Goal: Task Accomplishment & Management: Complete application form

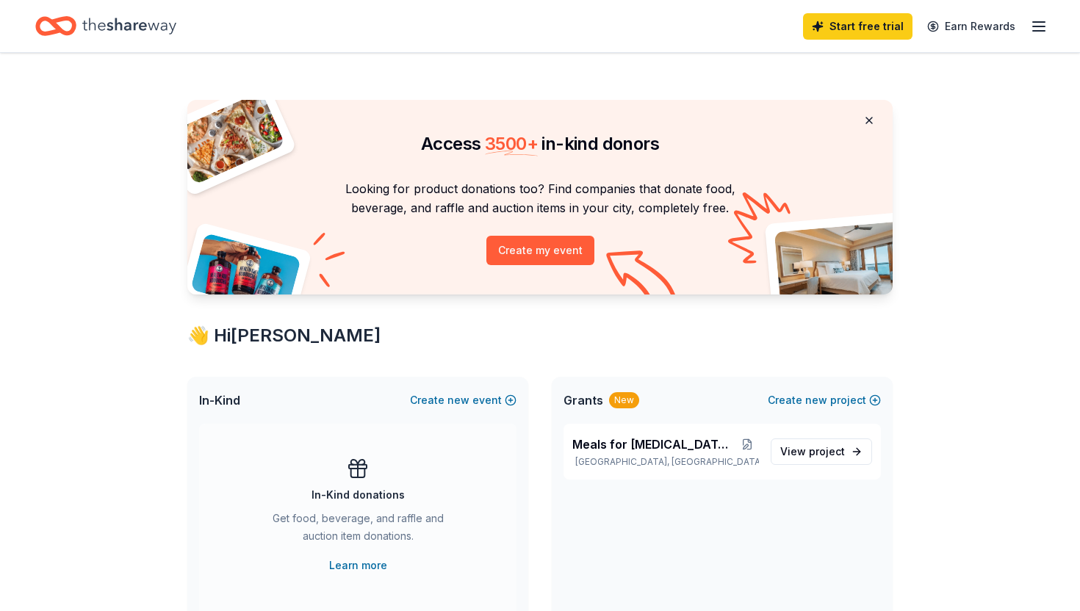
click at [866, 118] on button at bounding box center [869, 120] width 35 height 29
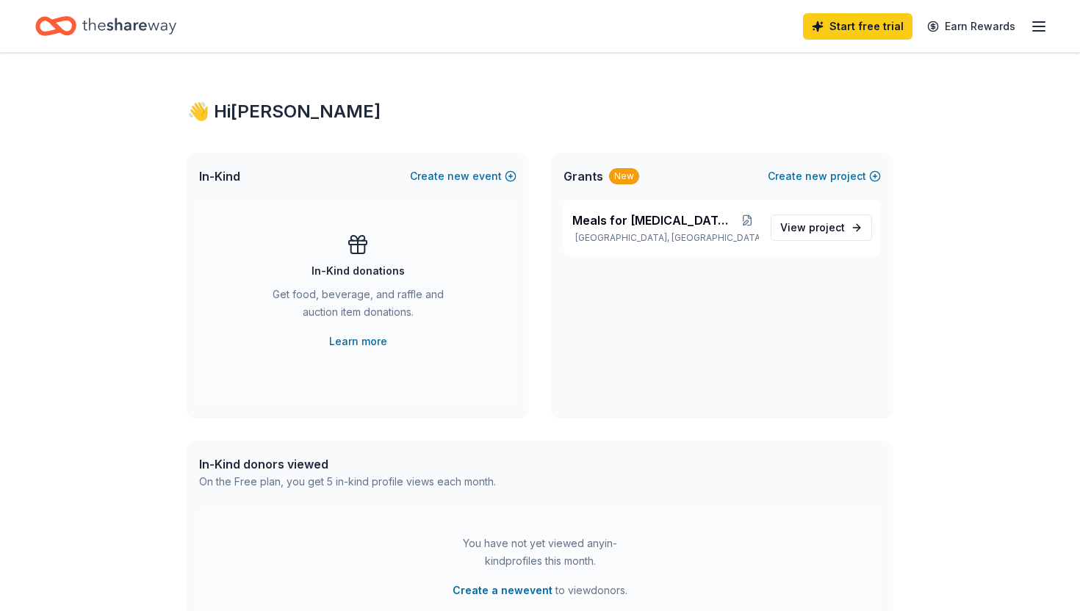
click at [1038, 32] on icon "button" at bounding box center [1039, 27] width 18 height 18
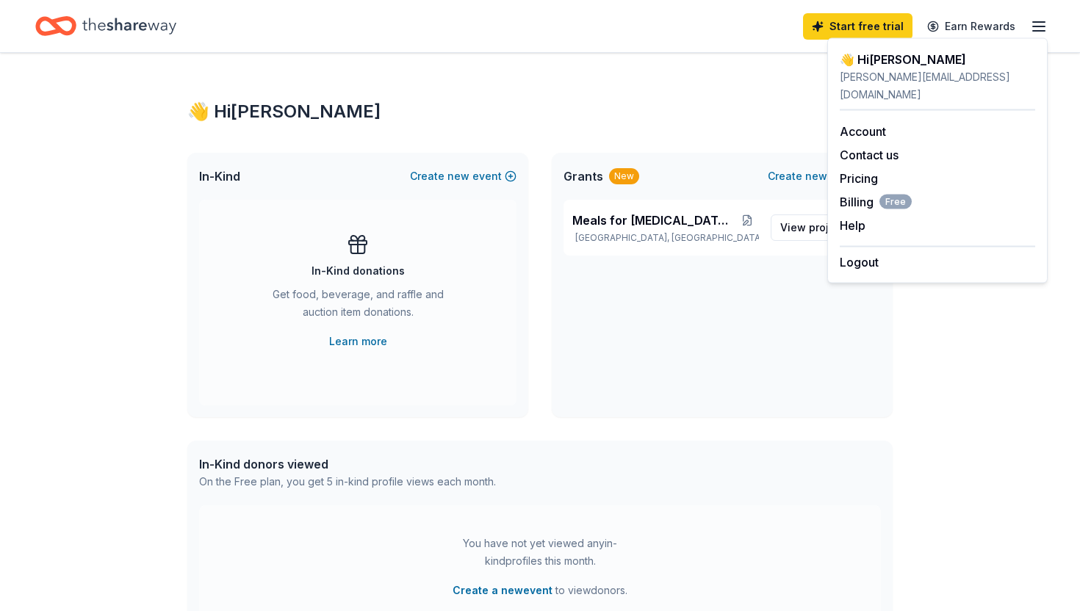
click at [739, 82] on div "👋 Hi Catherine In-Kind Create new event In-Kind donations Get food, beverage, a…" at bounding box center [540, 467] width 752 height 829
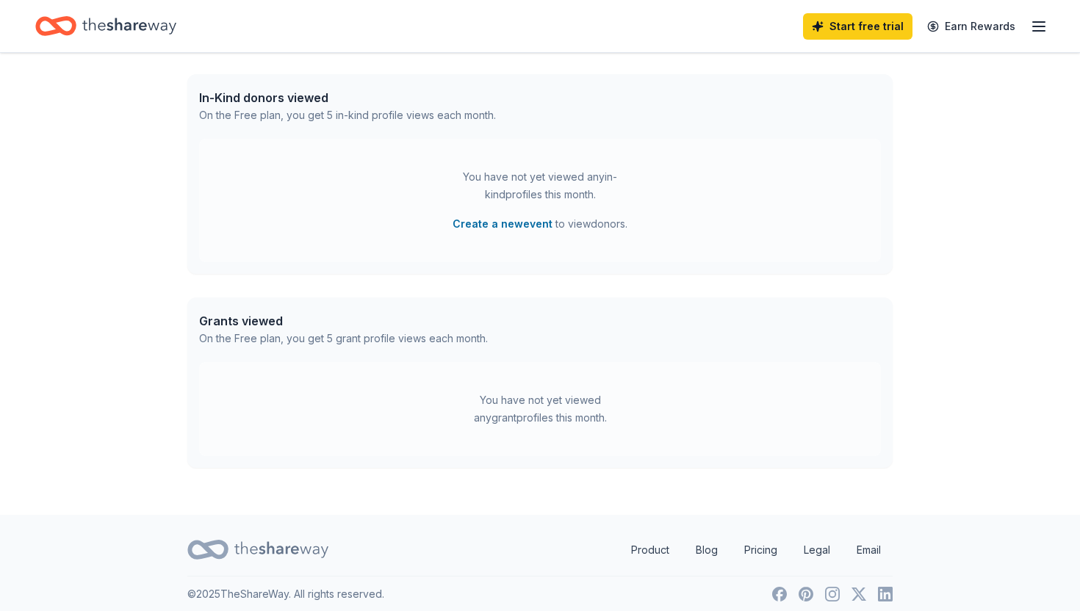
scroll to position [376, 0]
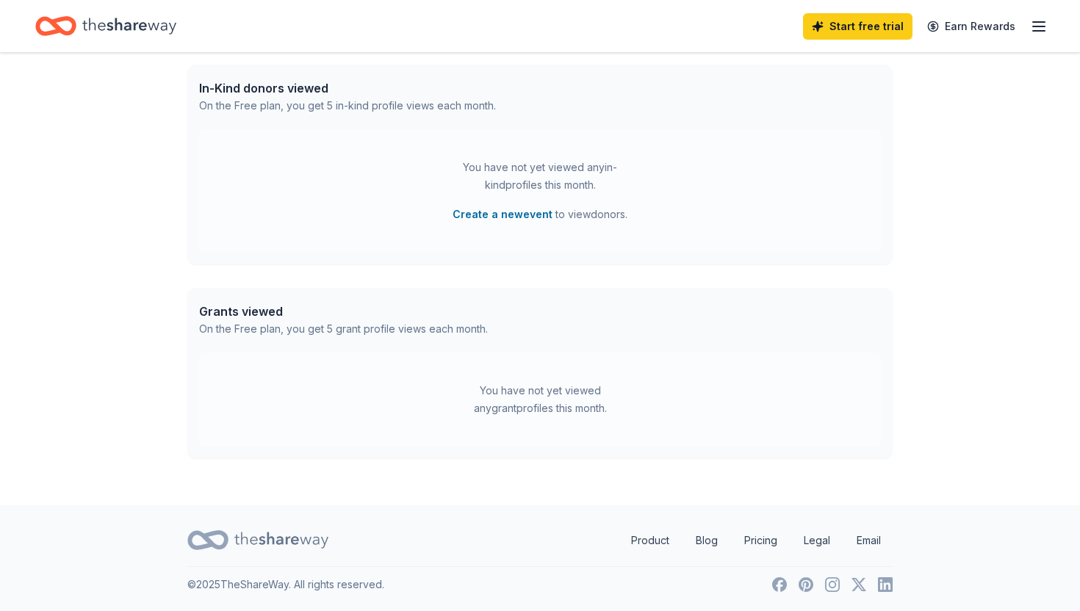
click at [531, 404] on div "You have not yet viewed any grant profiles this month." at bounding box center [540, 399] width 184 height 35
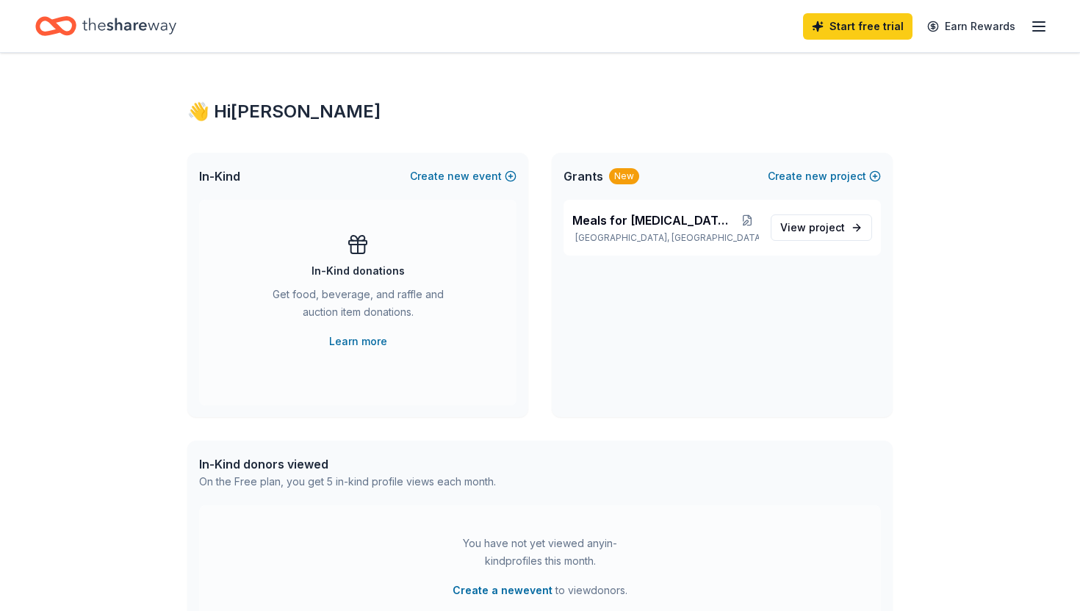
click at [154, 27] on icon "Home" at bounding box center [129, 26] width 94 height 30
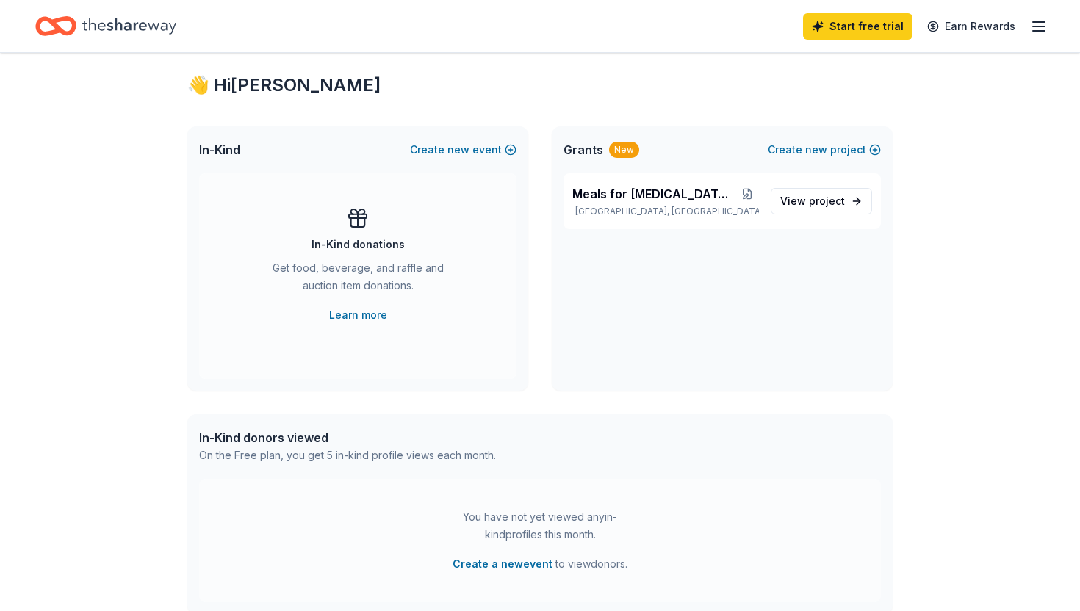
scroll to position [32, 0]
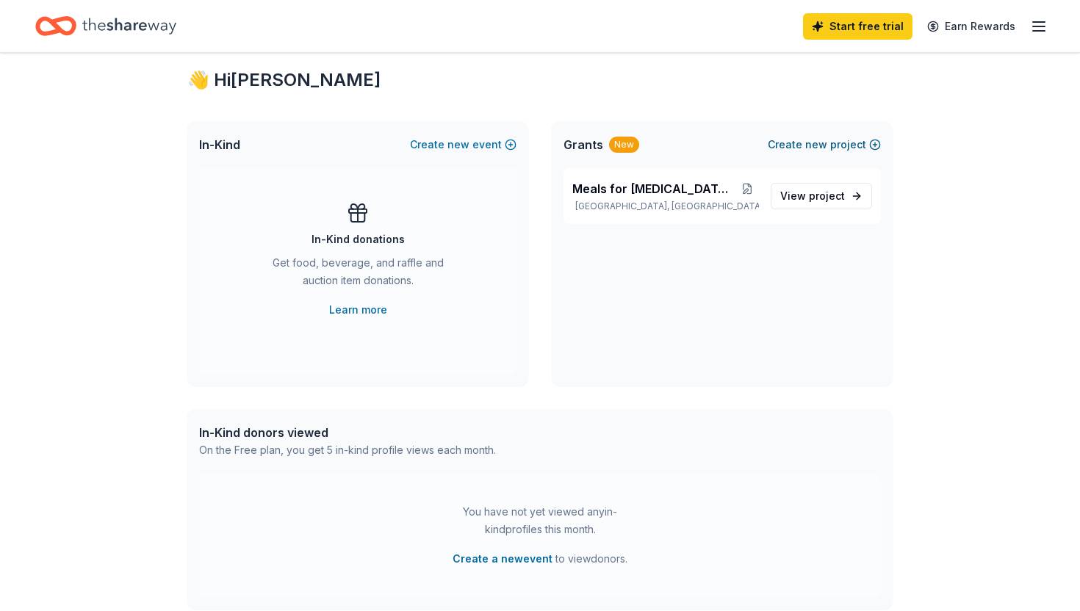
click at [859, 146] on button "Create new project" at bounding box center [824, 145] width 113 height 18
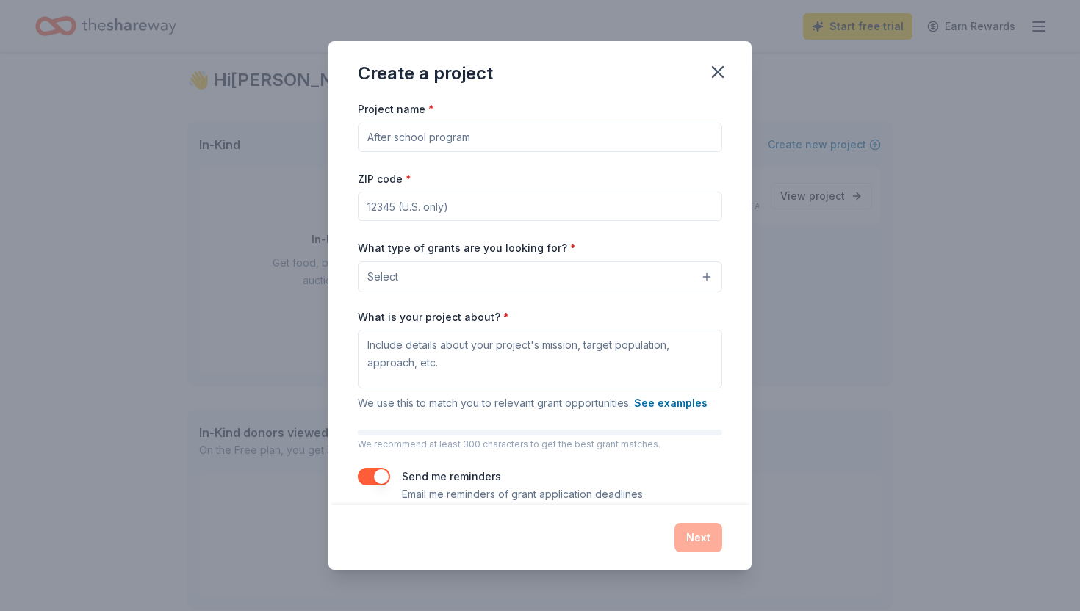
click at [522, 146] on input "Project name *" at bounding box center [540, 137] width 364 height 29
click at [567, 278] on button "Select" at bounding box center [540, 277] width 364 height 31
click at [564, 273] on button "Select" at bounding box center [540, 277] width 364 height 31
click at [724, 69] on icon "button" at bounding box center [718, 72] width 21 height 21
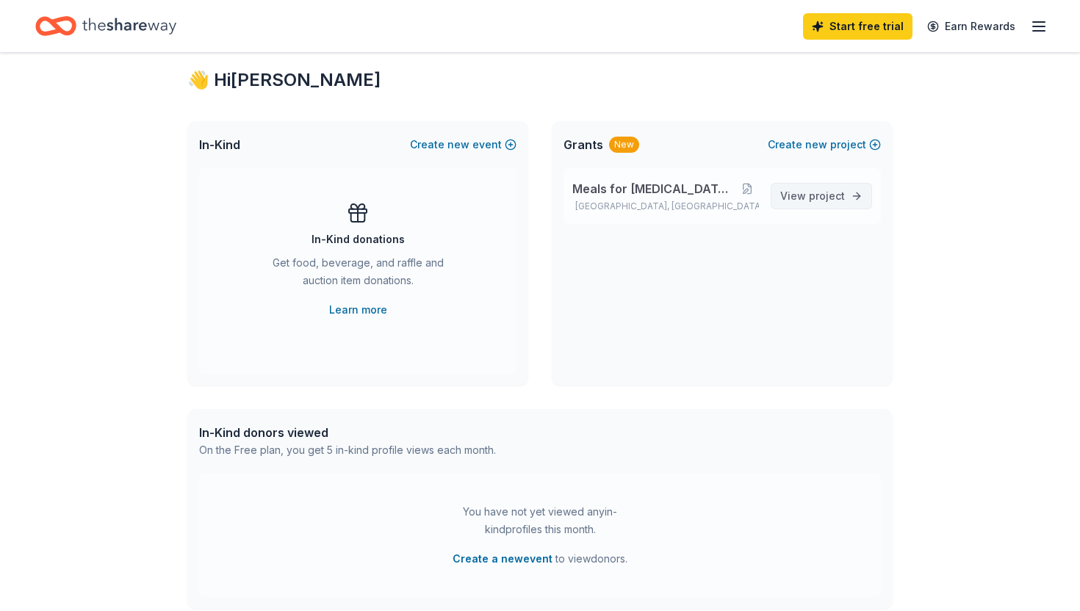
click at [806, 197] on span "View project" at bounding box center [812, 196] width 65 height 18
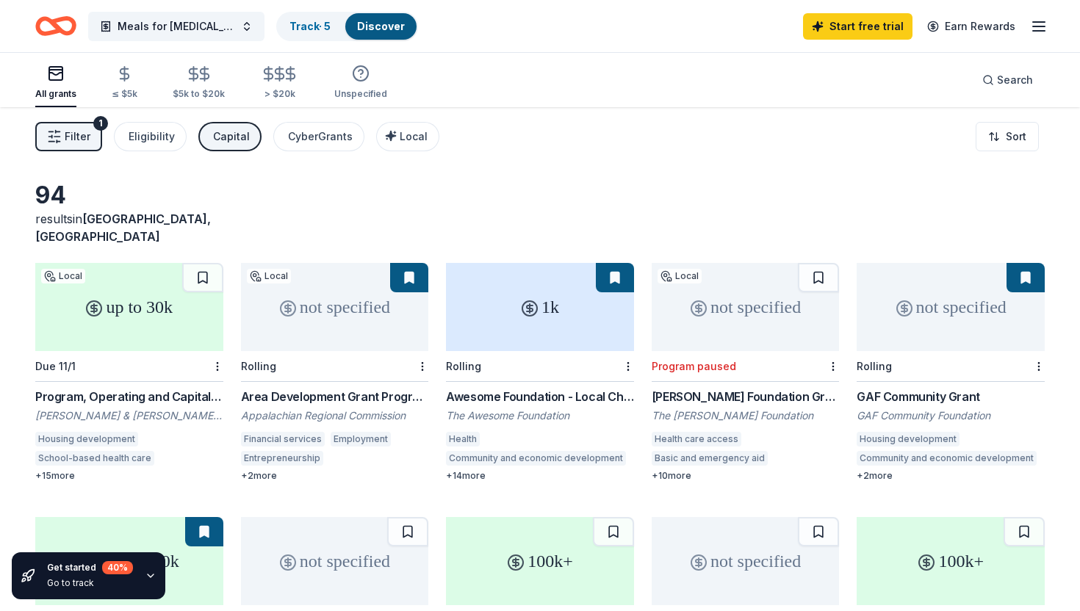
click at [92, 137] on button "Filter 1" at bounding box center [68, 136] width 67 height 29
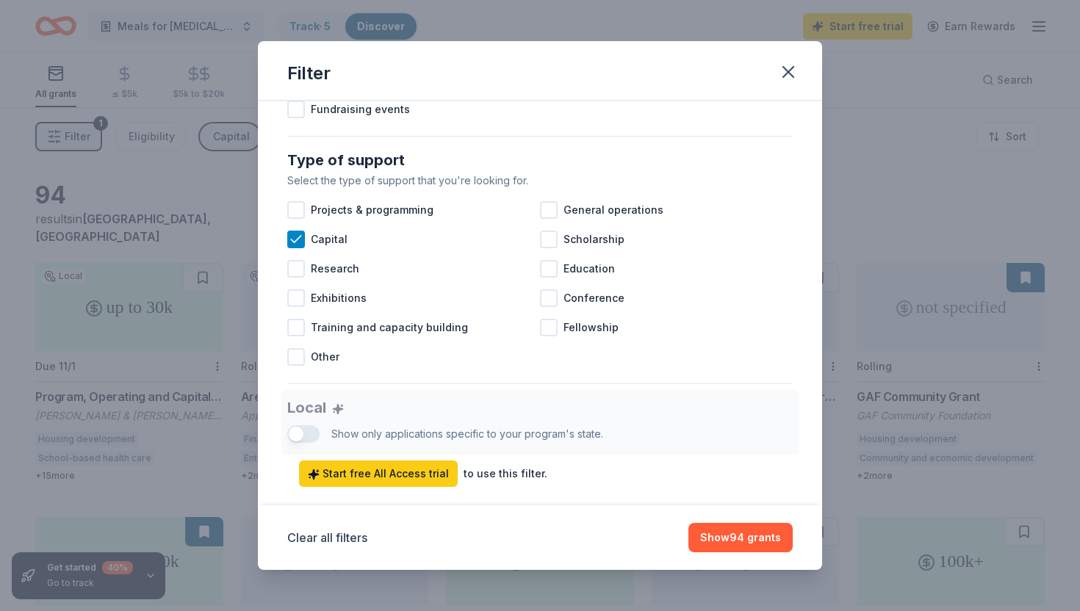
scroll to position [551, 0]
click at [794, 71] on icon "button" at bounding box center [788, 72] width 21 height 21
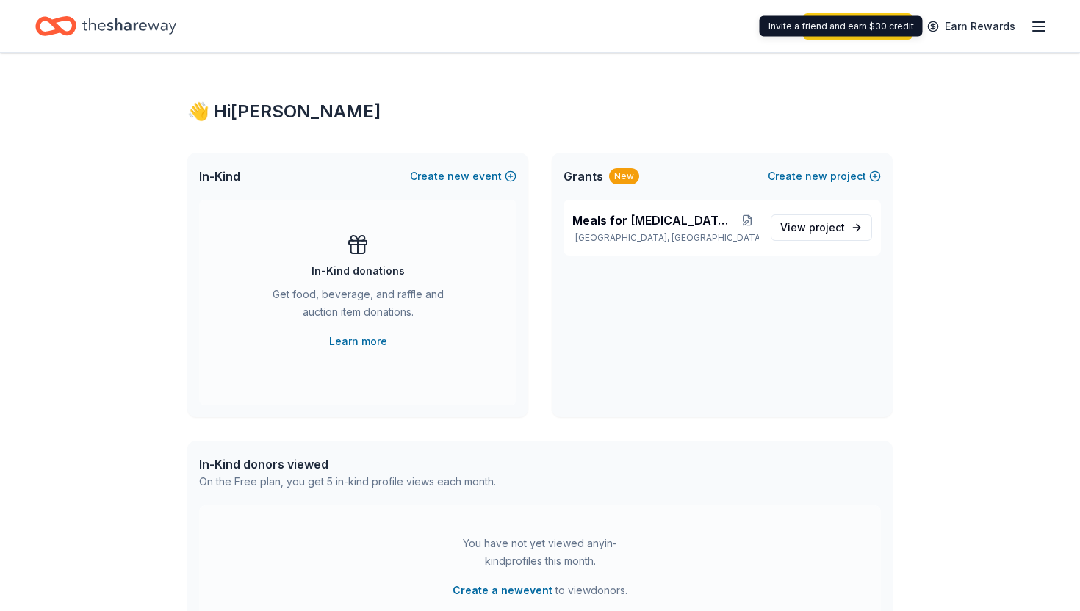
click at [1029, 29] on div "Start free trial Earn Rewards" at bounding box center [925, 26] width 245 height 35
click at [1044, 24] on icon "button" at bounding box center [1039, 27] width 18 height 18
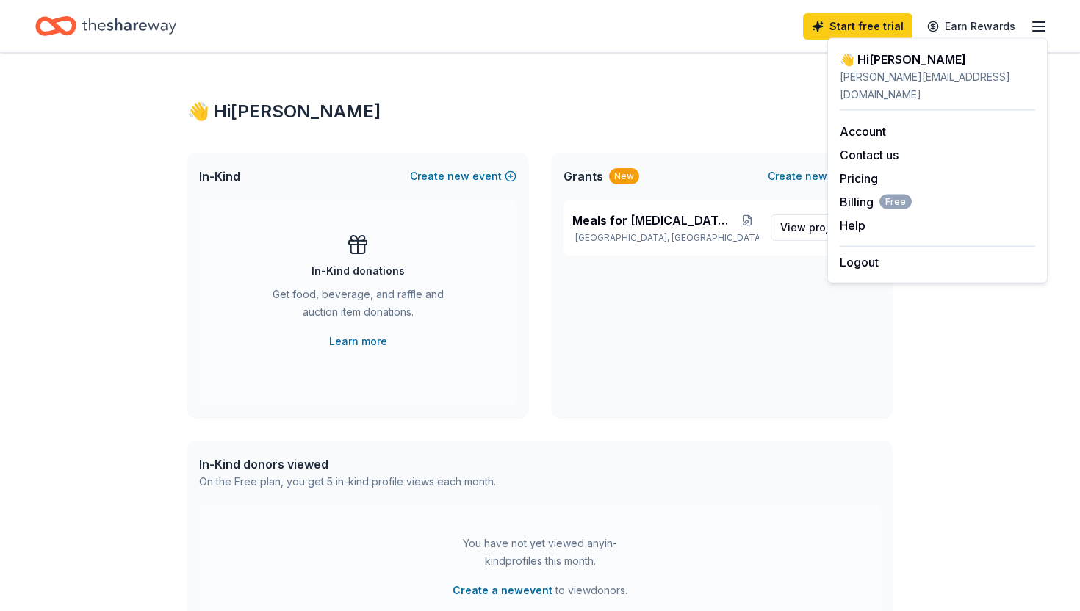
click at [770, 117] on div "👋 Hi Catherine" at bounding box center [539, 112] width 705 height 24
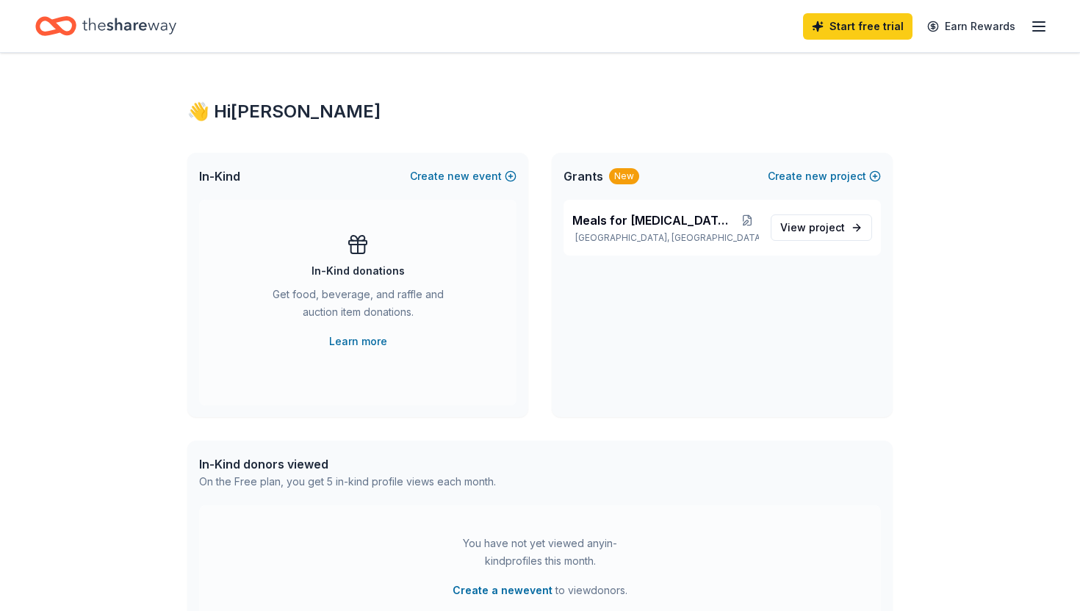
click at [252, 120] on div "👋 Hi Catherine" at bounding box center [539, 112] width 705 height 24
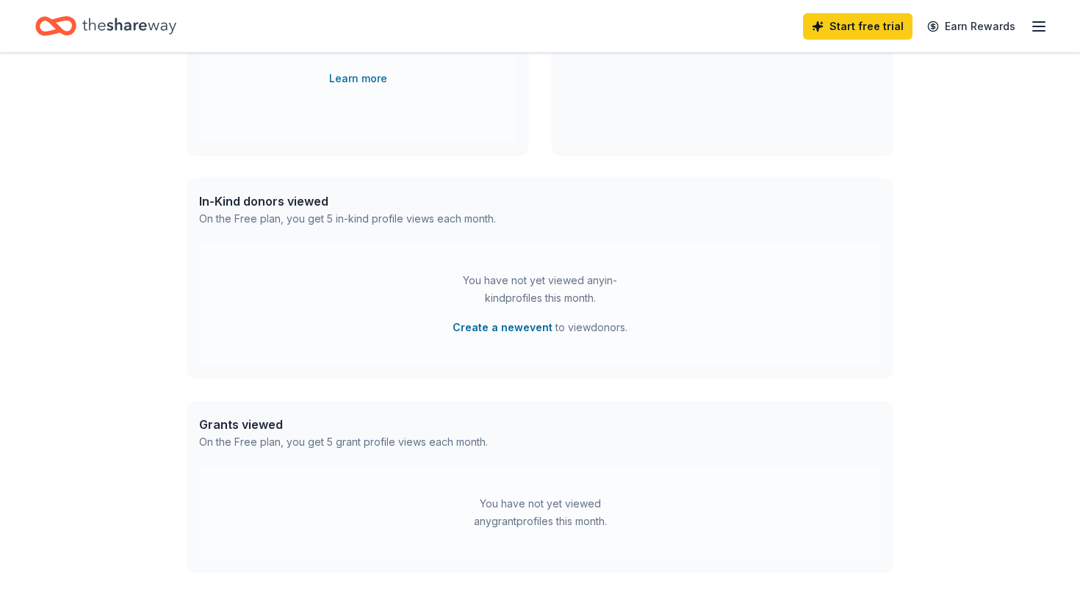
scroll to position [368, 0]
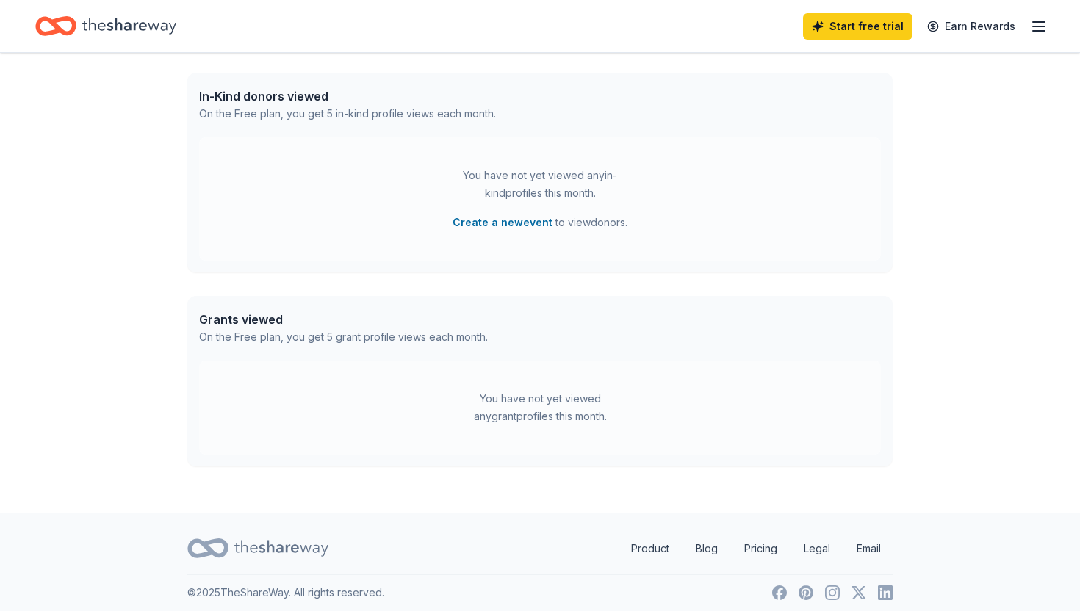
click at [276, 314] on div "Grants viewed" at bounding box center [343, 320] width 289 height 18
click at [375, 361] on div "You have not yet viewed any grant profiles this month." at bounding box center [540, 408] width 682 height 94
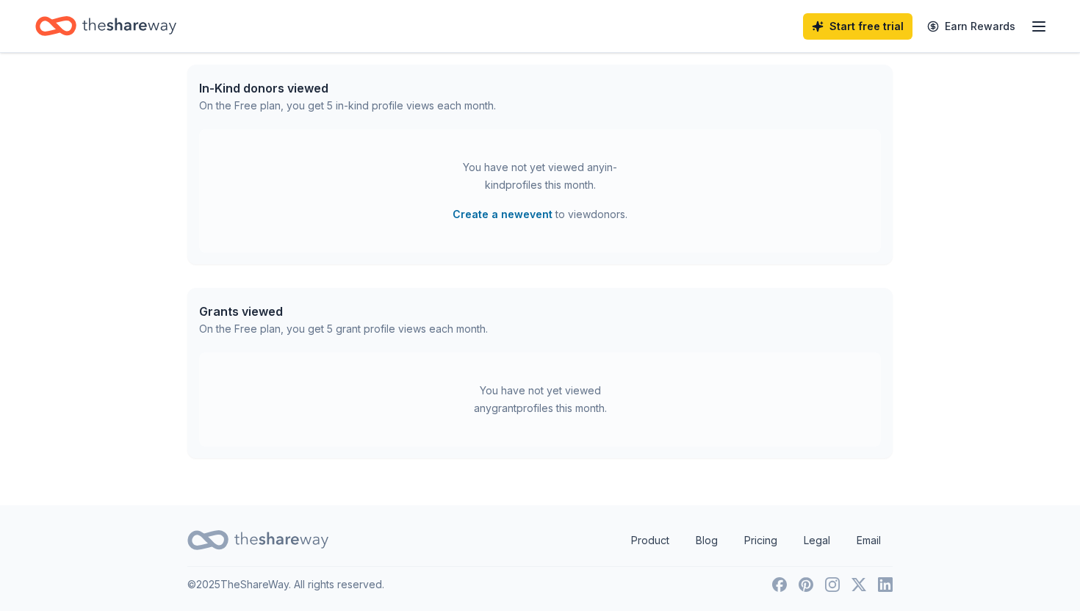
click at [327, 346] on div "Grants viewed On the Free plan, you get 5 grant profile views each month." at bounding box center [539, 320] width 705 height 65
click at [498, 373] on div "You have not yet viewed any grant profiles this month." at bounding box center [540, 400] width 682 height 94
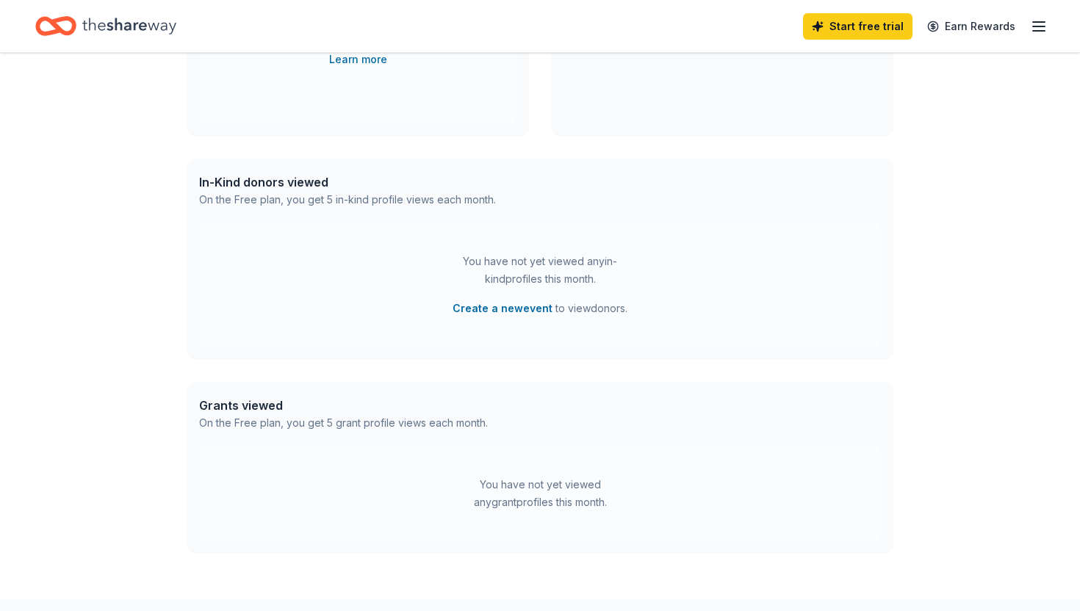
scroll to position [0, 0]
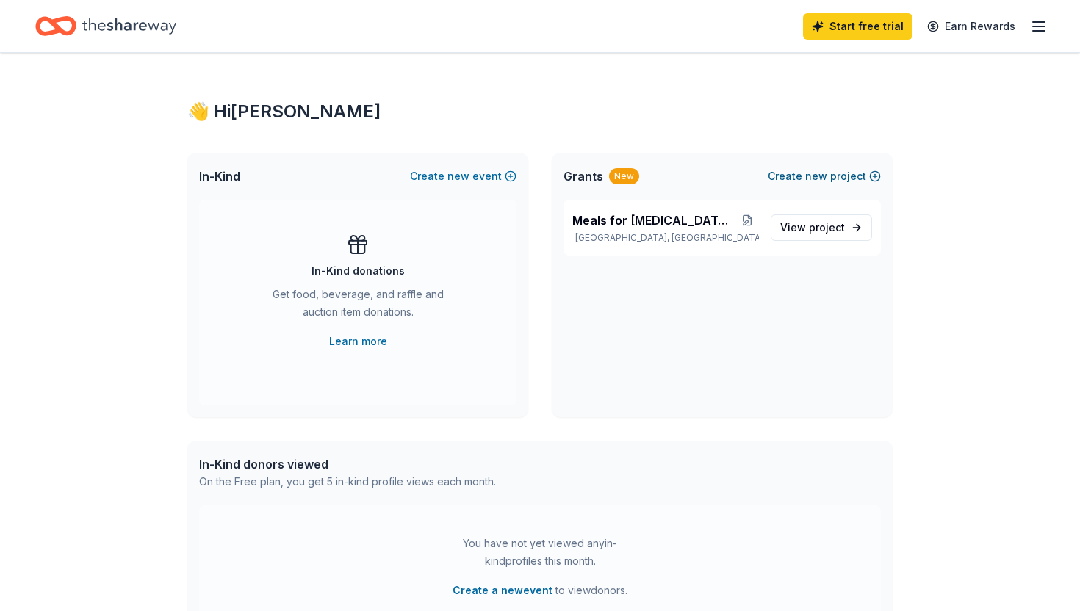
click at [840, 170] on button "Create new project" at bounding box center [824, 177] width 113 height 18
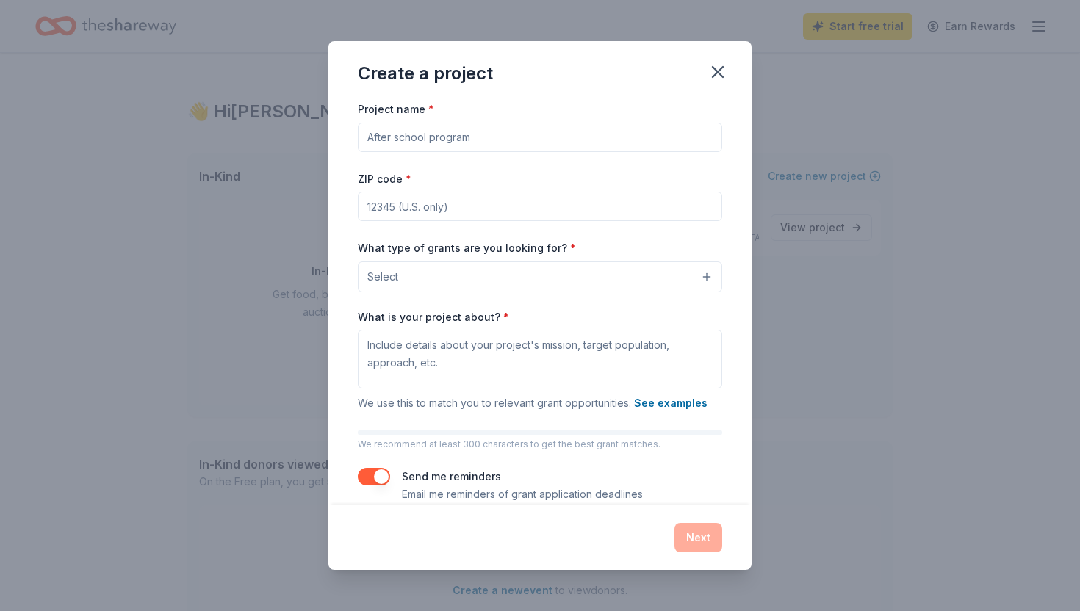
click at [517, 148] on input "Project name *" at bounding box center [540, 137] width 364 height 29
click at [717, 67] on icon "button" at bounding box center [718, 72] width 21 height 21
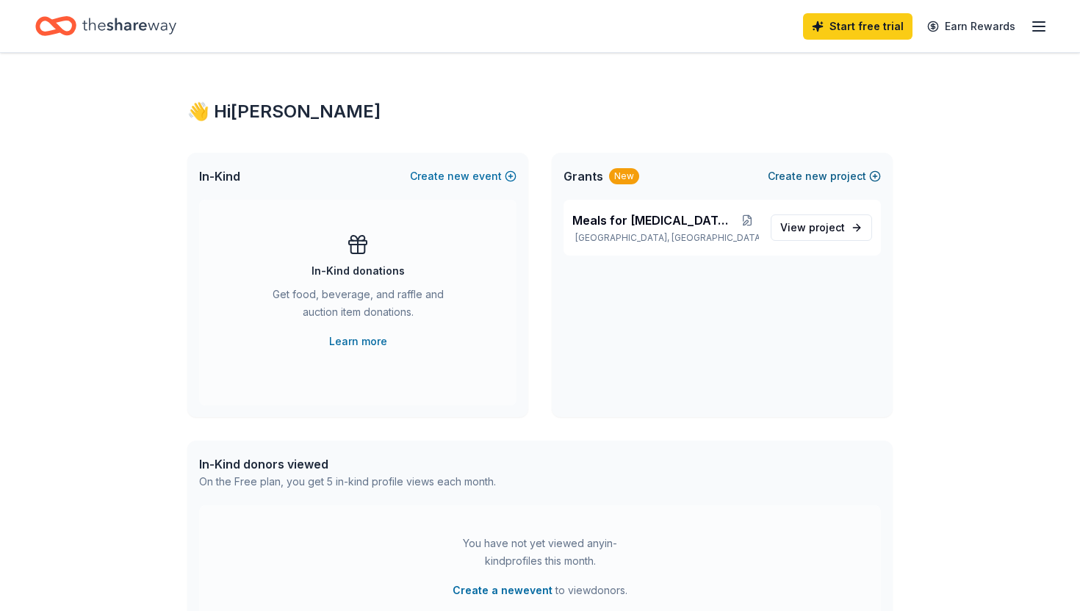
click at [833, 175] on button "Create new project" at bounding box center [824, 177] width 113 height 18
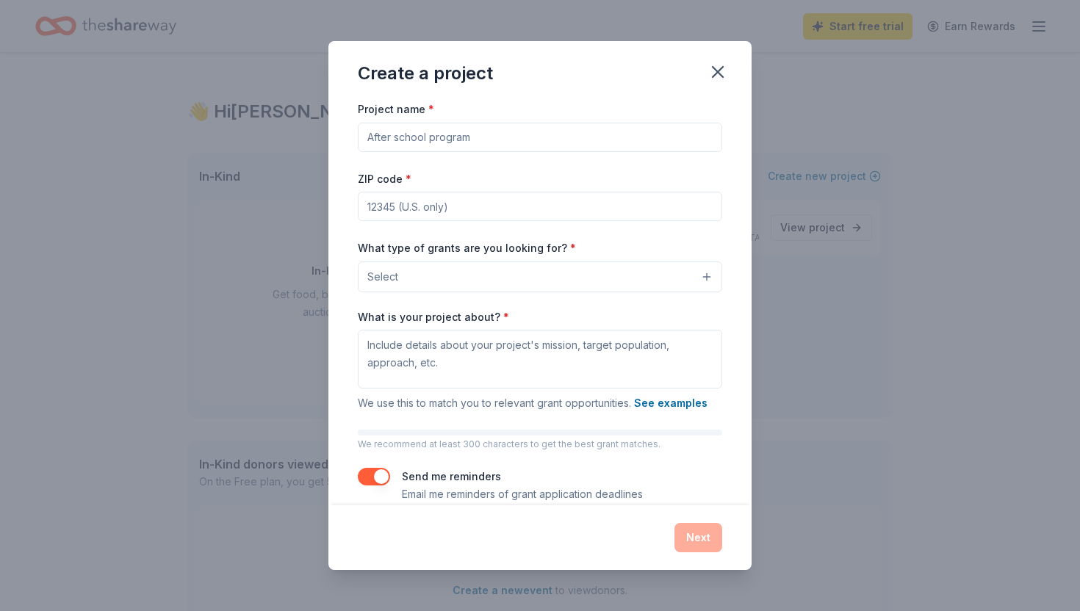
click at [668, 145] on input "Project name *" at bounding box center [540, 137] width 364 height 29
type input "[MEDICAL_DATA] Family Grants Research"
click at [516, 204] on input "ZIP code *" at bounding box center [540, 206] width 364 height 29
type input "35223"
click at [434, 278] on button "Select" at bounding box center [540, 277] width 364 height 31
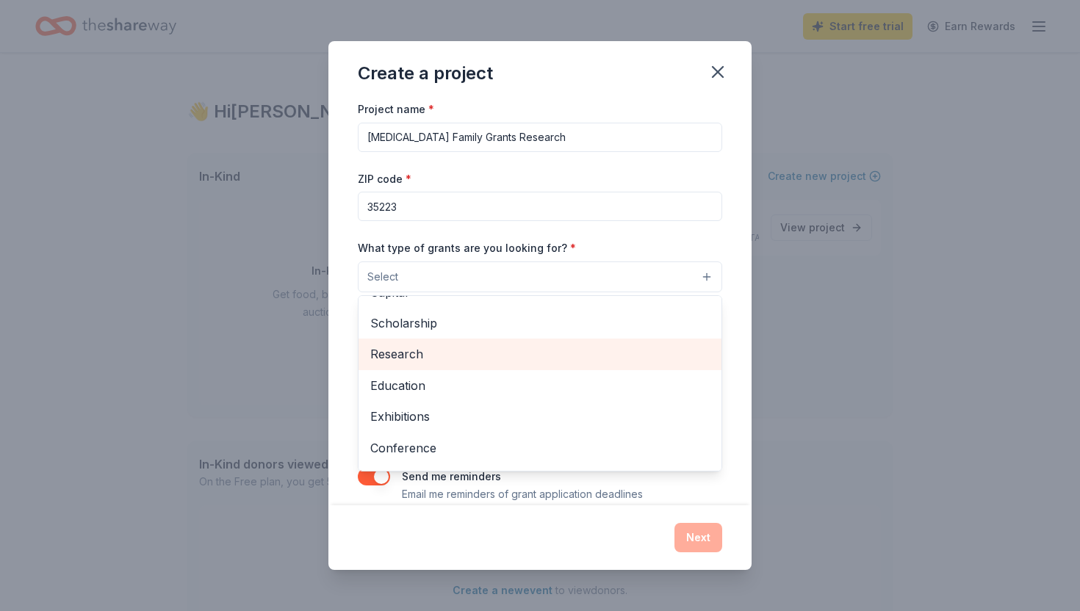
scroll to position [43, 0]
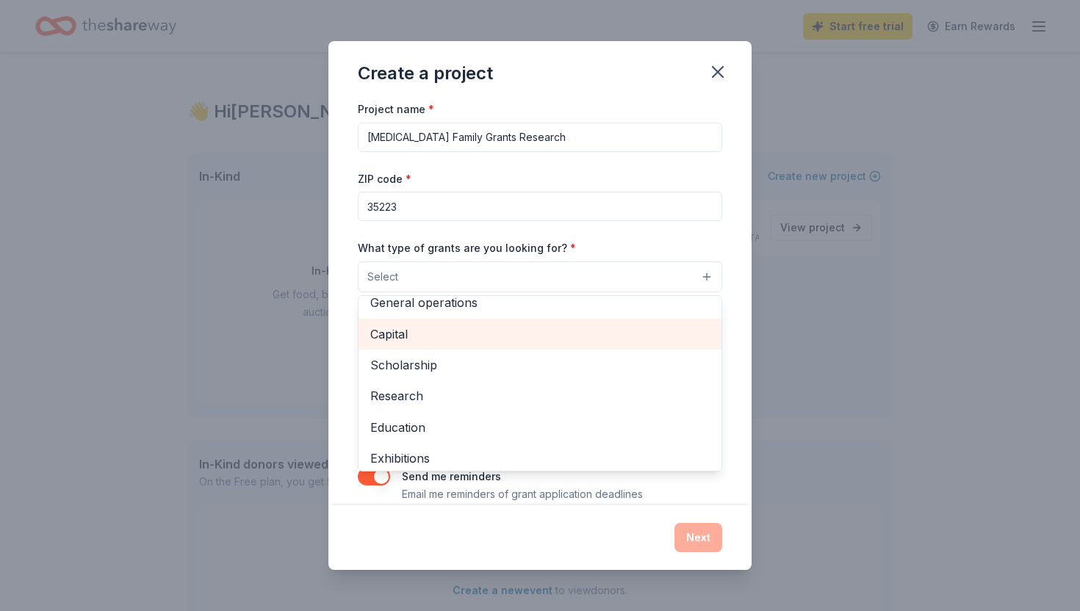
click at [413, 335] on span "Capital" at bounding box center [539, 334] width 339 height 19
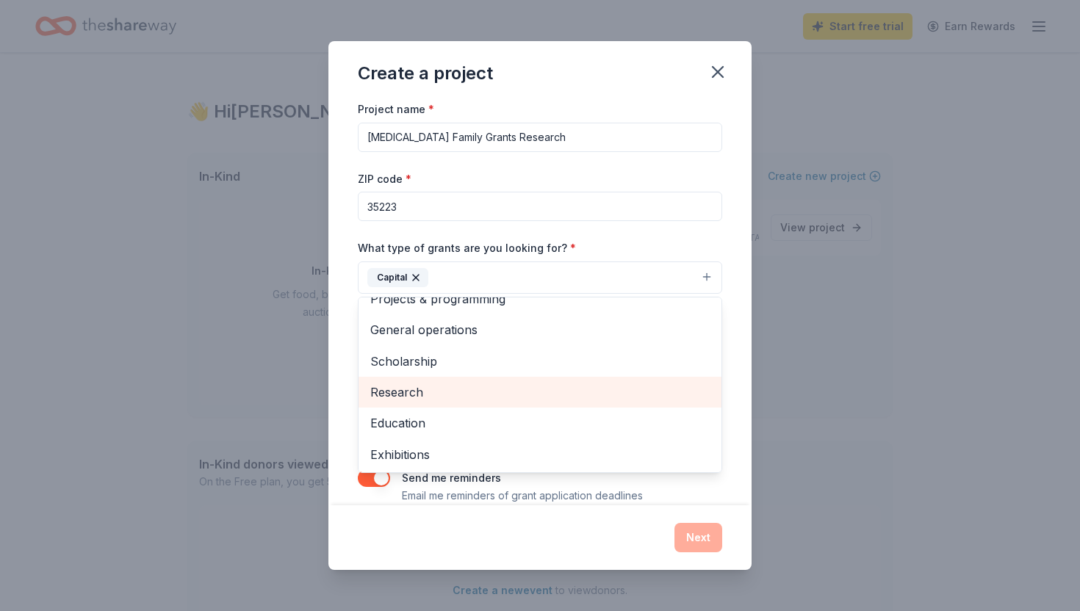
scroll to position [0, 0]
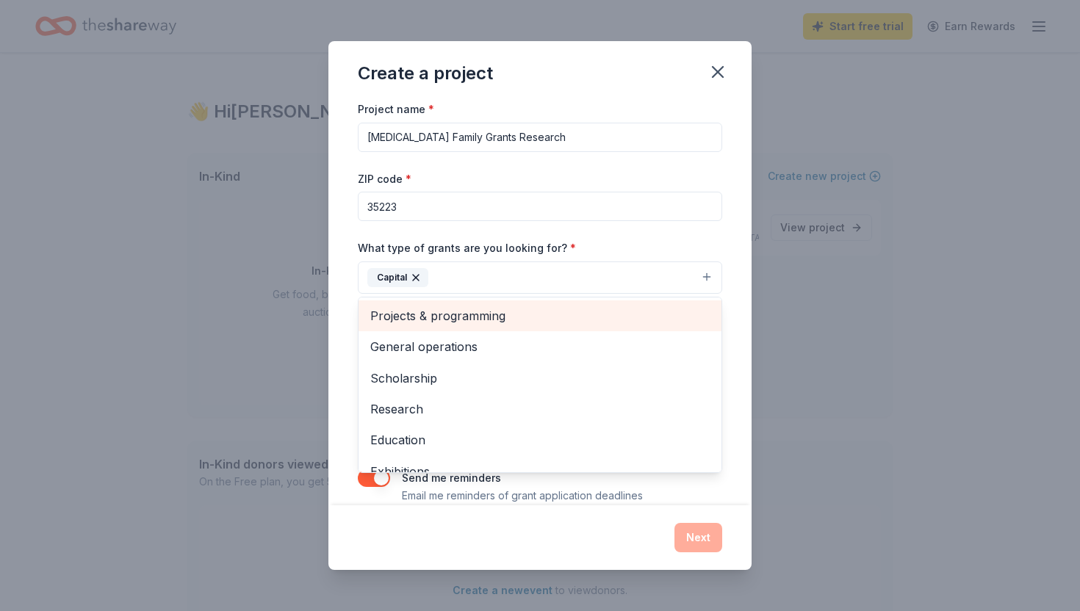
click at [435, 313] on span "Projects & programming" at bounding box center [539, 315] width 339 height 19
click at [435, 321] on span "General operations" at bounding box center [539, 315] width 339 height 19
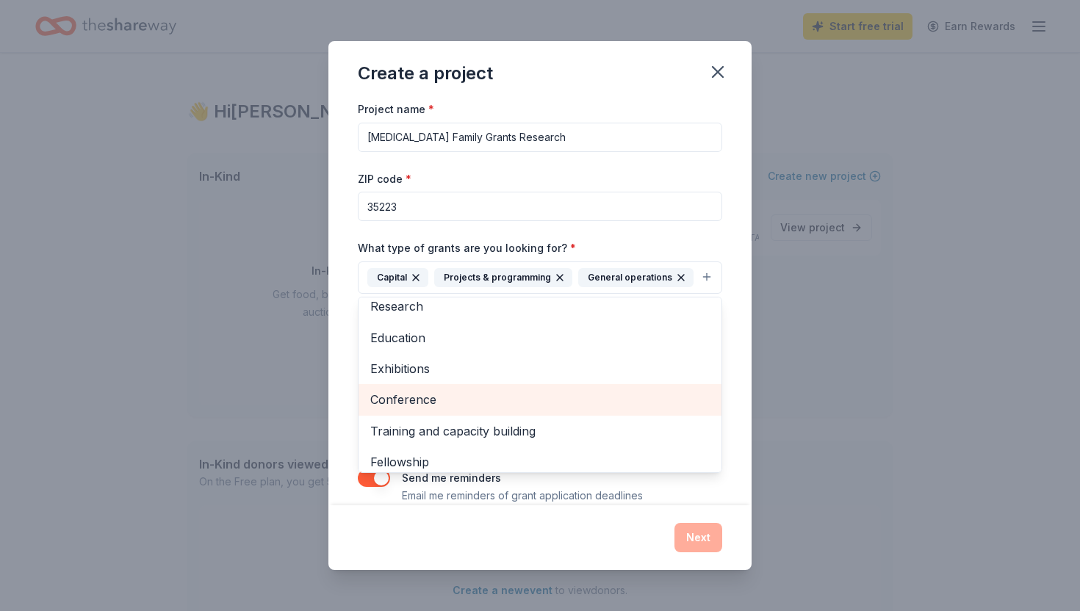
scroll to position [80, 0]
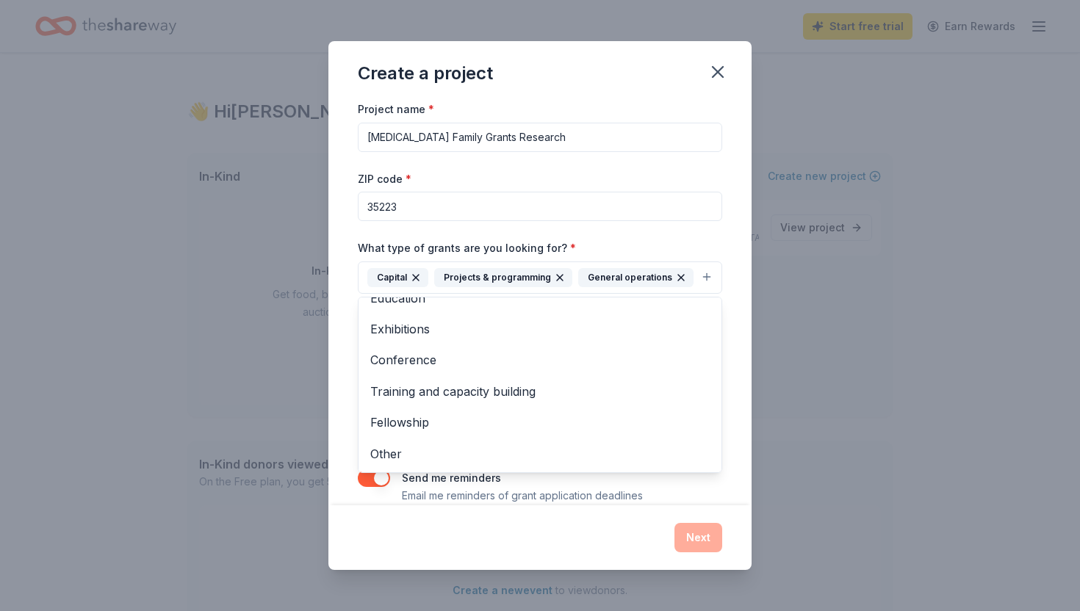
click at [614, 214] on div "Project name * NICU Family Grants Research ZIP code * 35223 What type of grants…" at bounding box center [540, 302] width 364 height 405
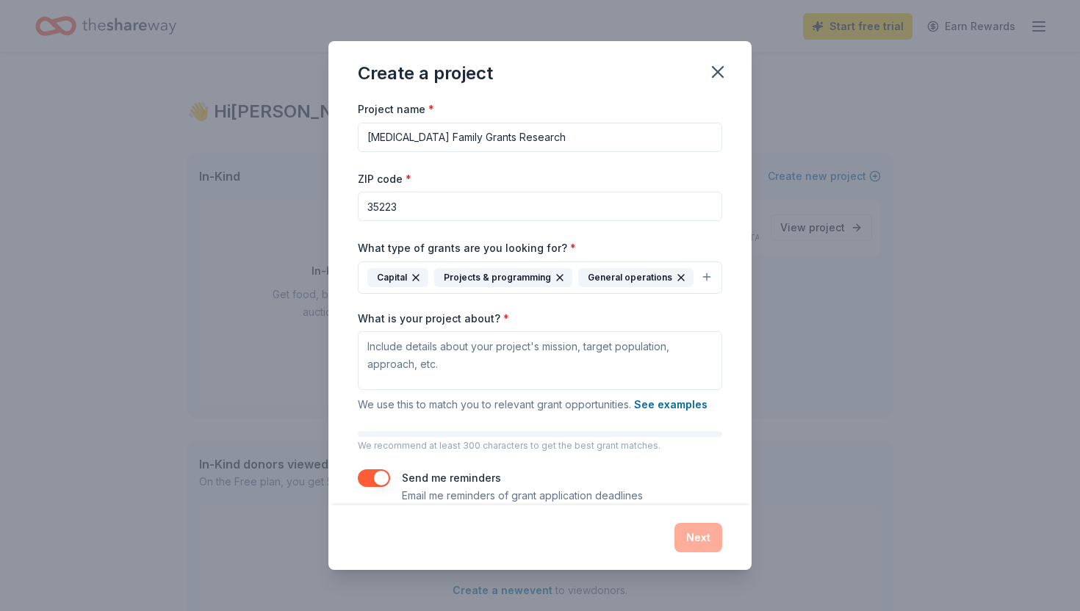
scroll to position [23, 0]
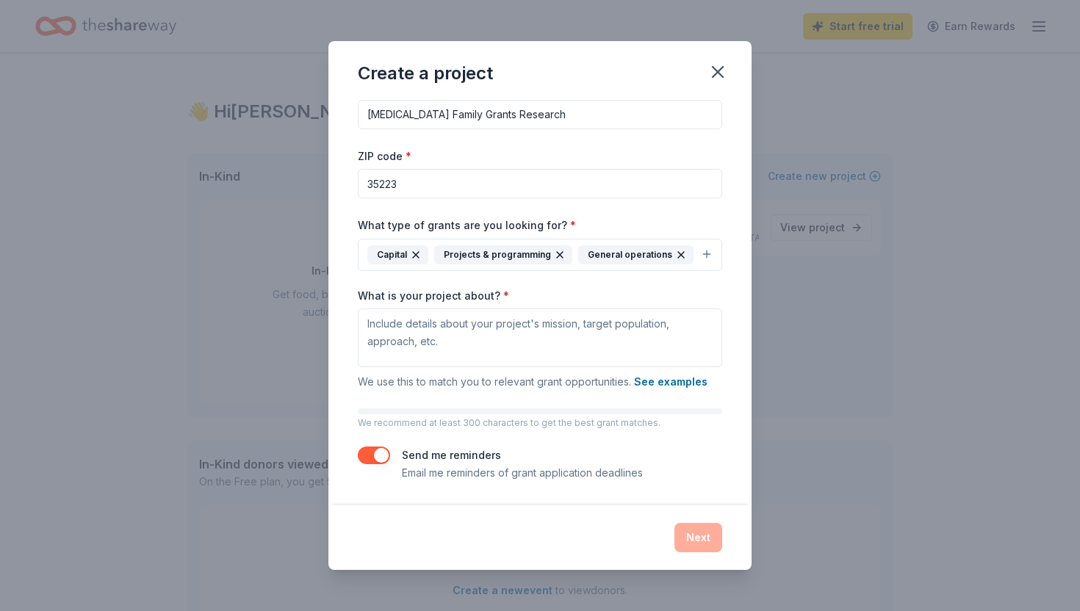
click at [373, 458] on button "button" at bounding box center [374, 456] width 32 height 18
click at [423, 338] on textarea "What is your project about? *" at bounding box center [540, 338] width 364 height 59
drag, startPoint x: 356, startPoint y: 292, endPoint x: 508, endPoint y: 292, distance: 151.4
click at [508, 292] on div "Project name * NICU Family Grants Research ZIP code * 35223 What type of grants…" at bounding box center [539, 303] width 423 height 406
click at [450, 342] on textarea "What is your project about? *" at bounding box center [540, 338] width 364 height 59
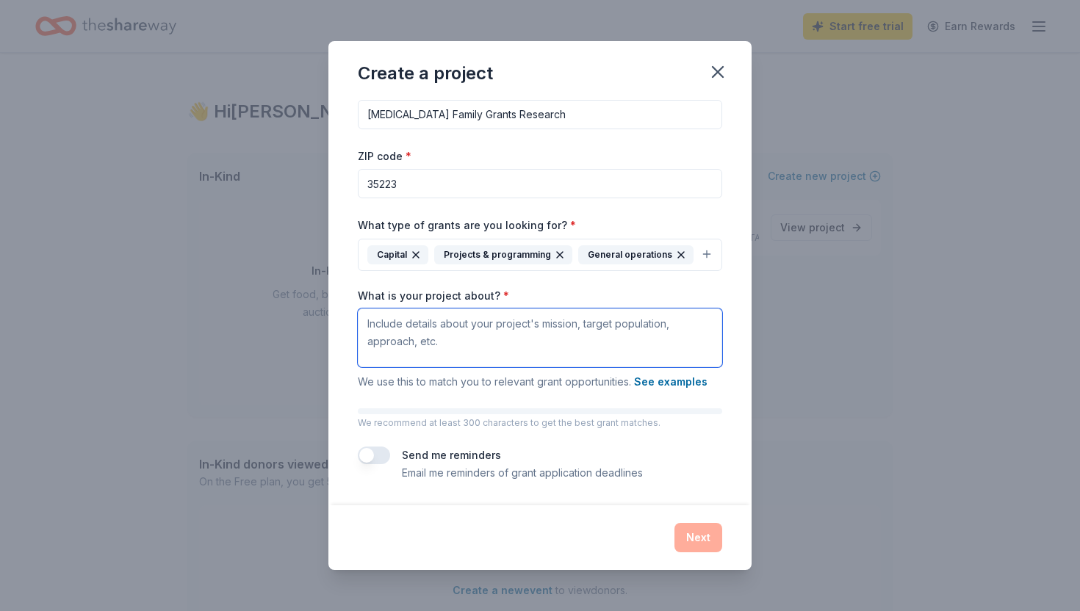
drag, startPoint x: 443, startPoint y: 342, endPoint x: 357, endPoint y: 314, distance: 90.6
click at [356, 314] on div "Project name * NICU Family Grants Research ZIP code * 35223 What type of grants…" at bounding box center [539, 303] width 423 height 406
click at [466, 336] on textarea "What is your project about? *" at bounding box center [540, 338] width 364 height 59
paste textarea "To identify and pursue grant opportunities that support Holcomb Ministries’ mis…"
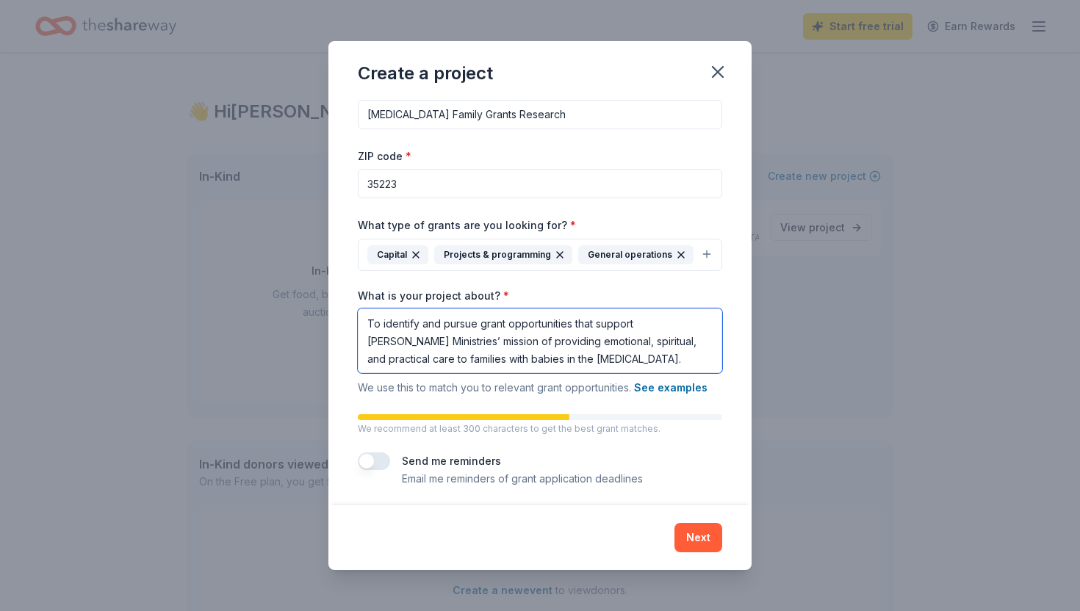
drag, startPoint x: 381, startPoint y: 324, endPoint x: 402, endPoint y: 393, distance: 72.1
click at [381, 324] on textarea "To identify and pursue grant opportunities that support Holcomb Ministries’ mis…" at bounding box center [540, 341] width 364 height 65
click at [572, 365] on textarea "identify and pursue grant opportunities that support Holcomb Ministries’ missio…" at bounding box center [540, 341] width 364 height 65
paste textarea "Parents and families of infants"
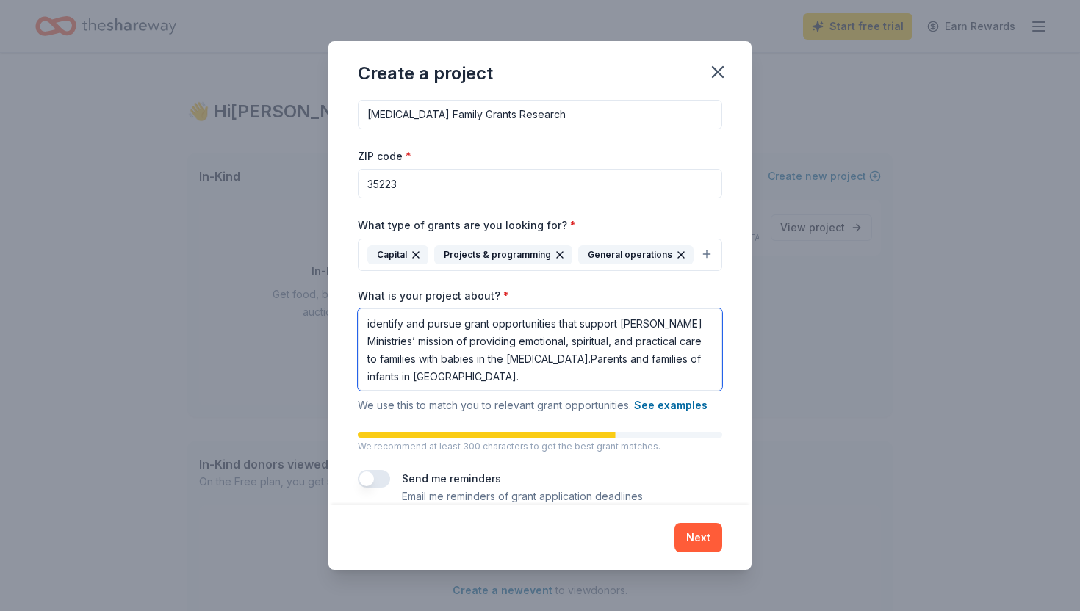
paste textarea "focusing on programs, meals, counseling, operational support, and capital needs"
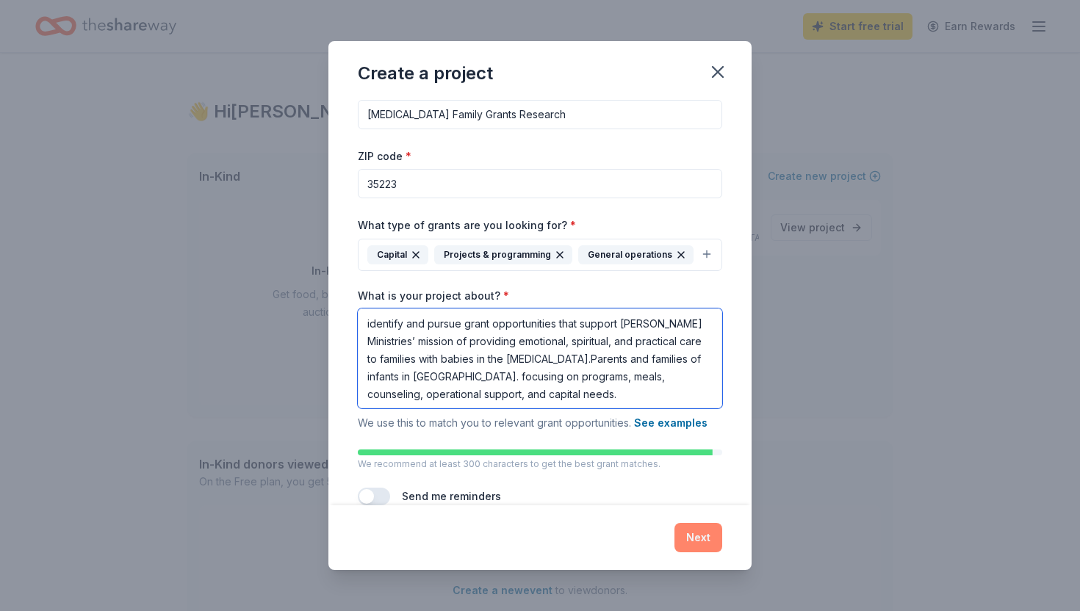
type textarea "identify and pursue grant opportunities that support Holcomb Ministries’ missio…"
click at [696, 539] on button "Next" at bounding box center [699, 537] width 48 height 29
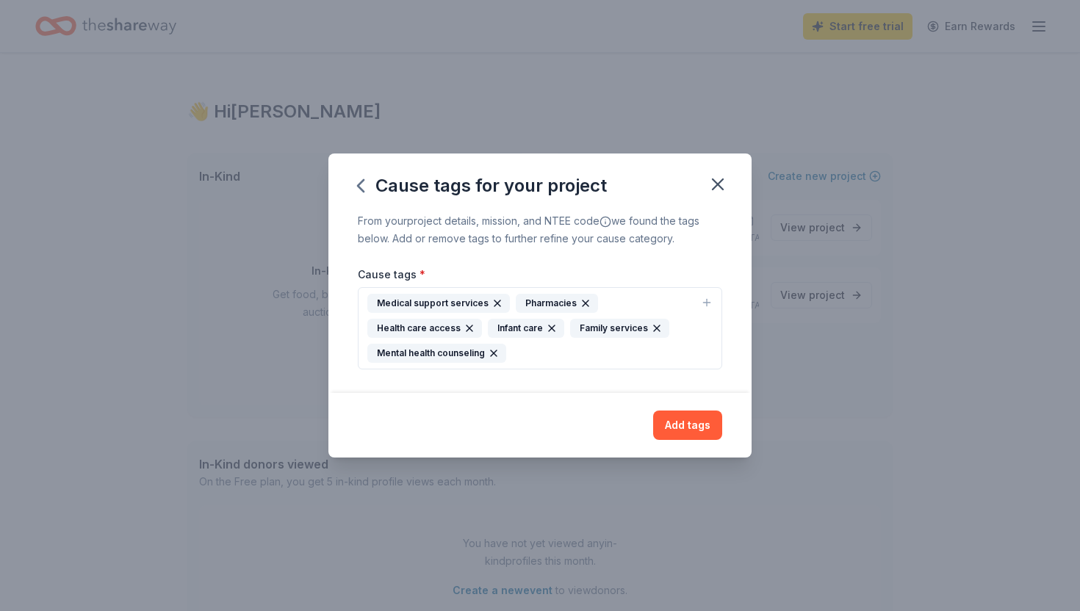
click at [572, 356] on div "Medical support services Pharmacies Health care access Infant care Family servi…" at bounding box center [531, 328] width 328 height 69
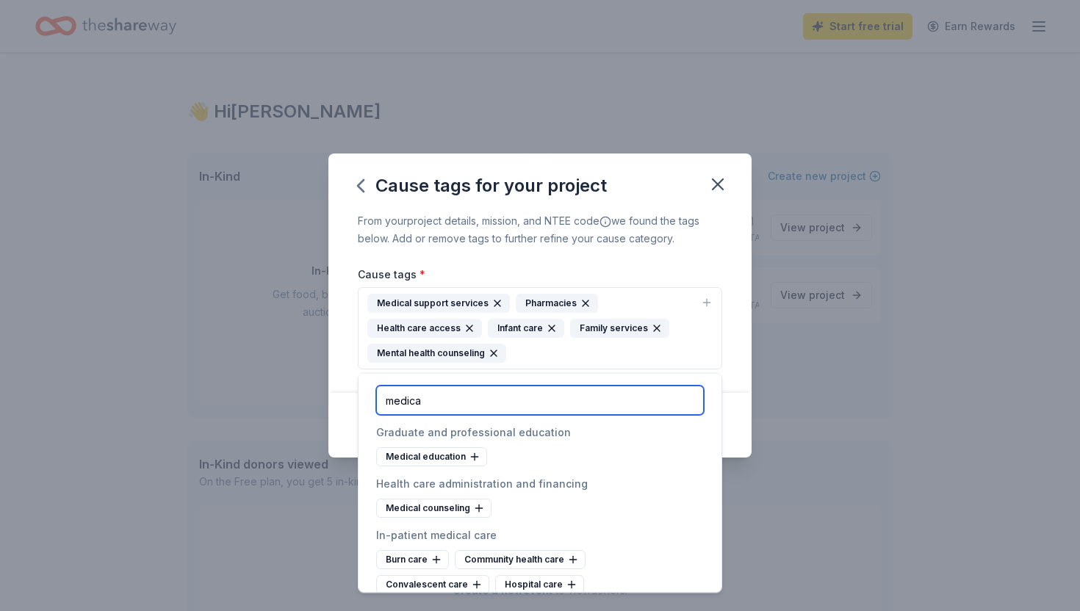
type input "medical"
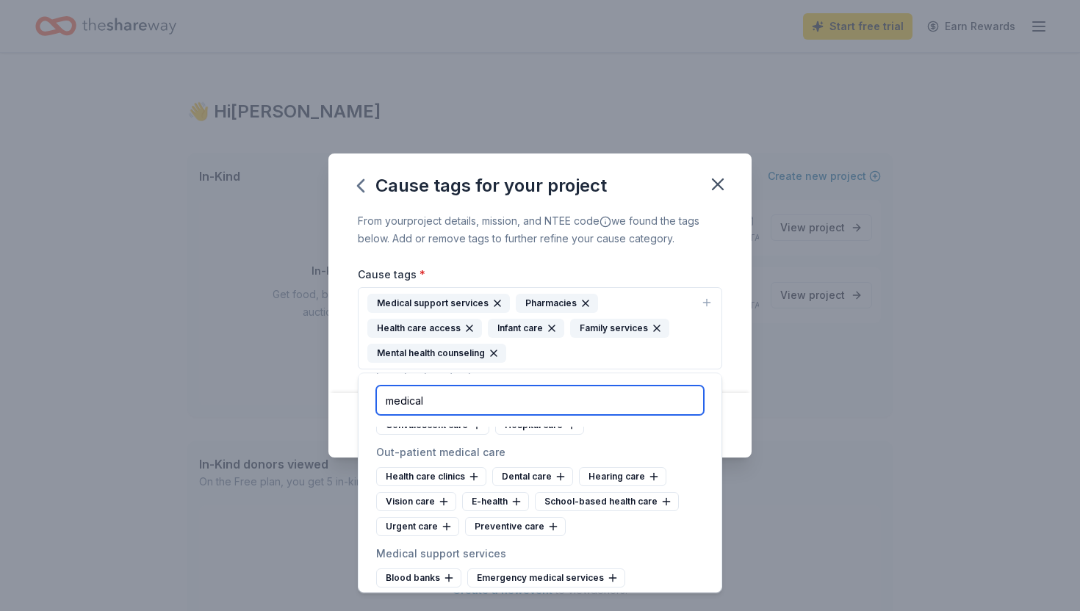
scroll to position [161, 0]
click at [438, 403] on input "medical" at bounding box center [540, 400] width 328 height 29
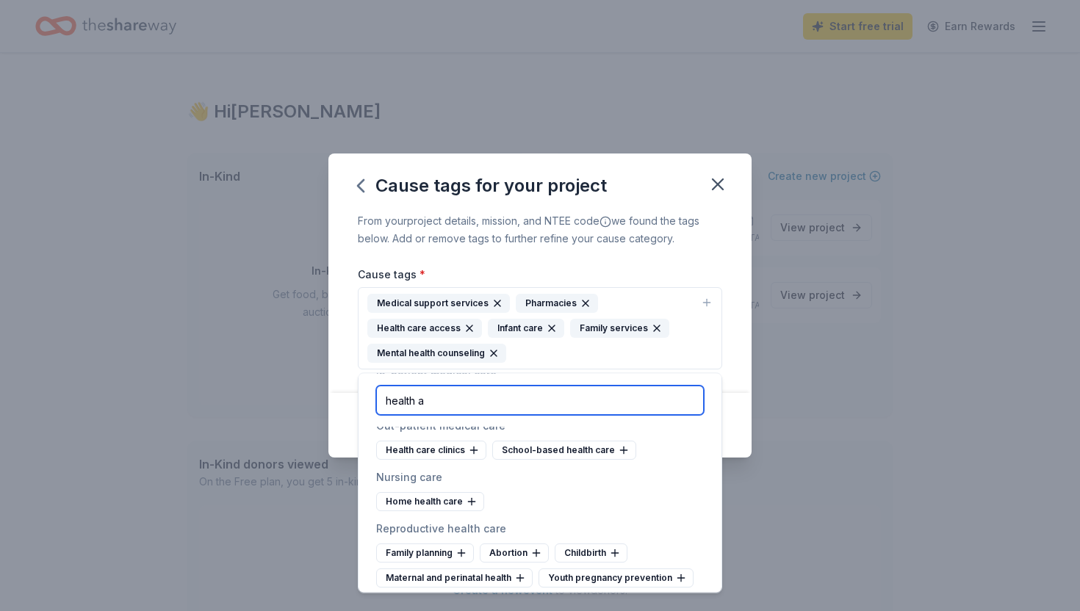
scroll to position [0, 0]
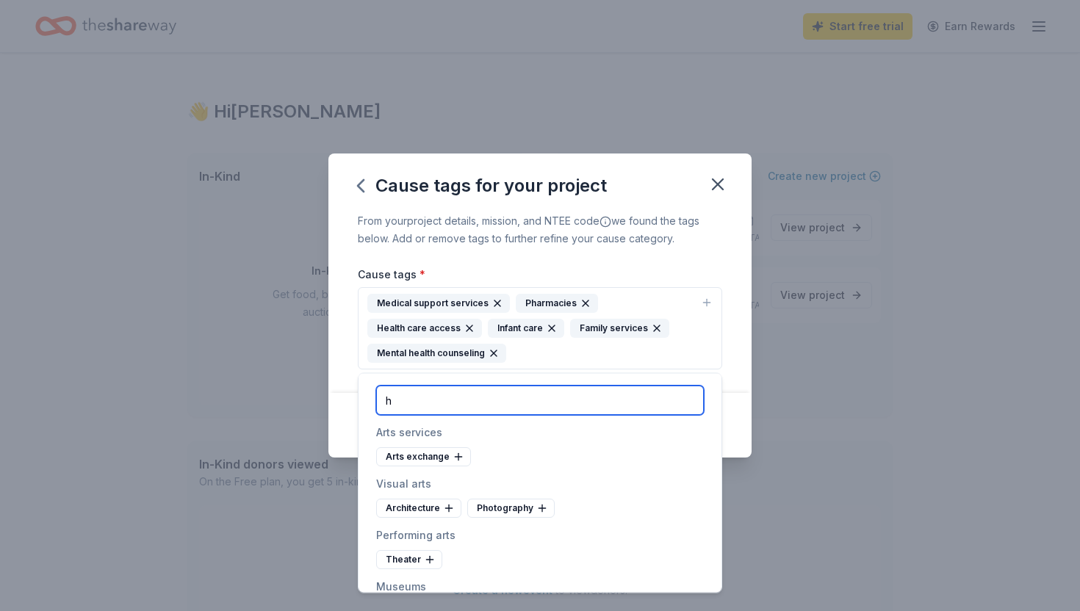
type input "h"
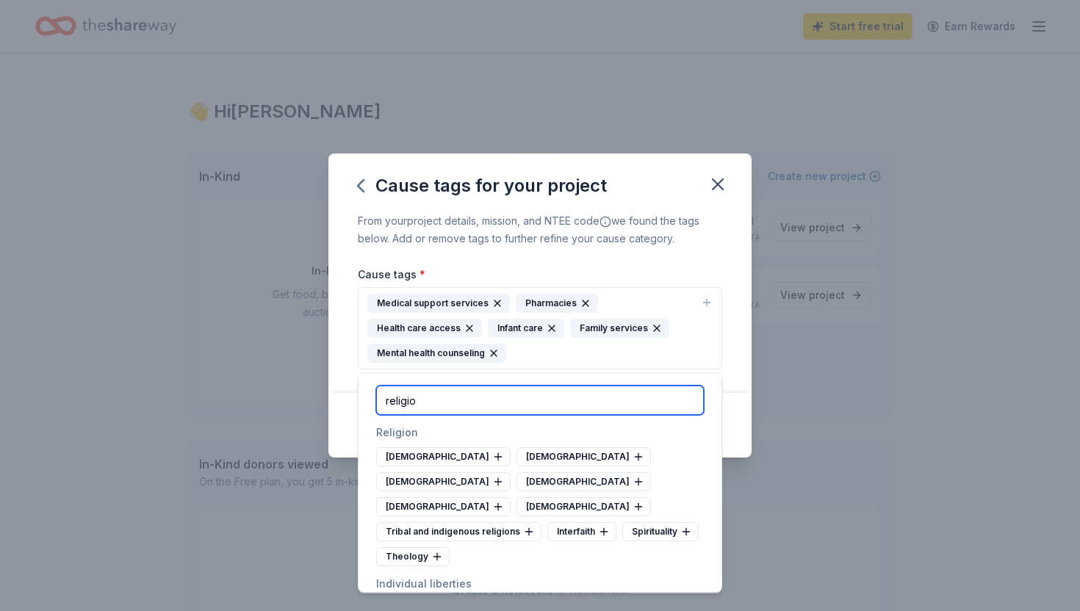
click at [517, 412] on input "religio" at bounding box center [540, 400] width 328 height 29
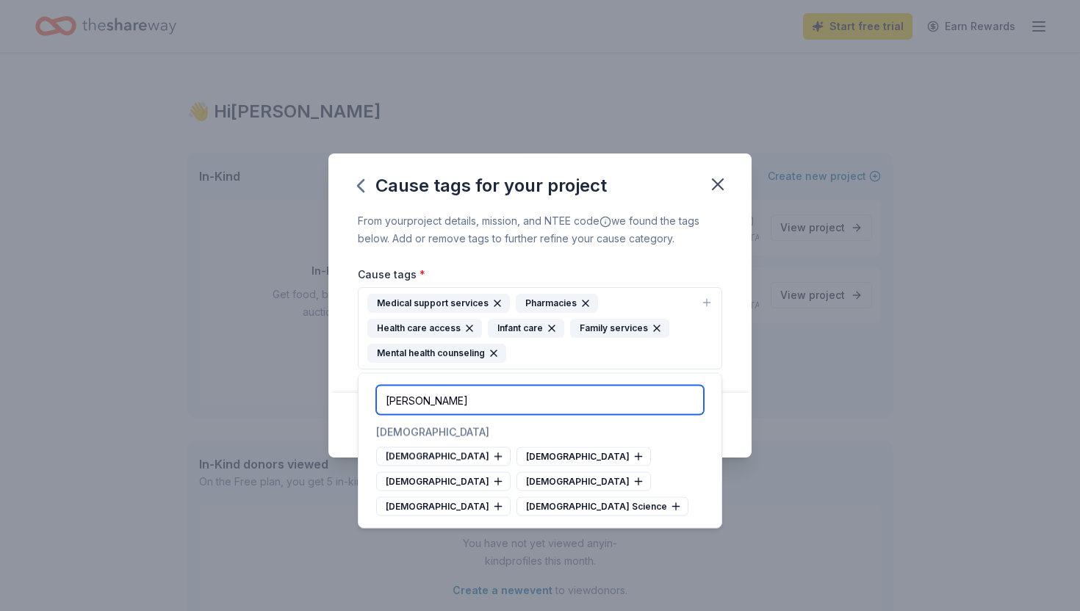
type input "christ"
click at [564, 391] on input "christ" at bounding box center [540, 400] width 328 height 29
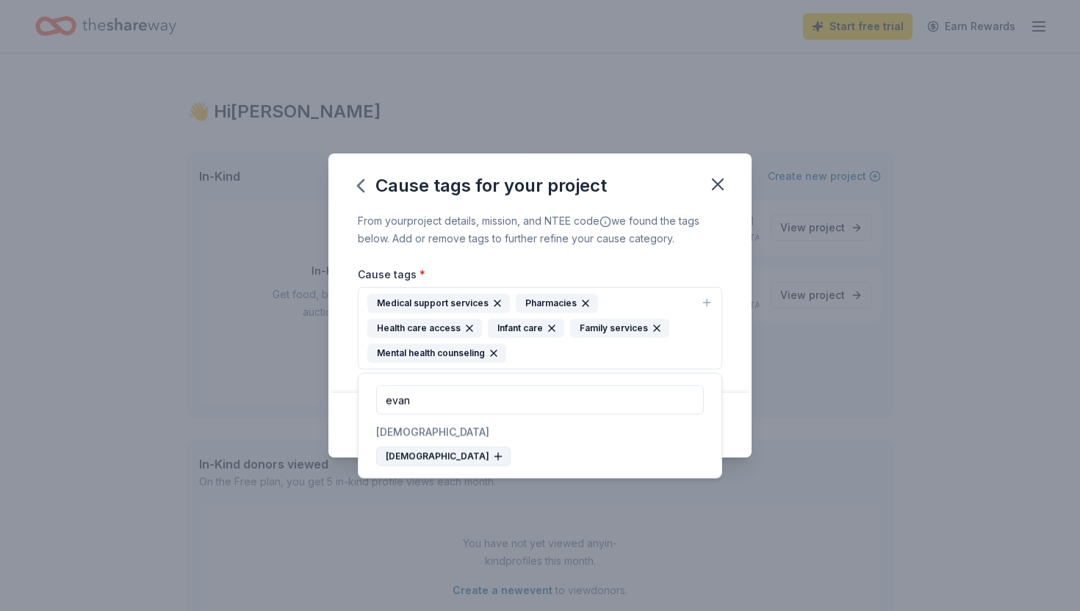
click at [442, 450] on div "Evangelicalism" at bounding box center [443, 456] width 134 height 19
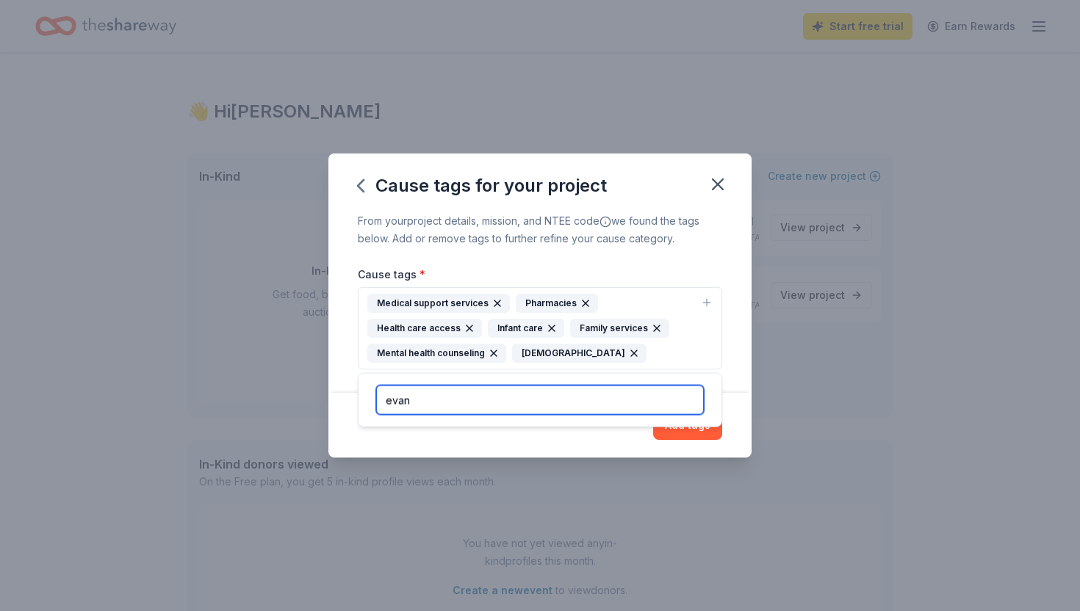
click at [432, 397] on input "evan" at bounding box center [540, 400] width 328 height 29
type input "b"
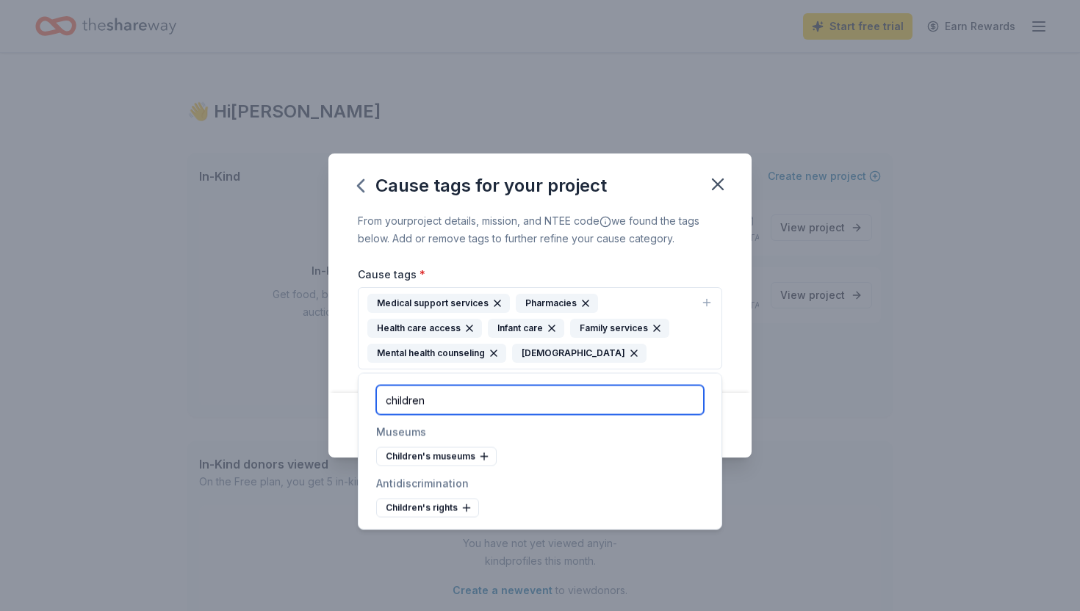
click at [434, 409] on input "children" at bounding box center [540, 400] width 328 height 29
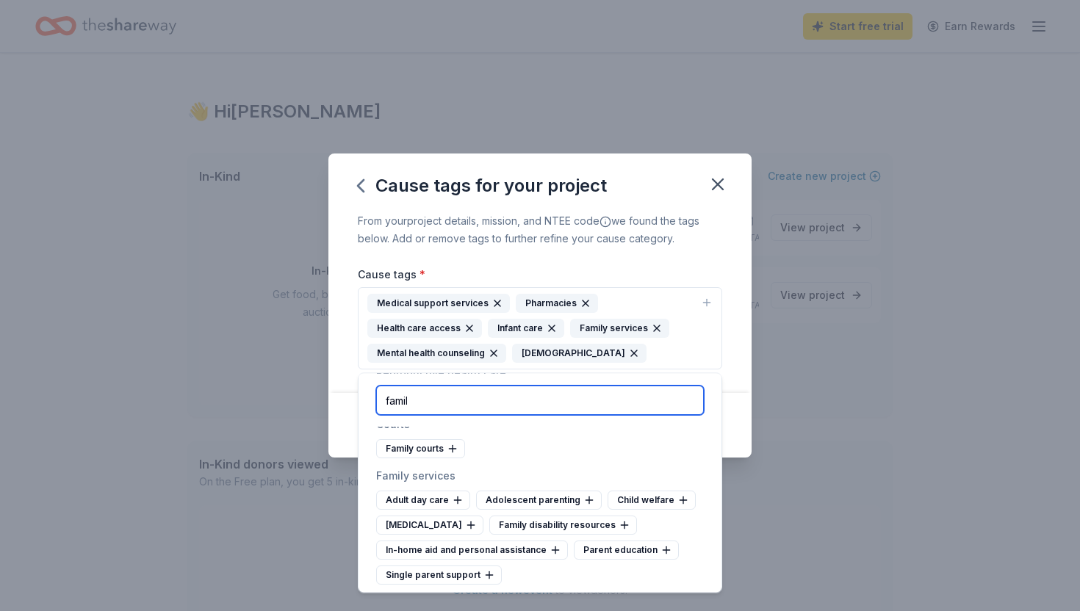
scroll to position [63, 0]
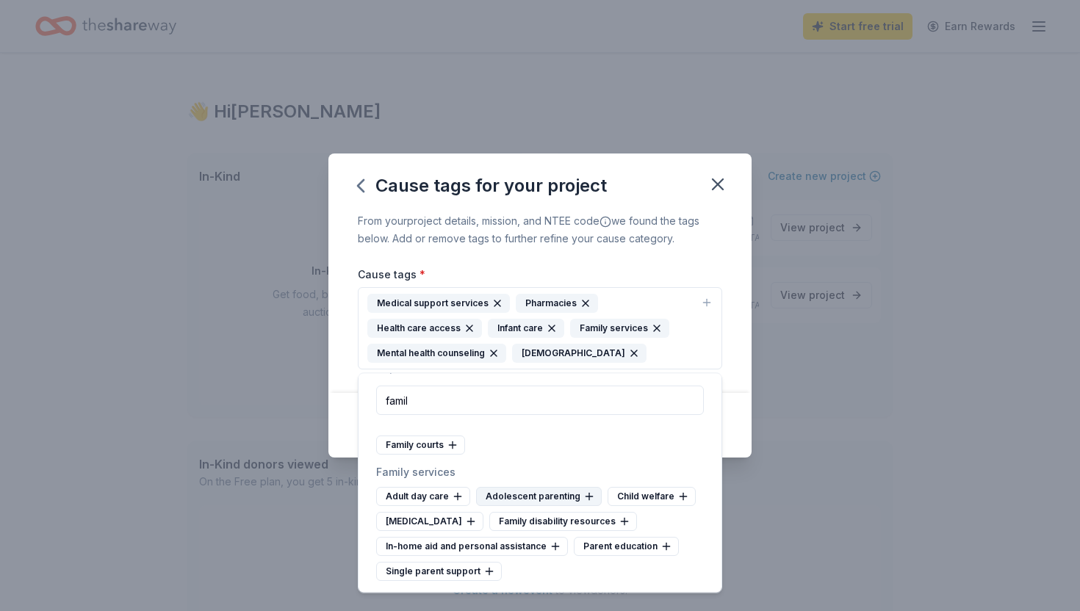
click at [567, 498] on div "Adolescent parenting" at bounding box center [539, 496] width 126 height 19
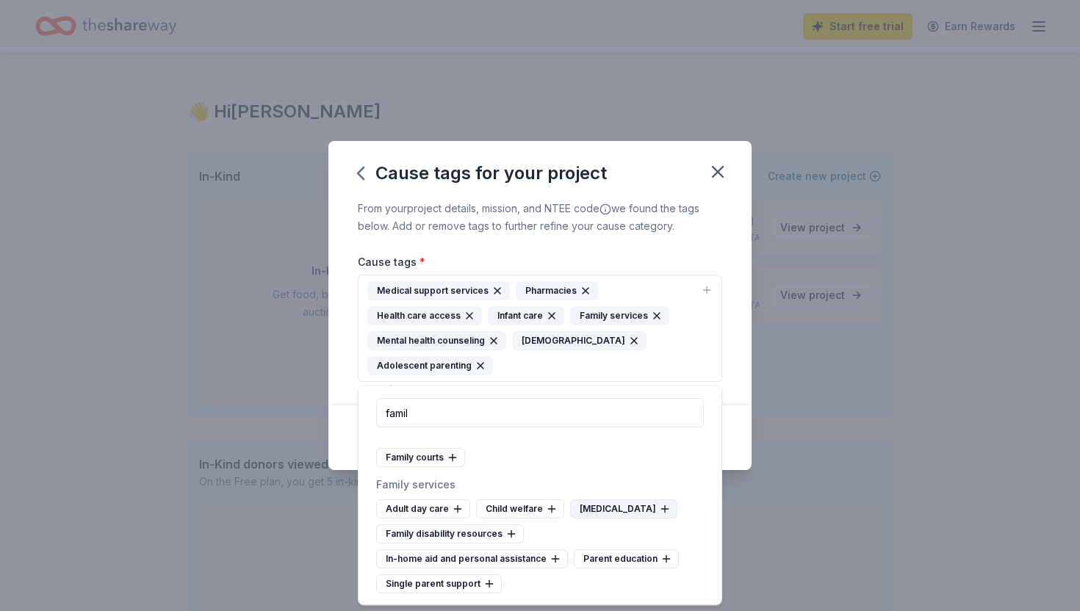
click at [616, 508] on div "Family counseling" at bounding box center [623, 509] width 107 height 19
click at [626, 560] on div "Parent education" at bounding box center [626, 559] width 105 height 19
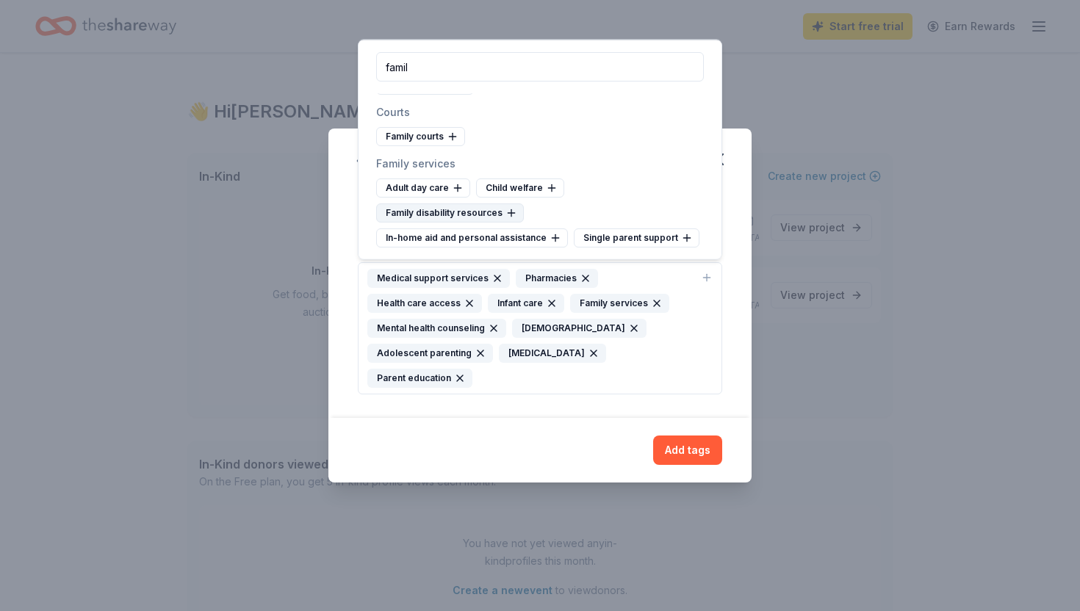
click at [476, 216] on div "Family disability resources" at bounding box center [450, 213] width 148 height 19
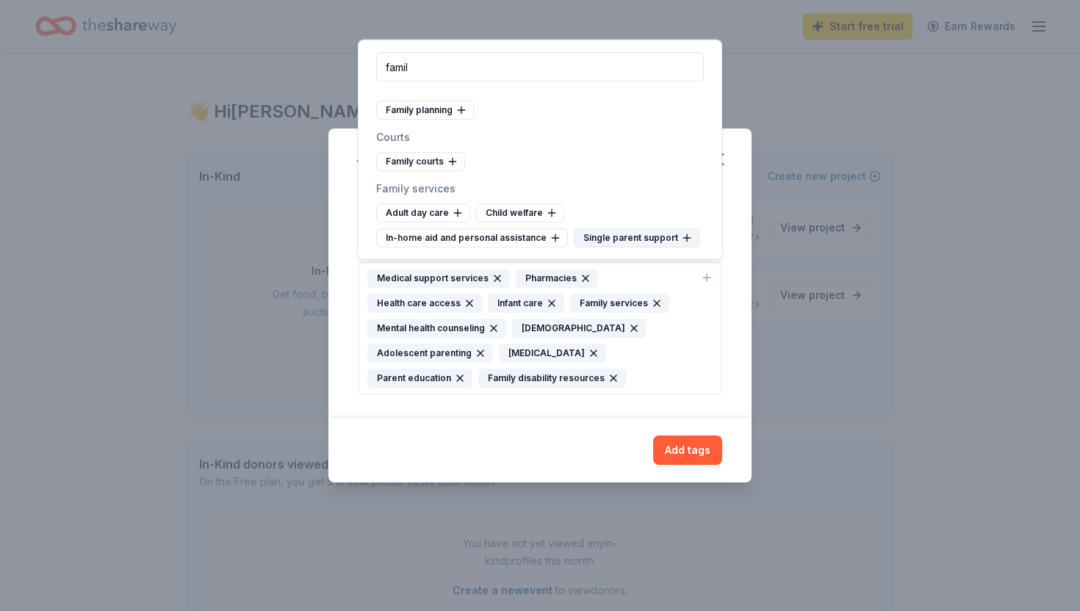
click at [630, 234] on div "Single parent support" at bounding box center [637, 238] width 126 height 19
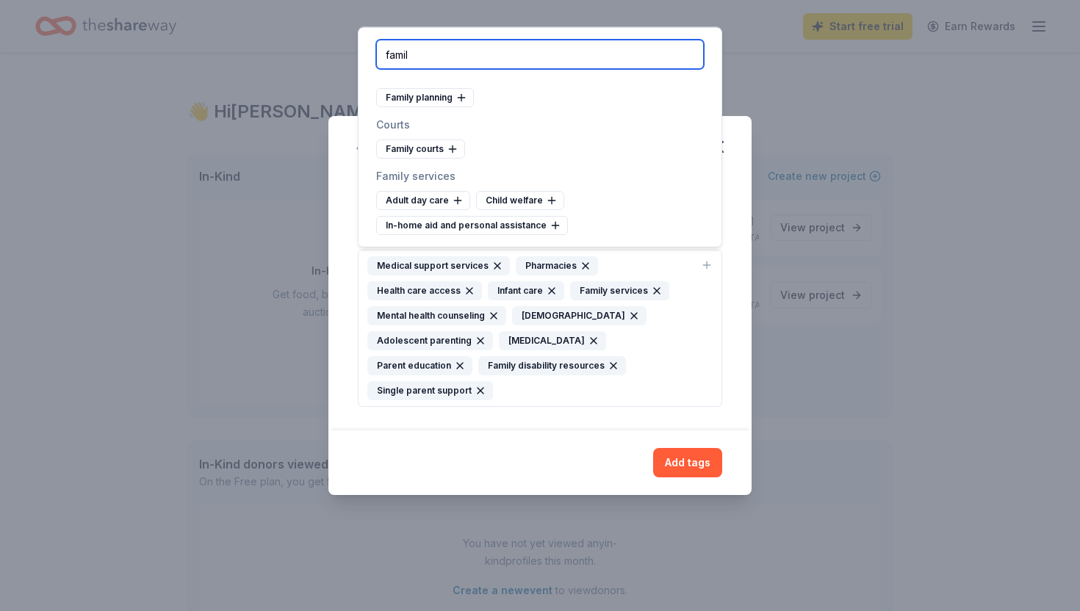
click at [501, 52] on input "famil" at bounding box center [540, 54] width 328 height 29
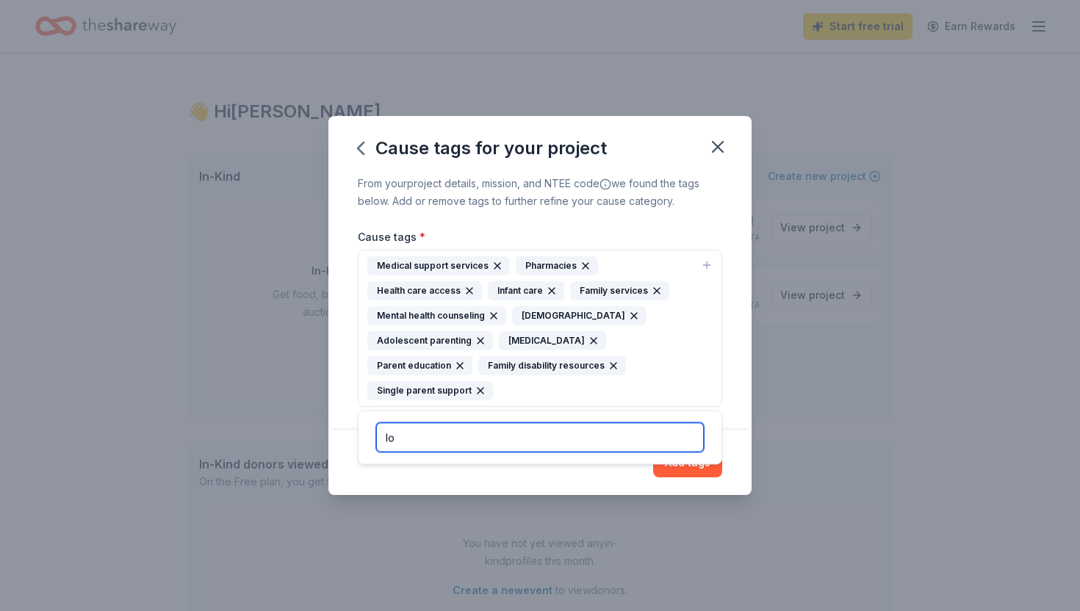
type input "l"
type input "non p"
click at [486, 452] on input "non p" at bounding box center [540, 437] width 328 height 29
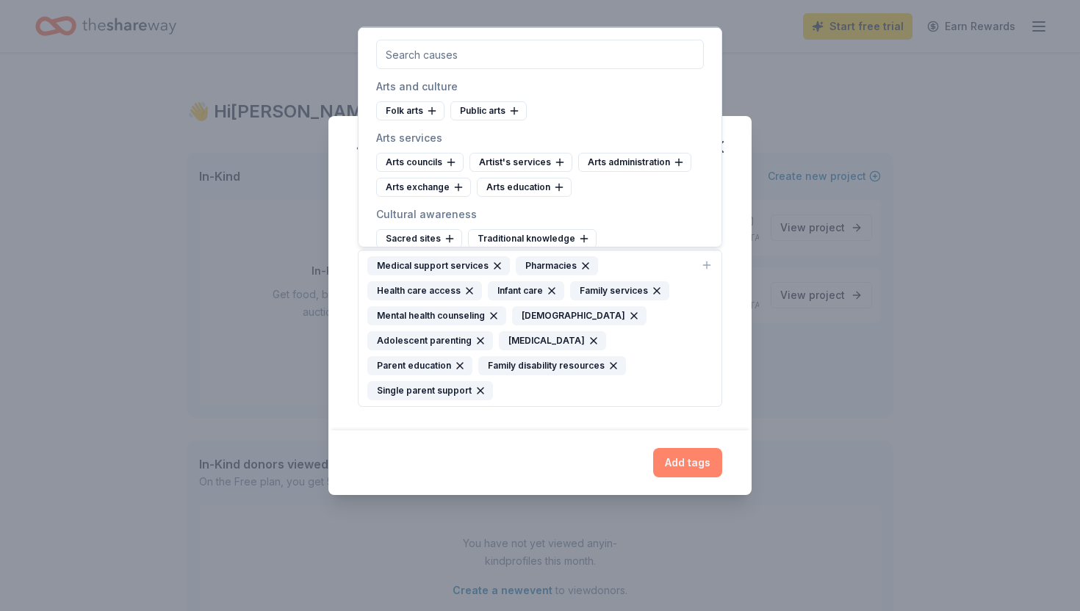
click at [687, 469] on button "Add tags" at bounding box center [687, 462] width 69 height 29
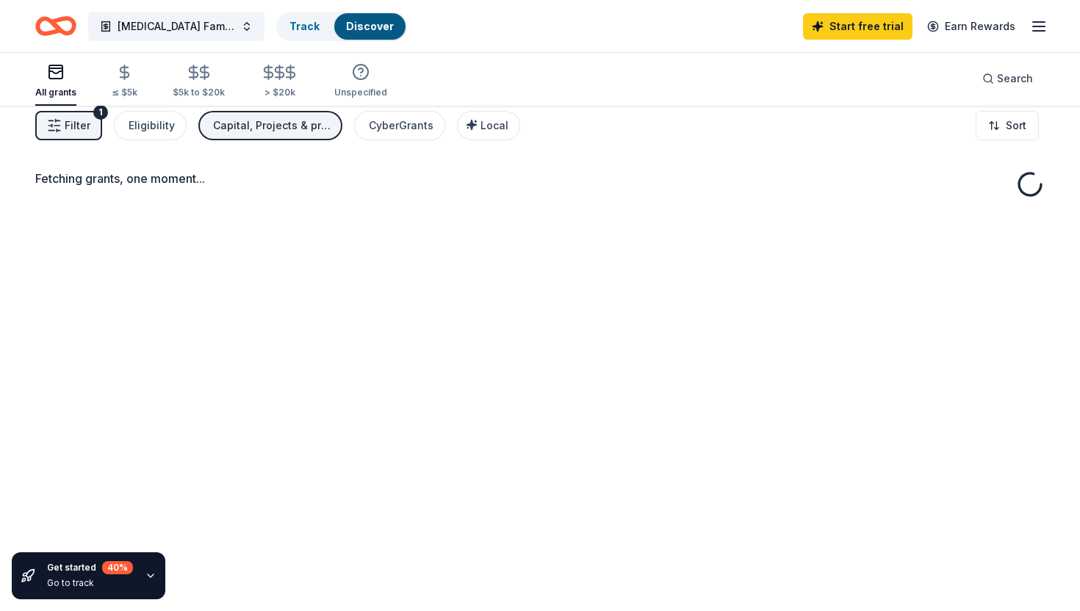
scroll to position [14, 0]
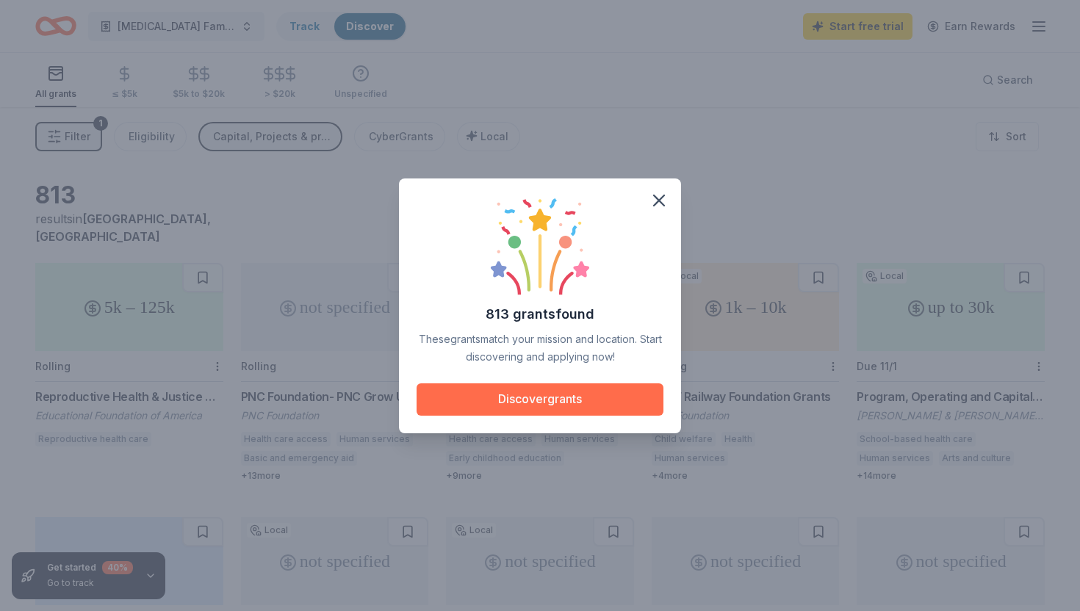
click at [564, 394] on button "Discover grants" at bounding box center [540, 400] width 247 height 32
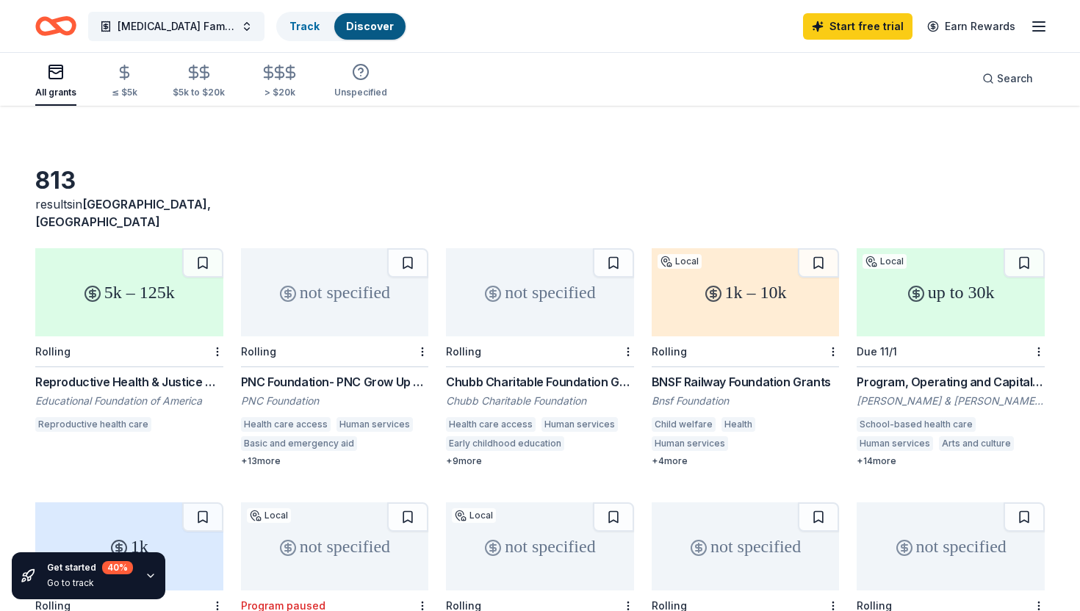
scroll to position [23, 0]
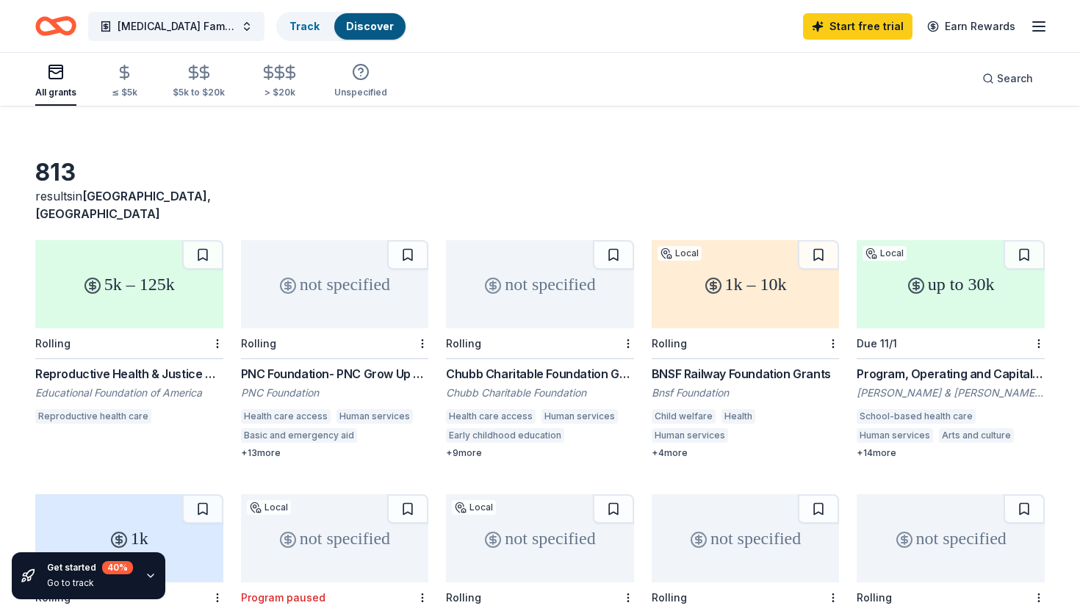
click at [188, 365] on div "Reproductive Health & Justice Grant Program" at bounding box center [129, 374] width 188 height 18
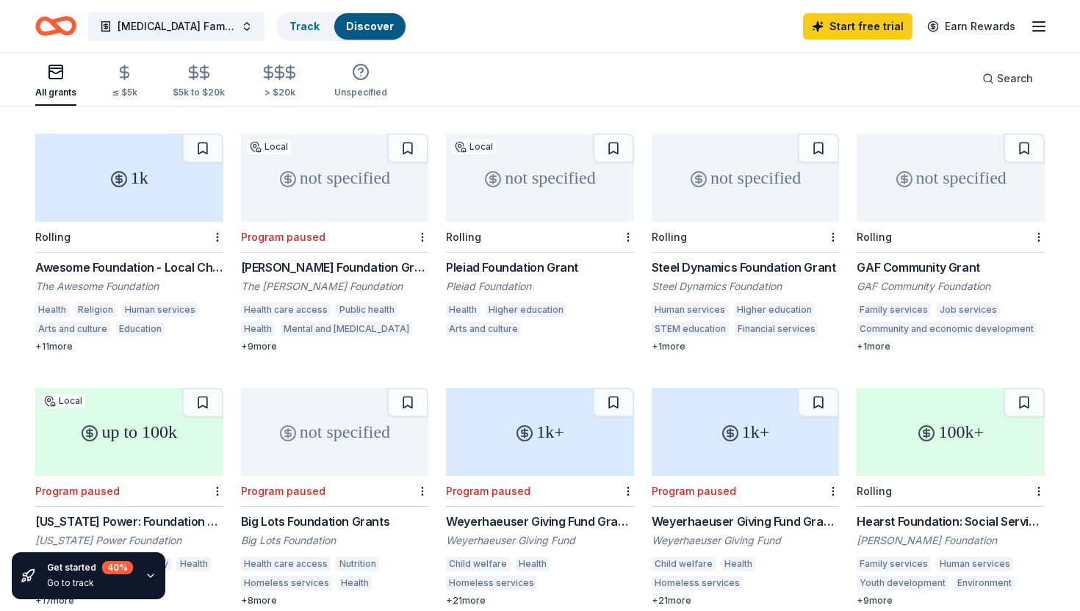
scroll to position [0, 0]
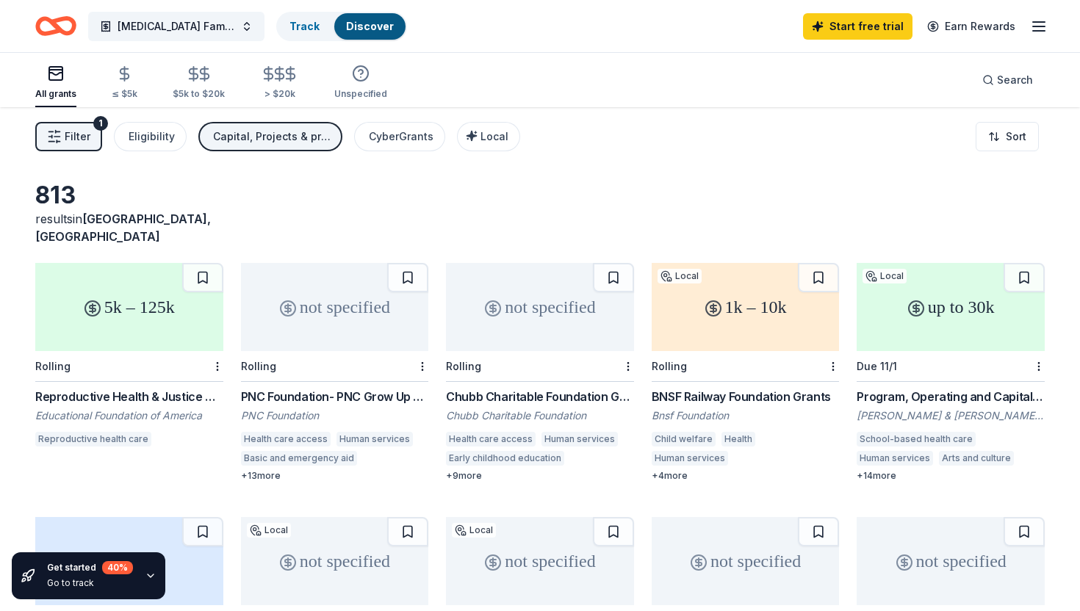
click at [323, 140] on div "Capital, Projects & programming, General operations" at bounding box center [272, 137] width 118 height 18
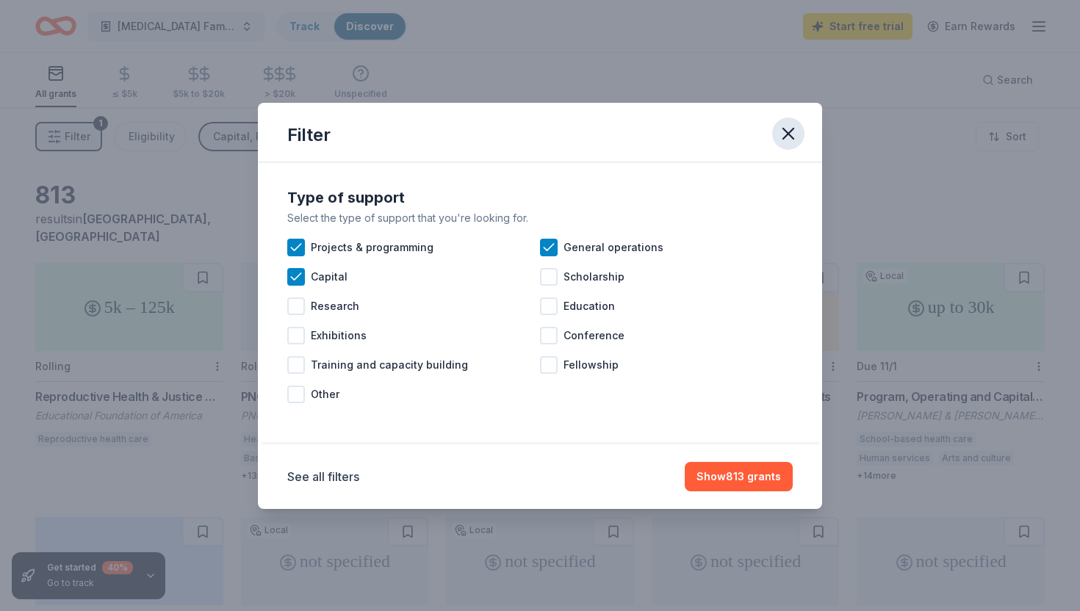
click at [798, 130] on icon "button" at bounding box center [788, 133] width 21 height 21
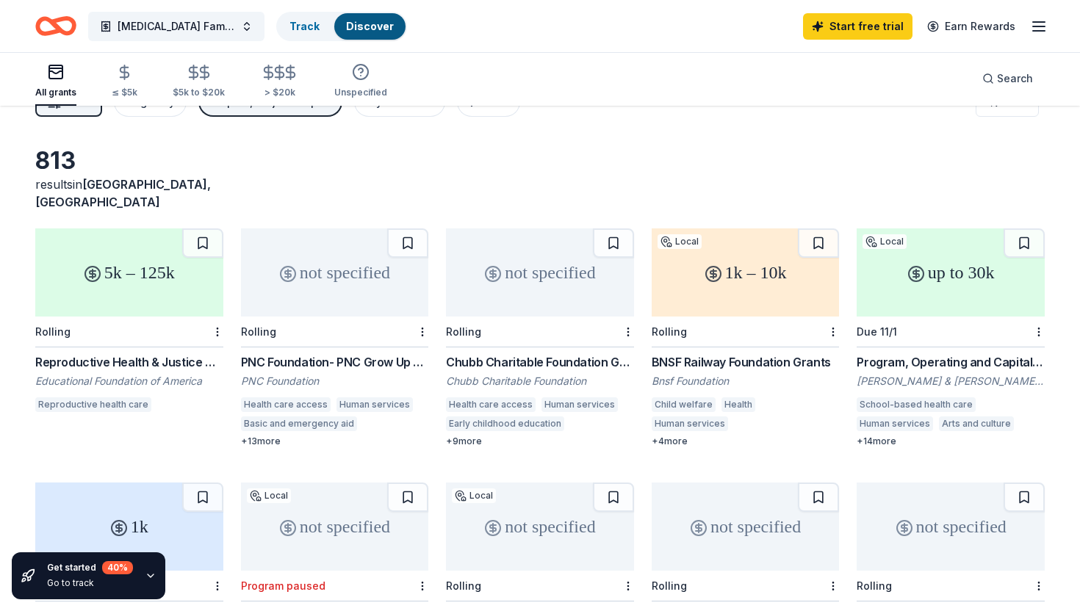
scroll to position [42, 0]
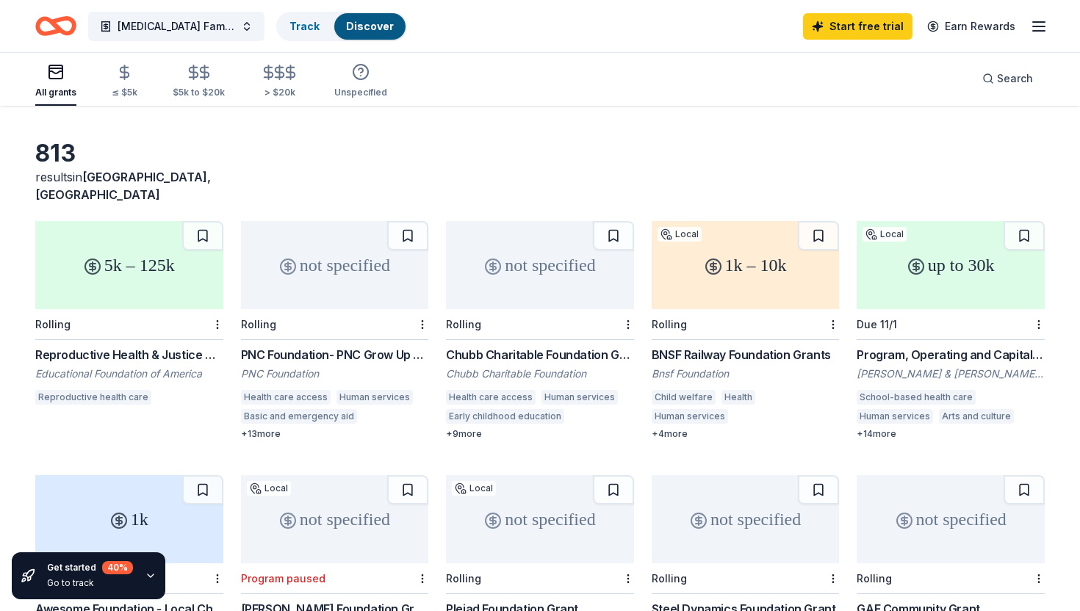
click at [474, 428] on div "+ 9 more" at bounding box center [540, 434] width 188 height 12
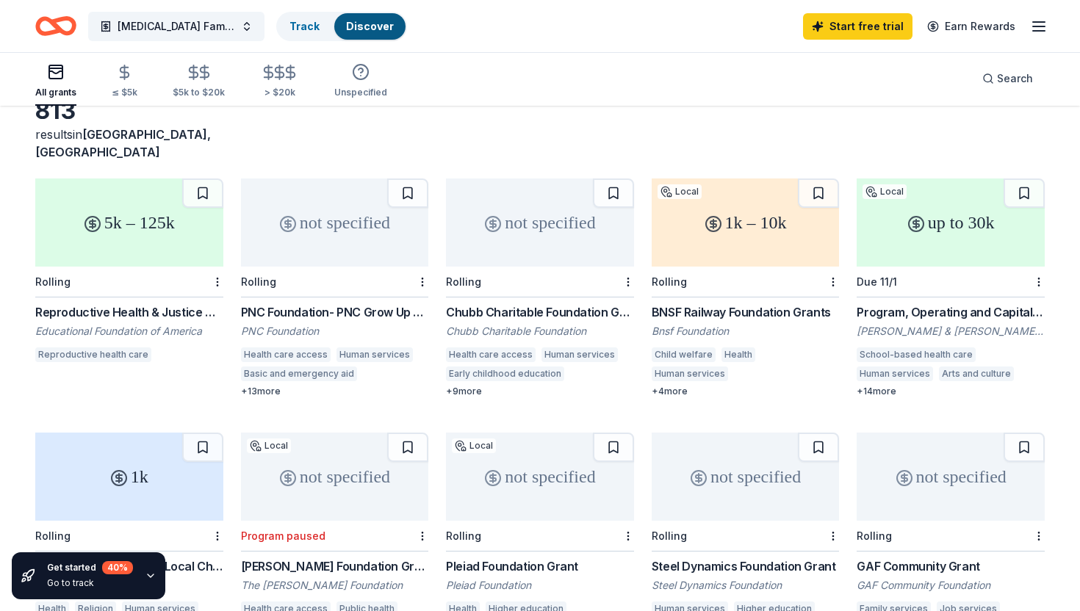
scroll to position [99, 0]
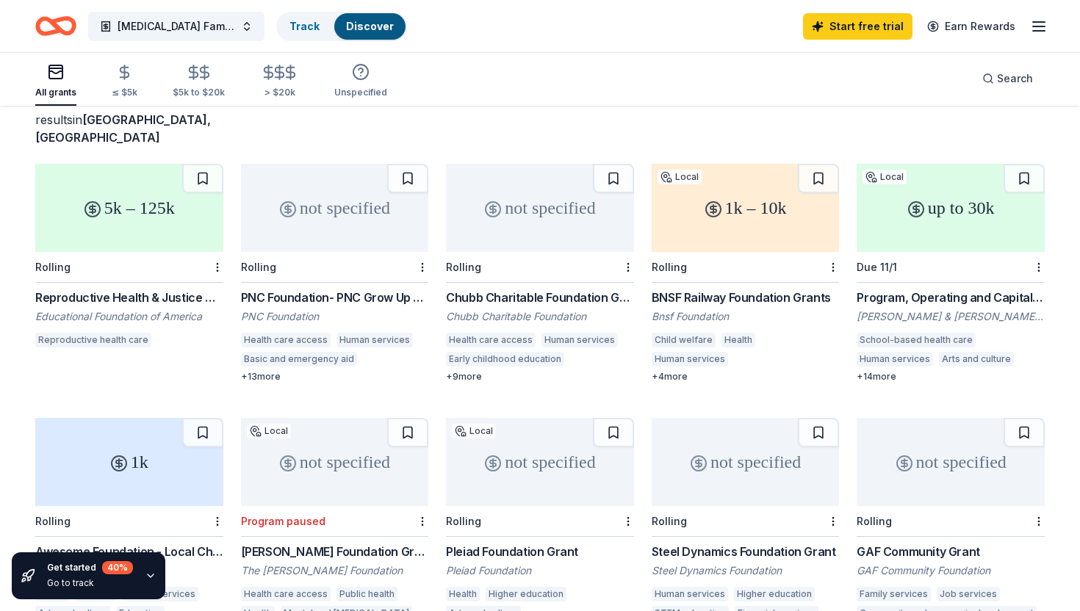
click at [387, 289] on div "PNC Foundation- PNC Grow Up Great" at bounding box center [335, 298] width 188 height 18
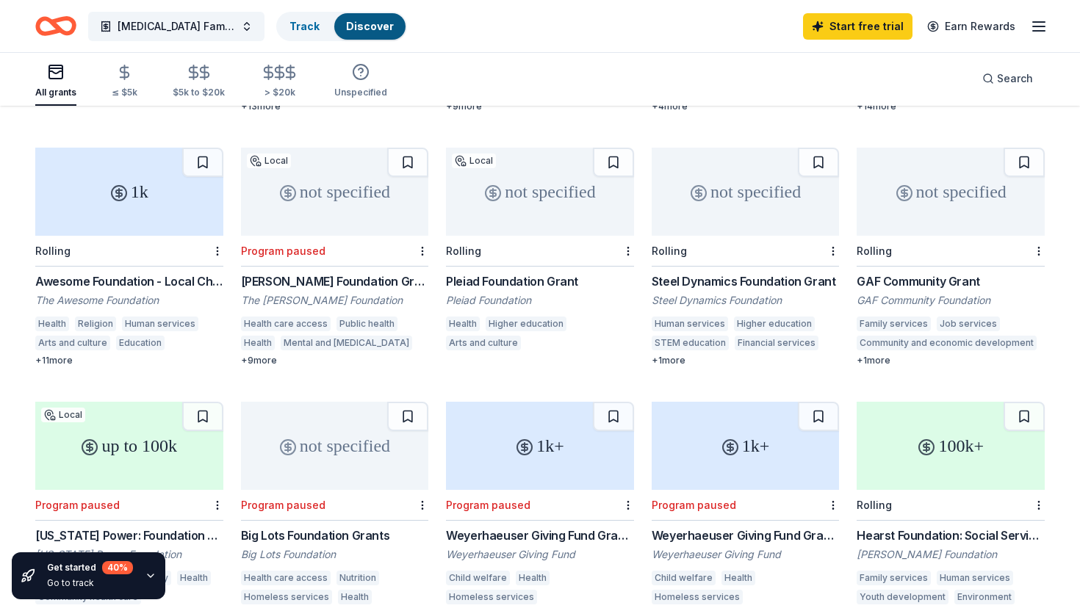
scroll to position [373, 0]
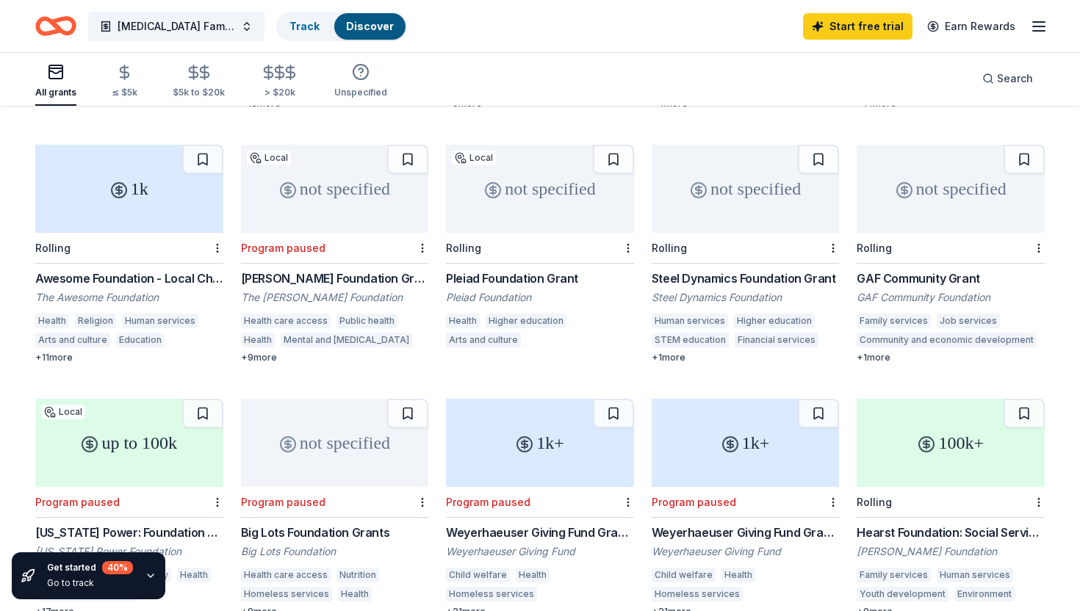
click at [181, 270] on div "Awesome Foundation - Local Chapter Grants" at bounding box center [129, 279] width 188 height 18
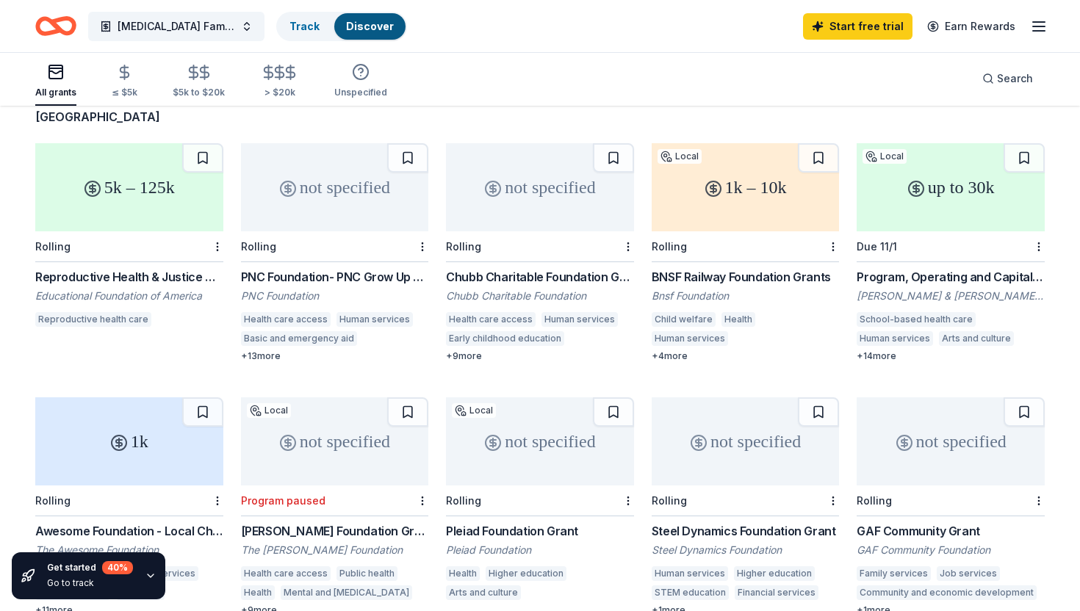
scroll to position [93, 0]
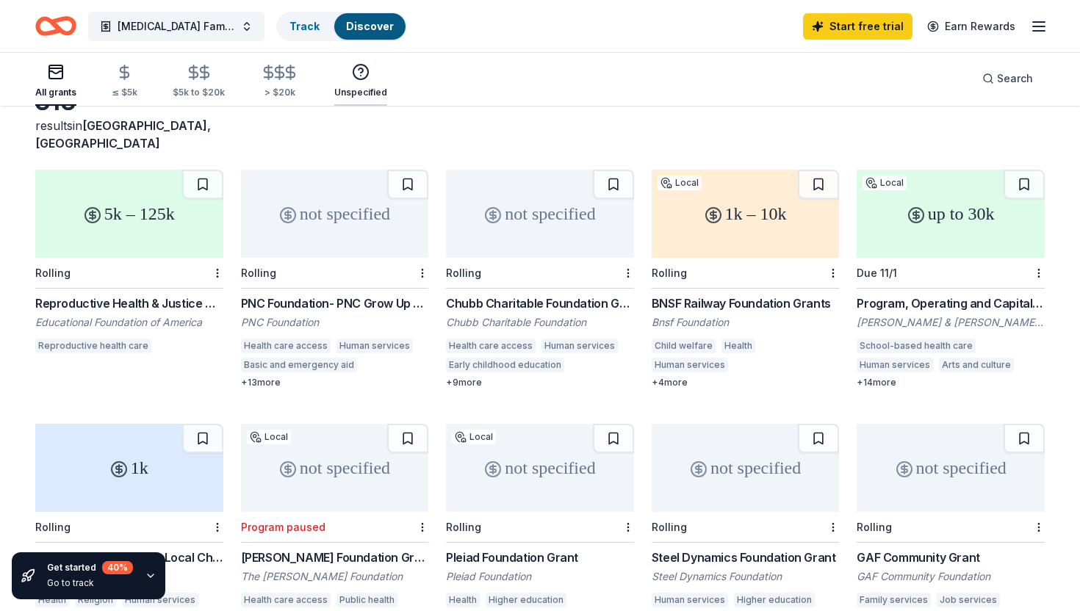
click at [361, 74] on icon "button" at bounding box center [361, 72] width 18 height 18
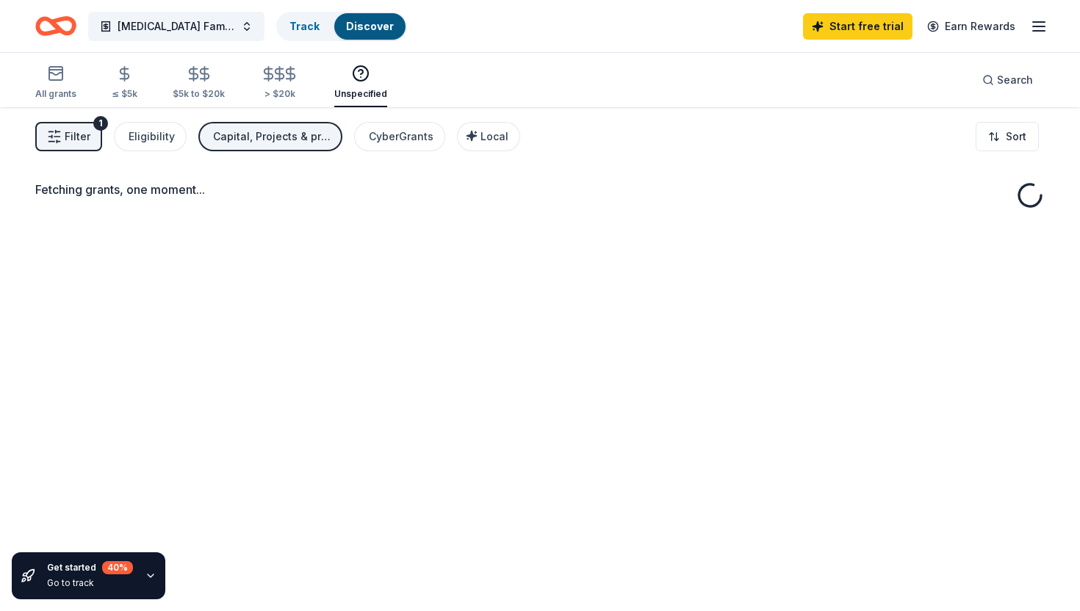
click at [359, 88] on div "Unspecified" at bounding box center [360, 94] width 53 height 12
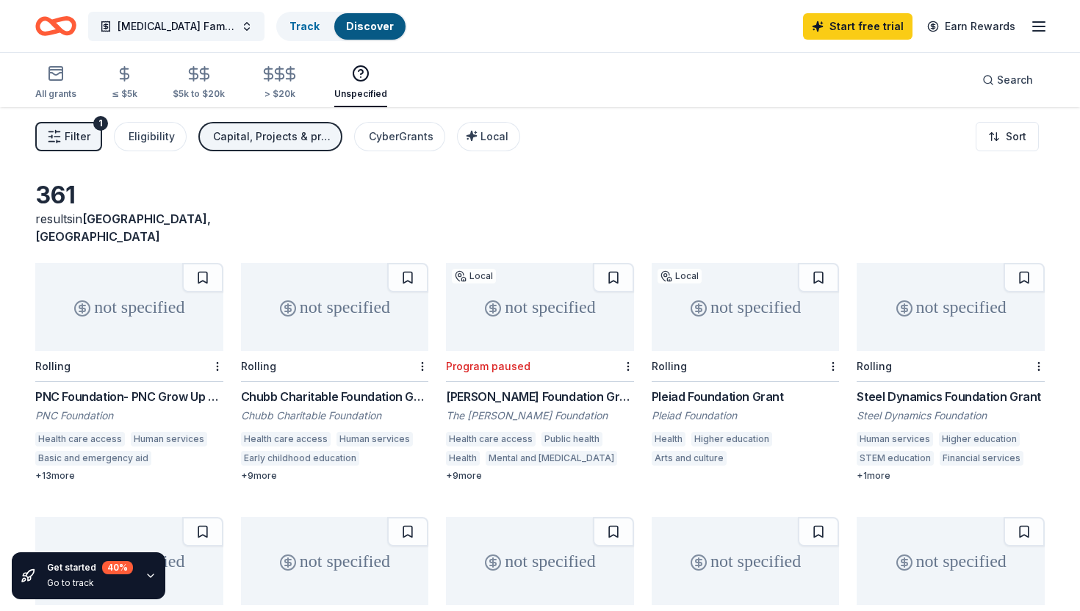
click at [63, 128] on button "Filter 1" at bounding box center [68, 136] width 67 height 29
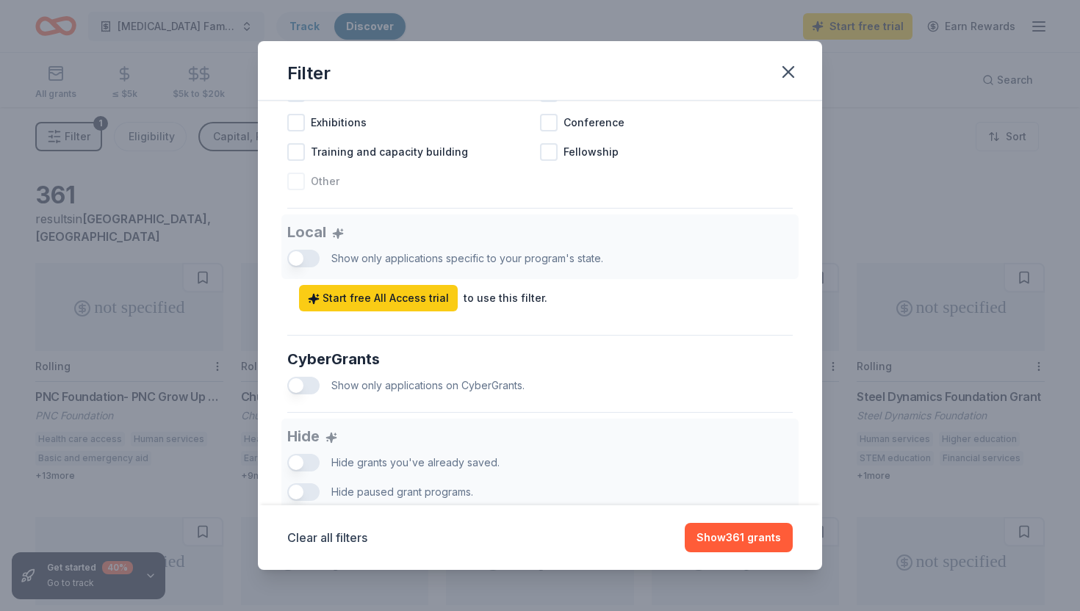
scroll to position [844, 0]
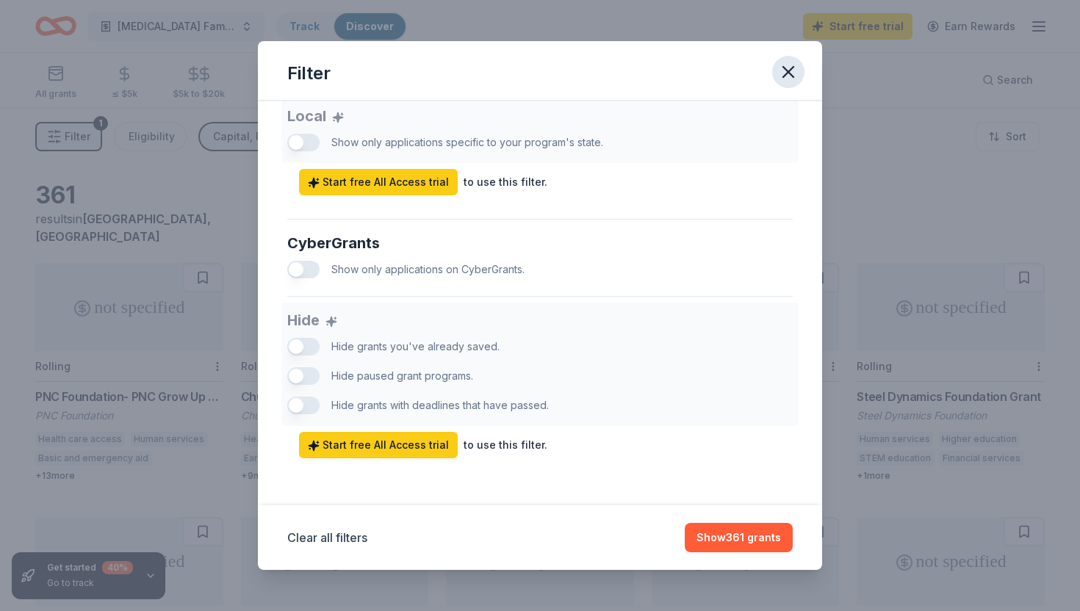
click at [792, 76] on icon "button" at bounding box center [788, 72] width 10 height 10
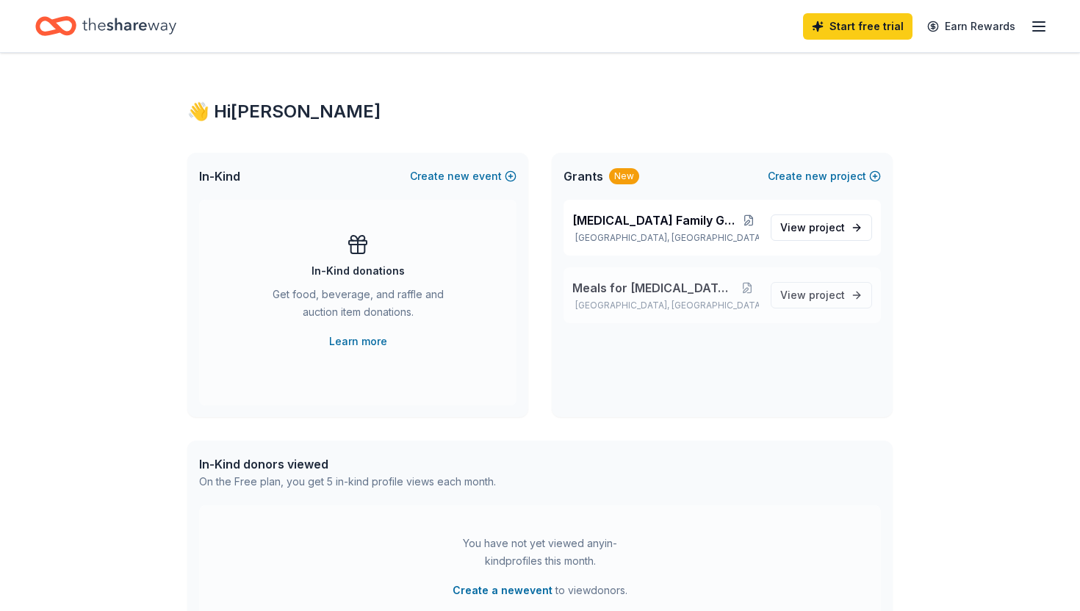
click at [667, 295] on span "Meals for NICU families" at bounding box center [653, 288] width 163 height 18
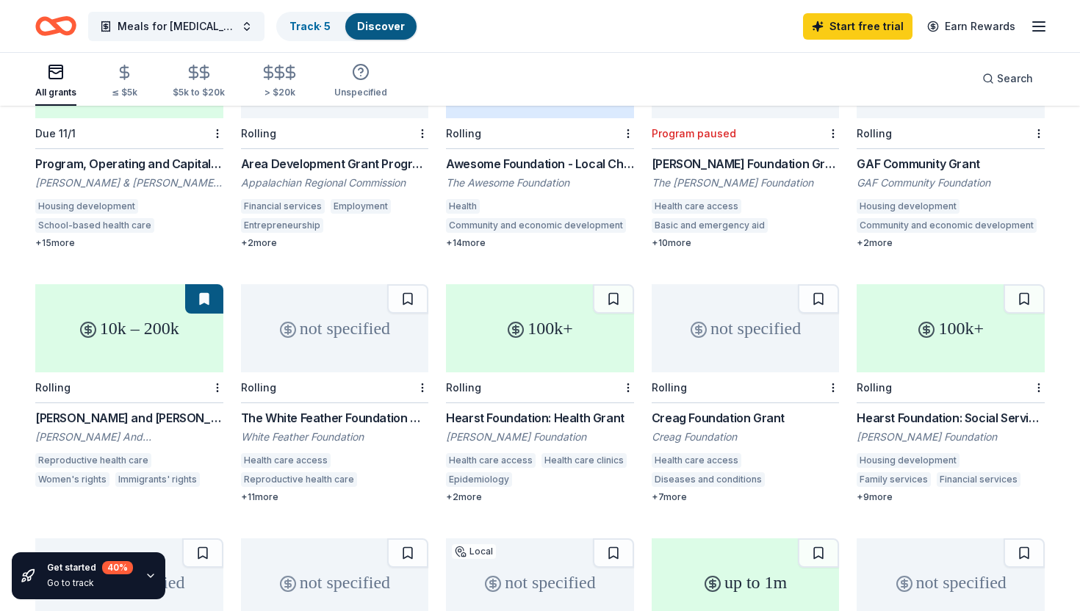
scroll to position [240, 0]
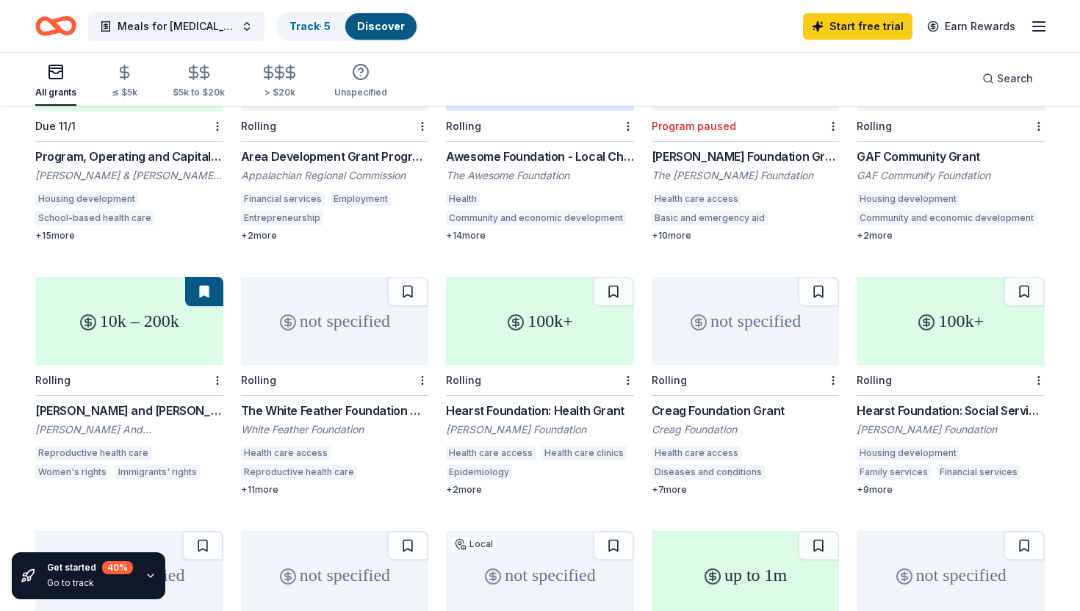
click at [576, 402] on div "Hearst Foundation: Health Grant" at bounding box center [540, 411] width 188 height 18
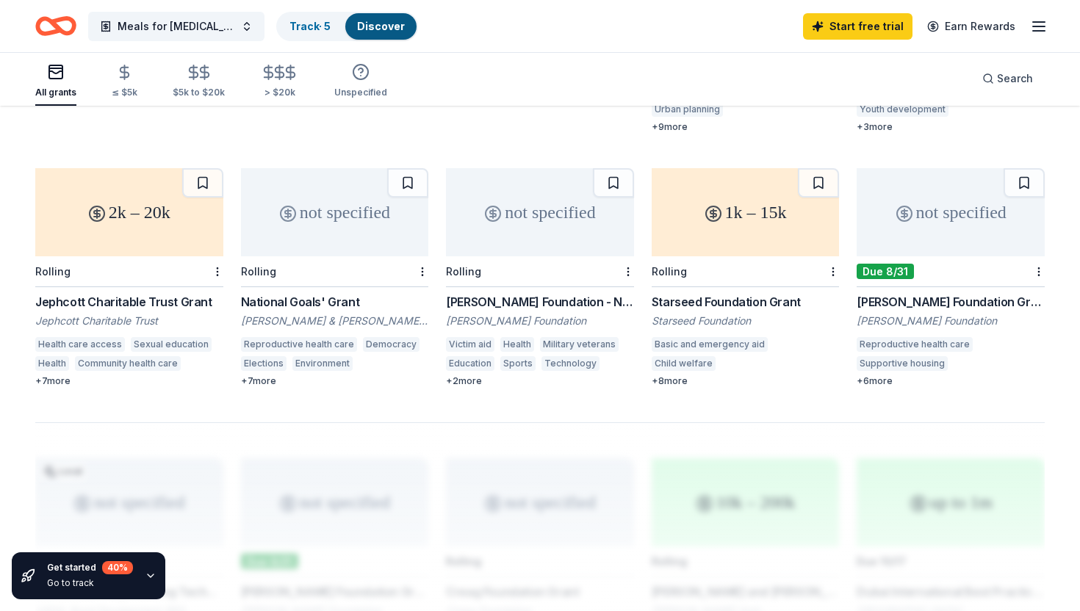
scroll to position [856, 0]
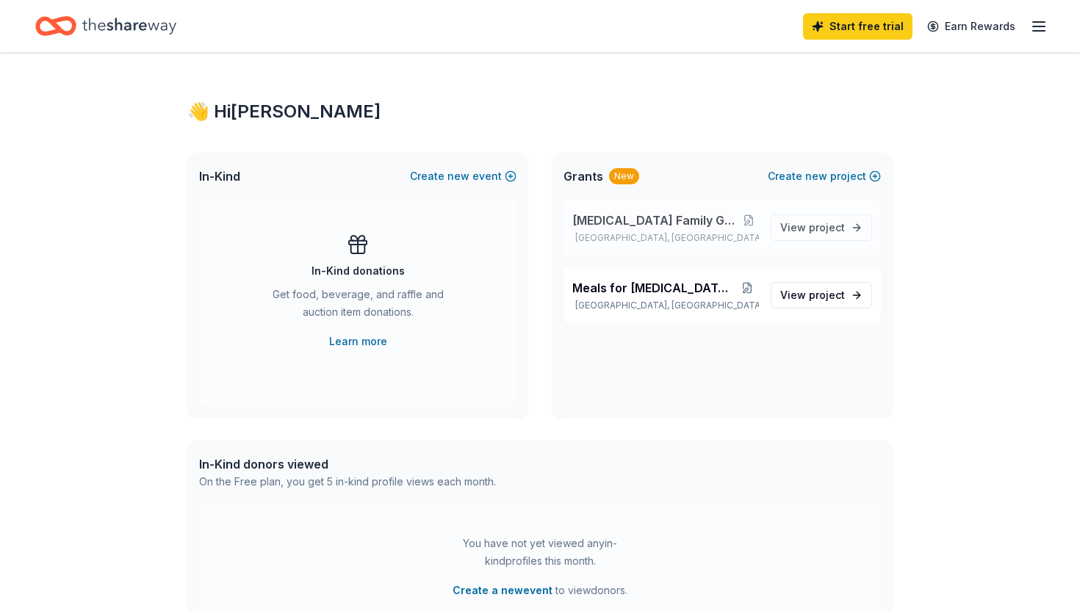
click at [639, 223] on span "[MEDICAL_DATA] Family Grants Research" at bounding box center [655, 221] width 166 height 18
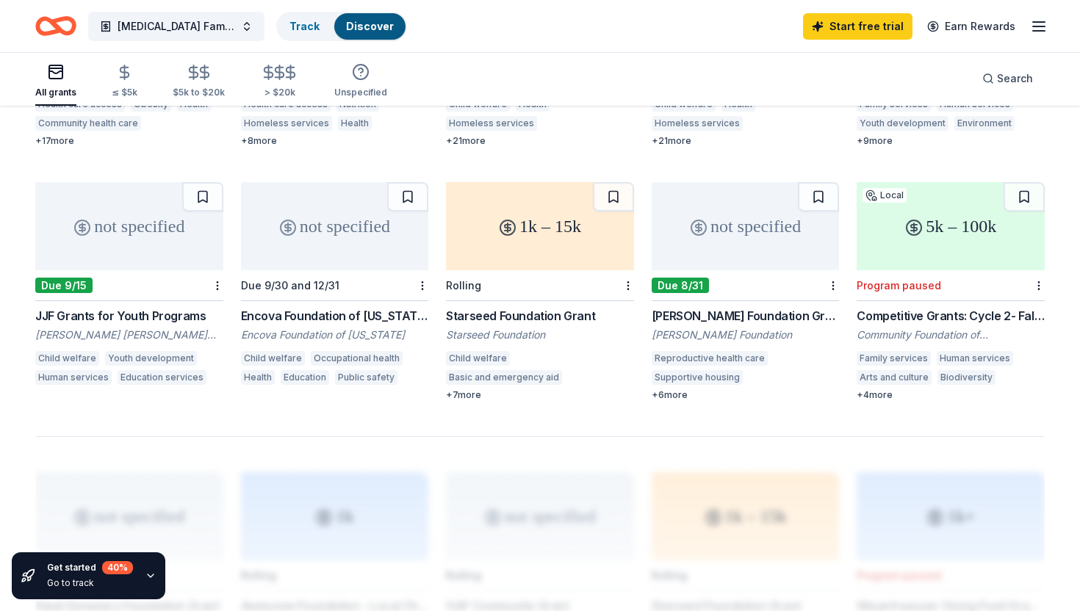
scroll to position [834, 0]
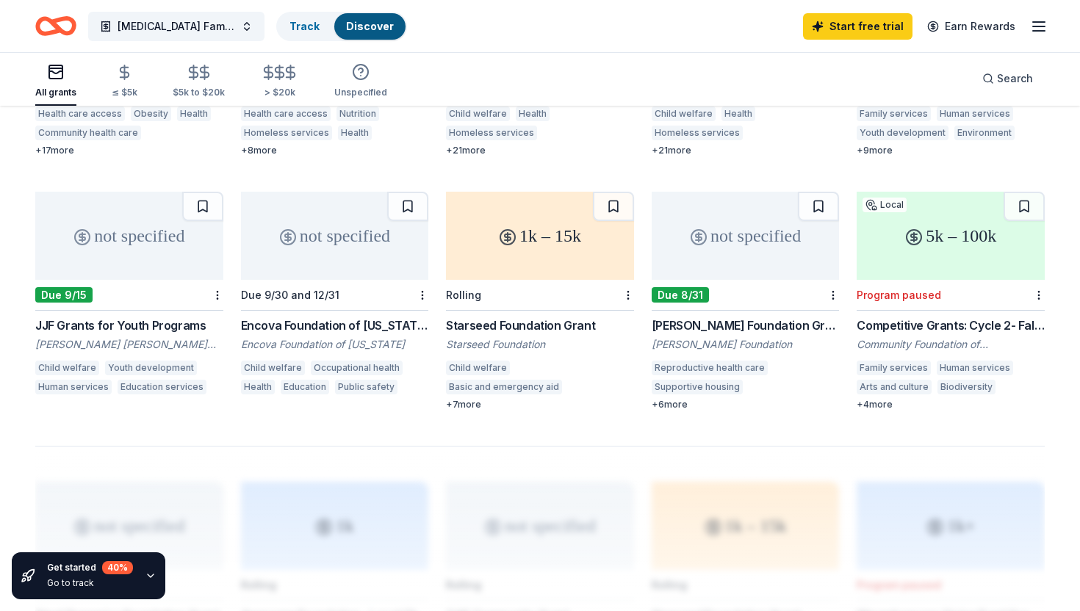
click at [517, 317] on div "Starseed Foundation Grant" at bounding box center [540, 326] width 188 height 18
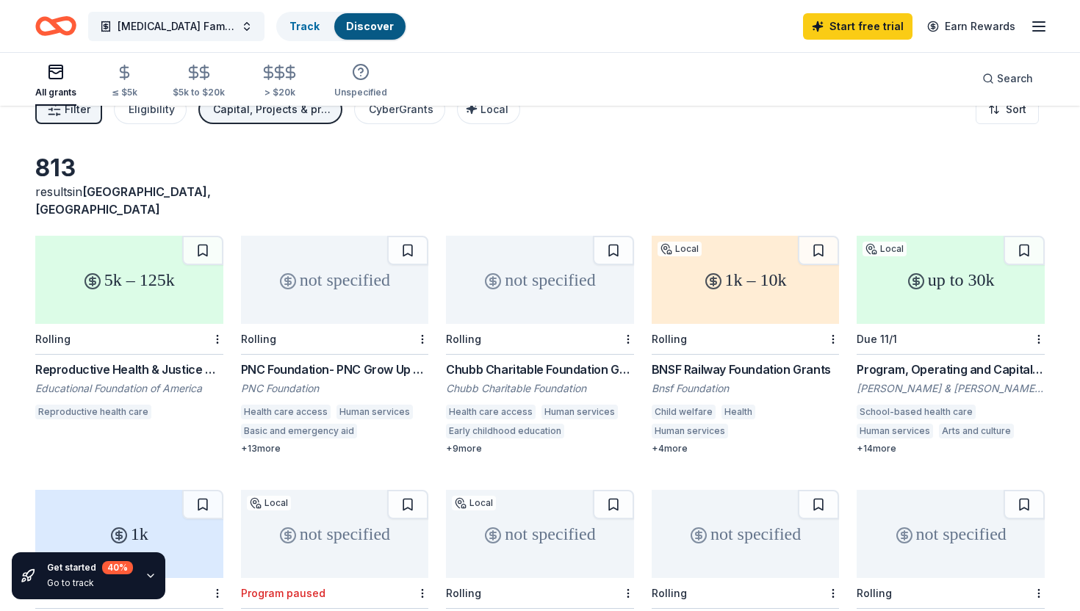
scroll to position [0, 0]
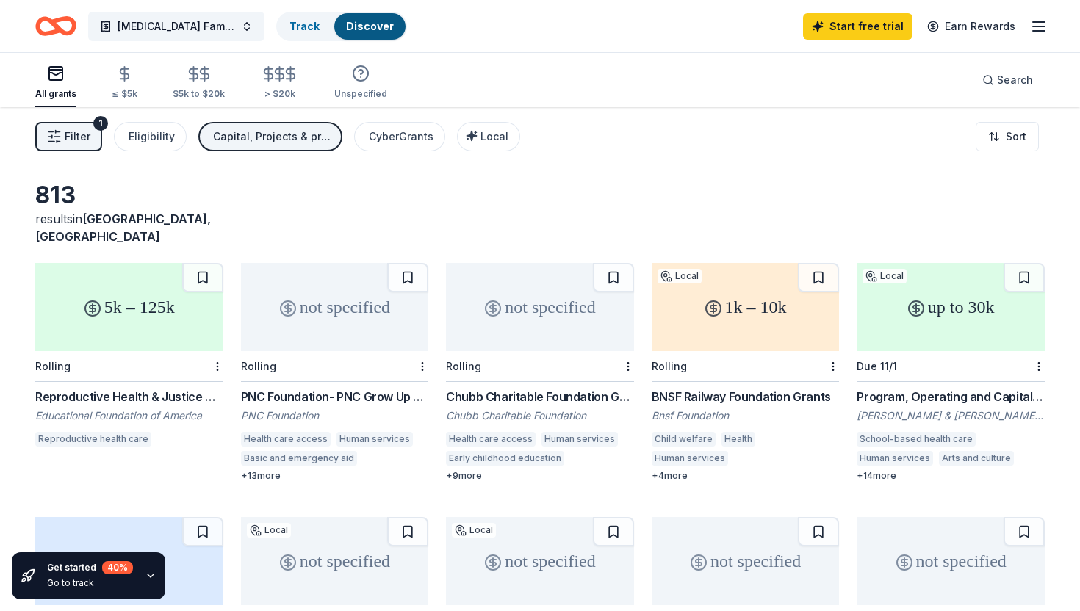
click at [352, 388] on div "PNC Foundation- PNC Grow Up Great" at bounding box center [335, 397] width 188 height 18
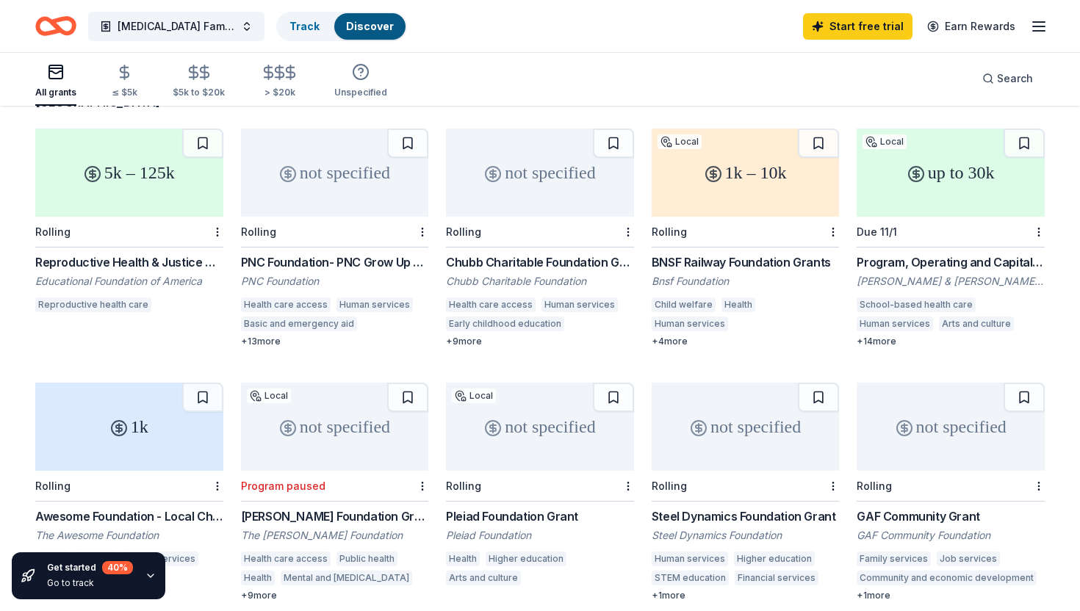
scroll to position [184, 0]
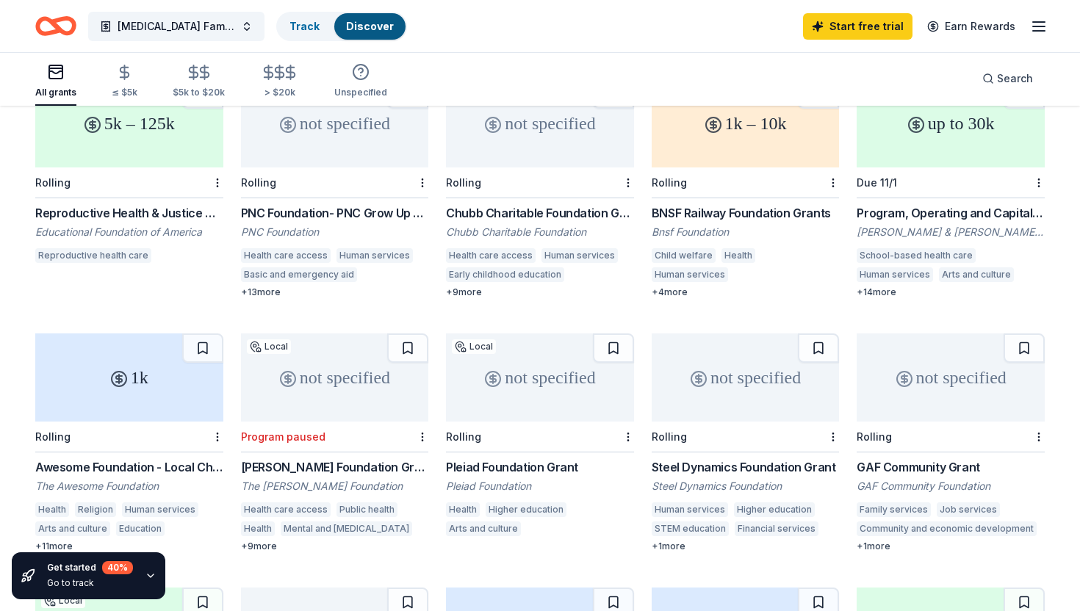
click at [389, 459] on div "[PERSON_NAME] Foundation Grant" at bounding box center [335, 468] width 188 height 18
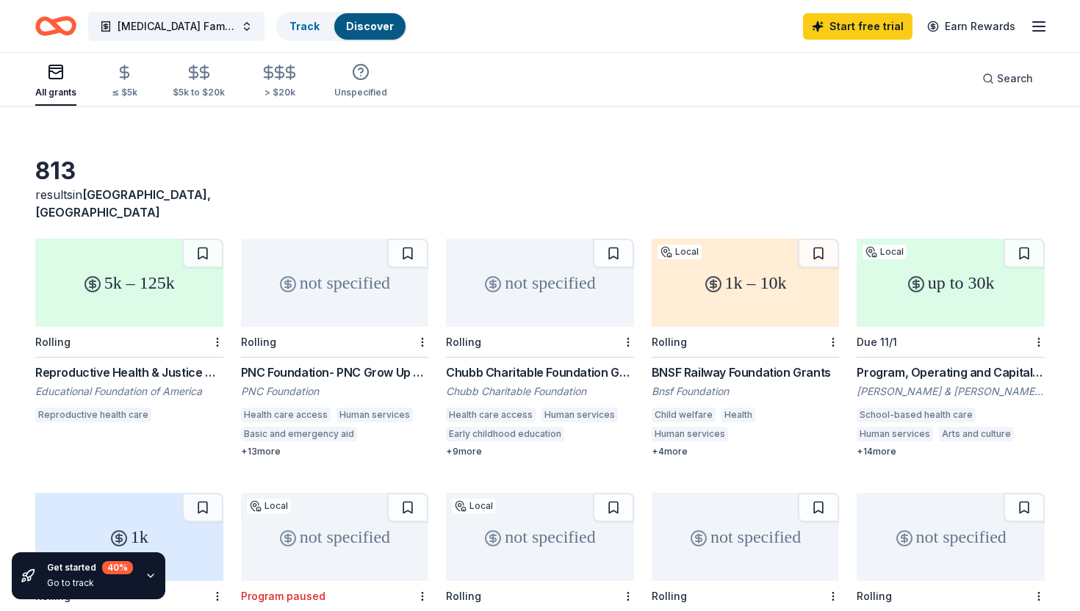
scroll to position [0, 0]
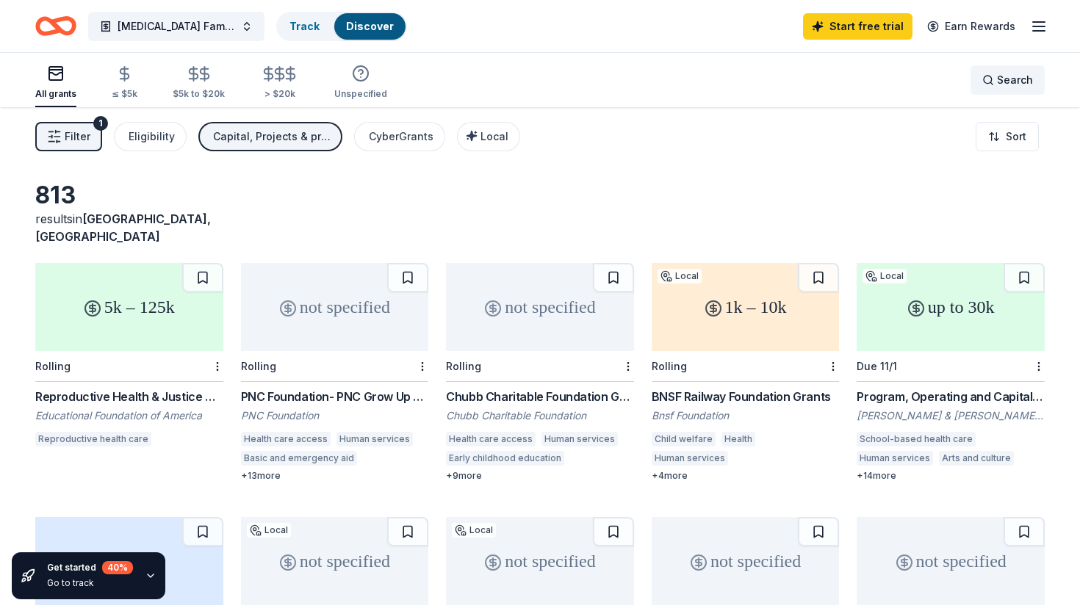
click at [1013, 83] on span "Search" at bounding box center [1015, 80] width 36 height 18
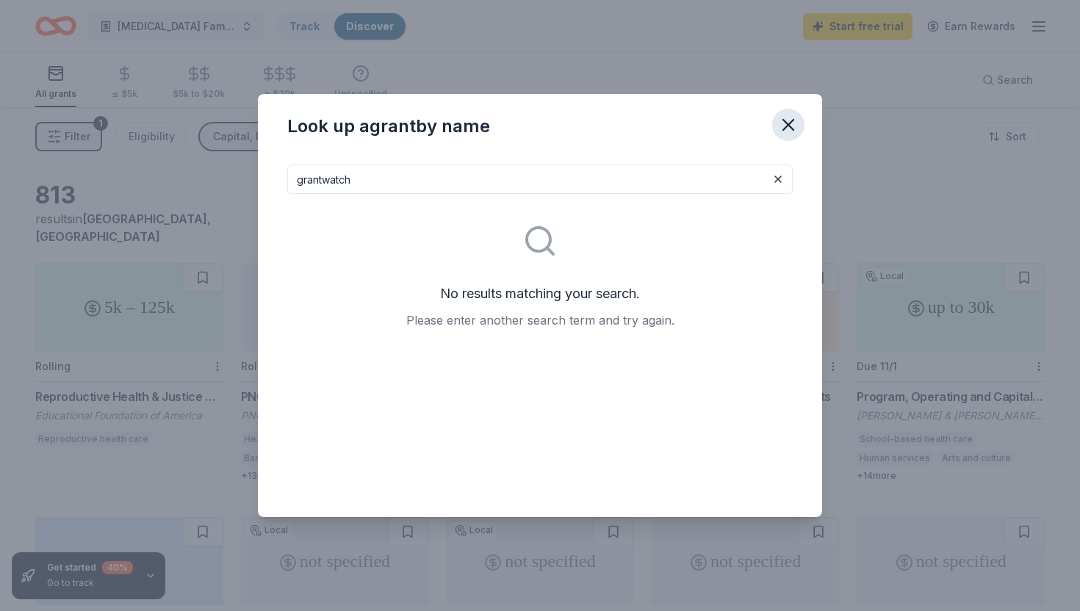
type input "grantwatch"
click at [788, 140] on button "button" at bounding box center [788, 125] width 32 height 32
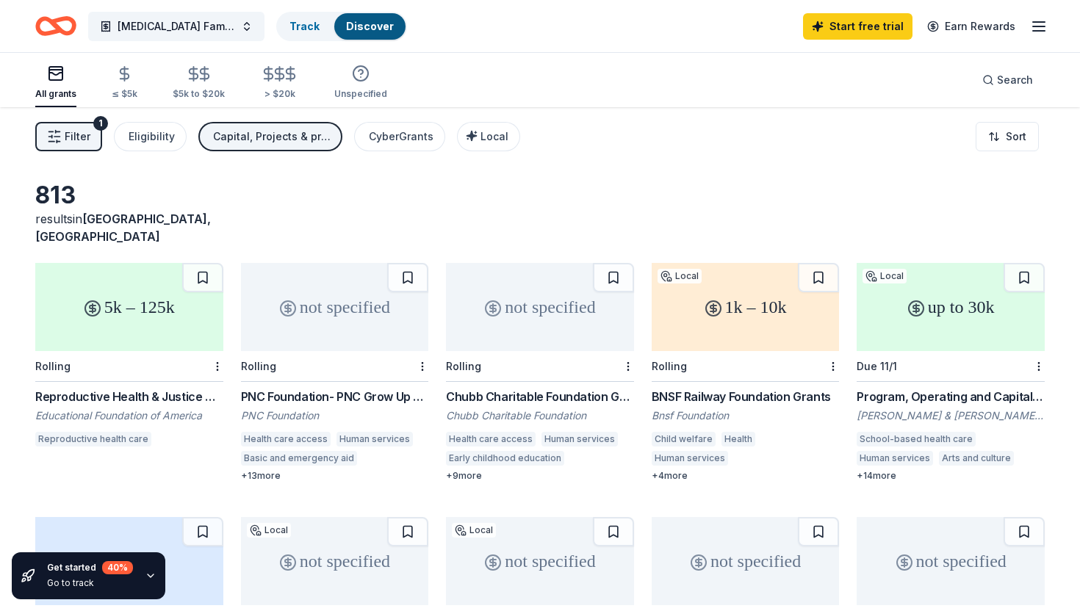
click at [95, 134] on button "Filter 1" at bounding box center [68, 136] width 67 height 29
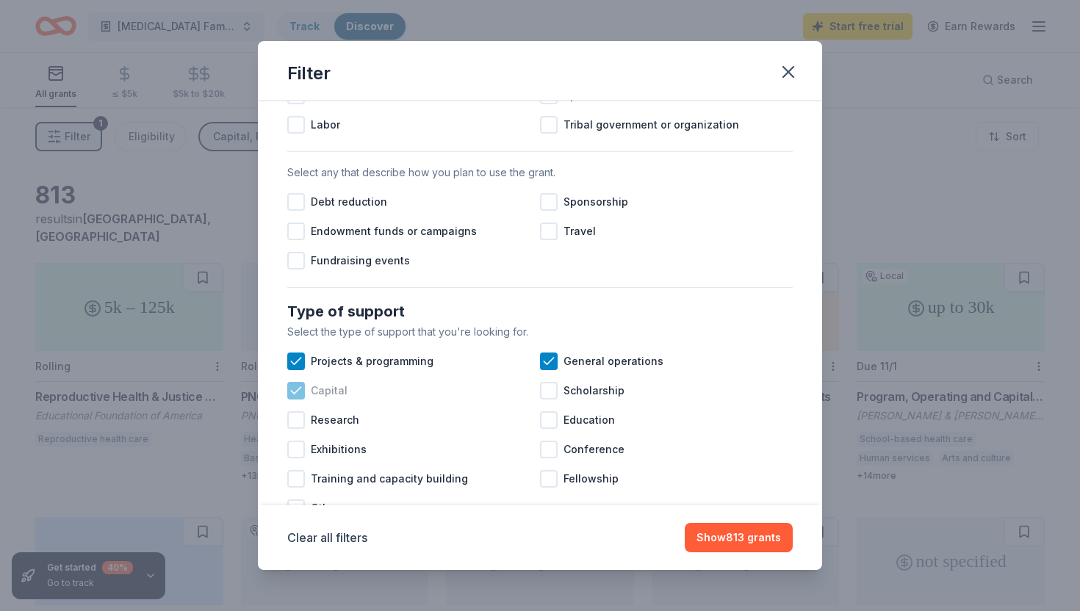
scroll to position [406, 0]
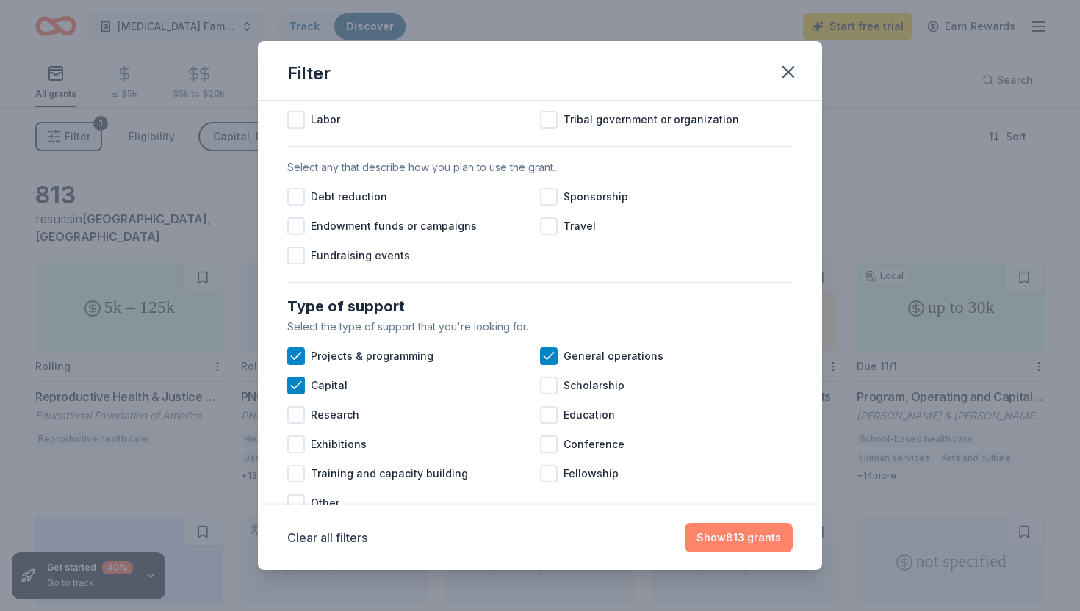
click at [747, 544] on button "Show 813 grants" at bounding box center [739, 537] width 108 height 29
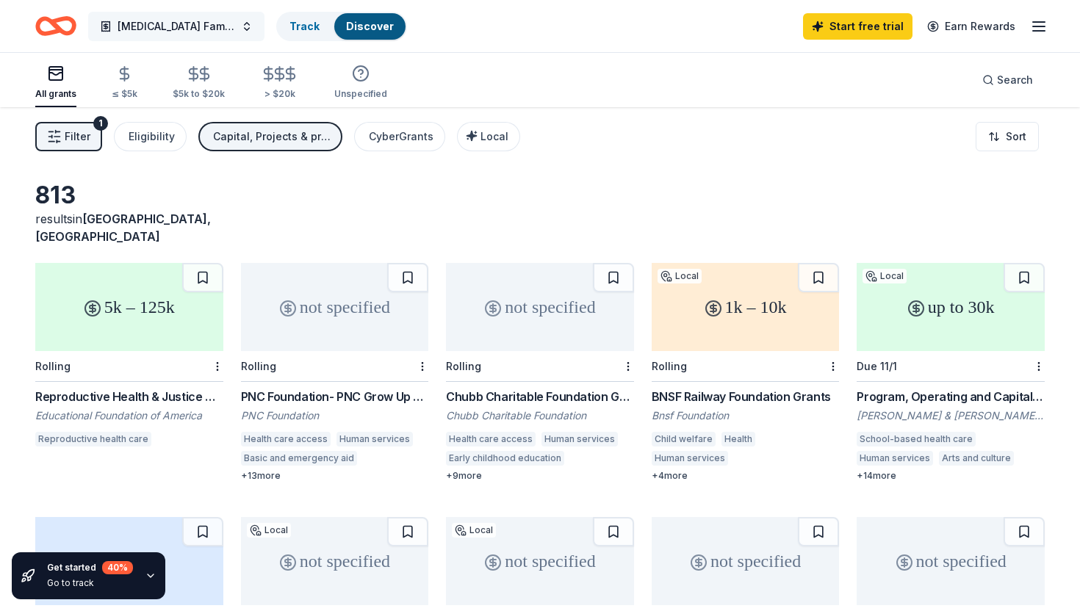
click at [248, 25] on button "[MEDICAL_DATA] Family Grants Research" at bounding box center [176, 26] width 176 height 29
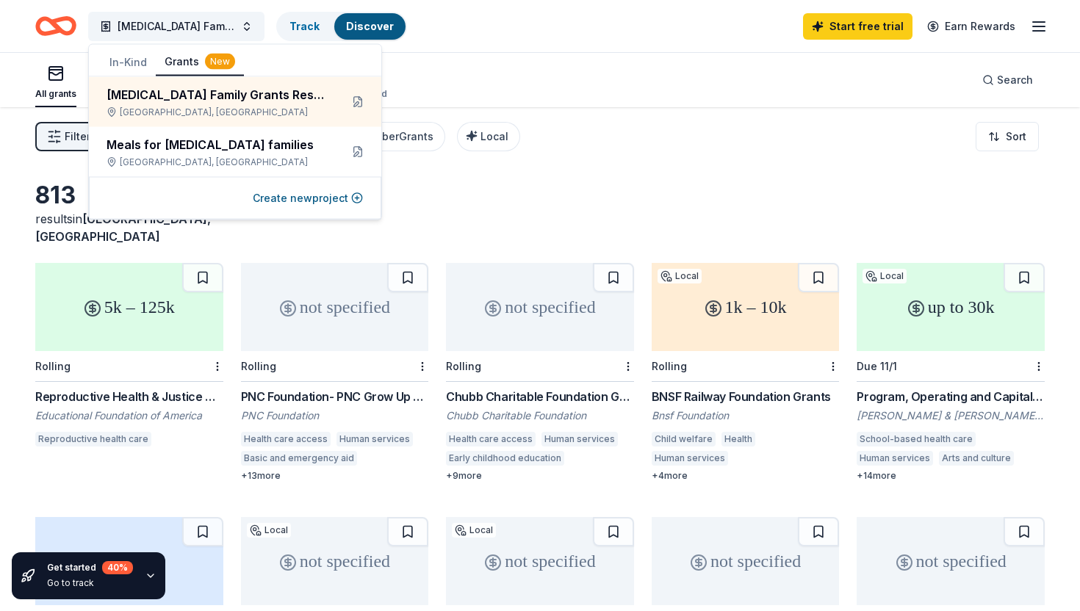
click at [142, 64] on button "In-Kind" at bounding box center [128, 62] width 55 height 26
click at [205, 59] on div "New" at bounding box center [220, 62] width 30 height 16
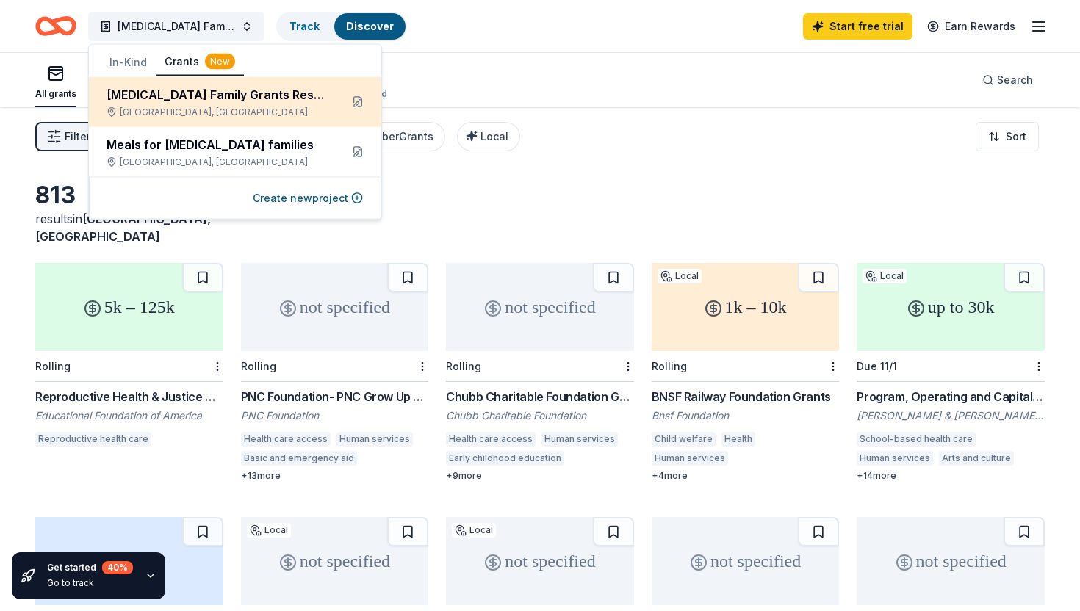
click at [265, 93] on div "[MEDICAL_DATA] Family Grants Research" at bounding box center [218, 95] width 222 height 18
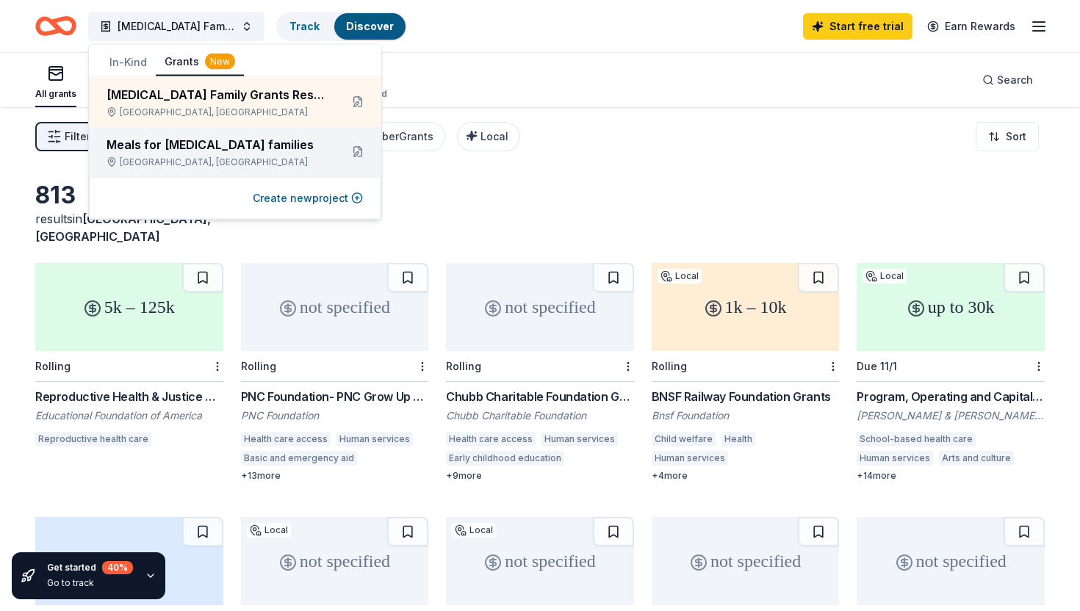
click at [284, 155] on div "Meals for NICU families Mountain Brook, AL" at bounding box center [218, 152] width 222 height 32
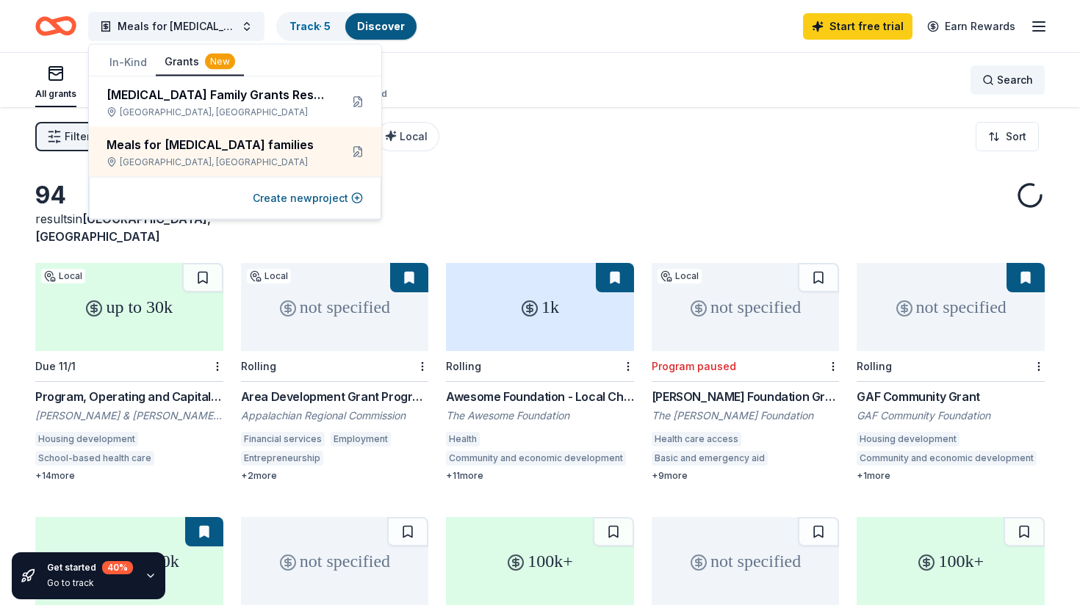
click at [1001, 80] on span "Search" at bounding box center [1015, 80] width 36 height 18
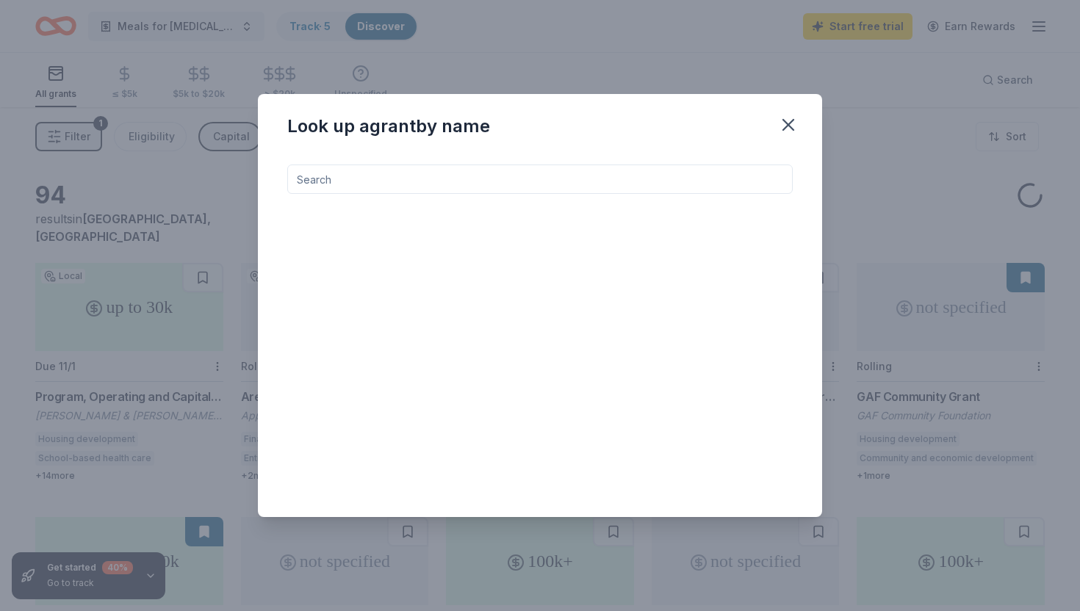
click at [706, 192] on input at bounding box center [540, 179] width 506 height 29
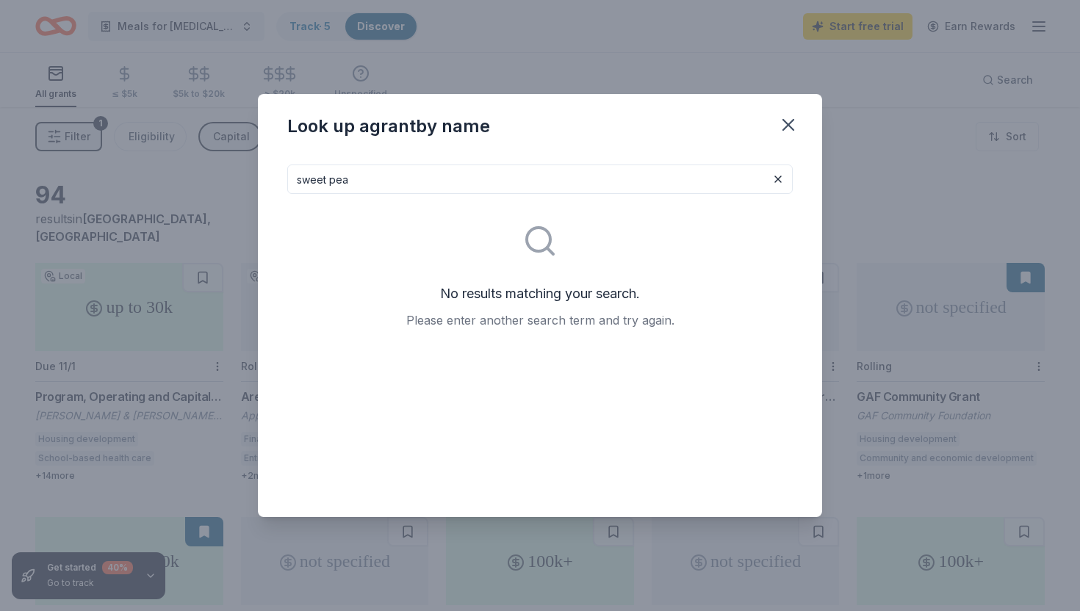
type input "sweet pea"
click at [787, 123] on icon "button" at bounding box center [788, 125] width 10 height 10
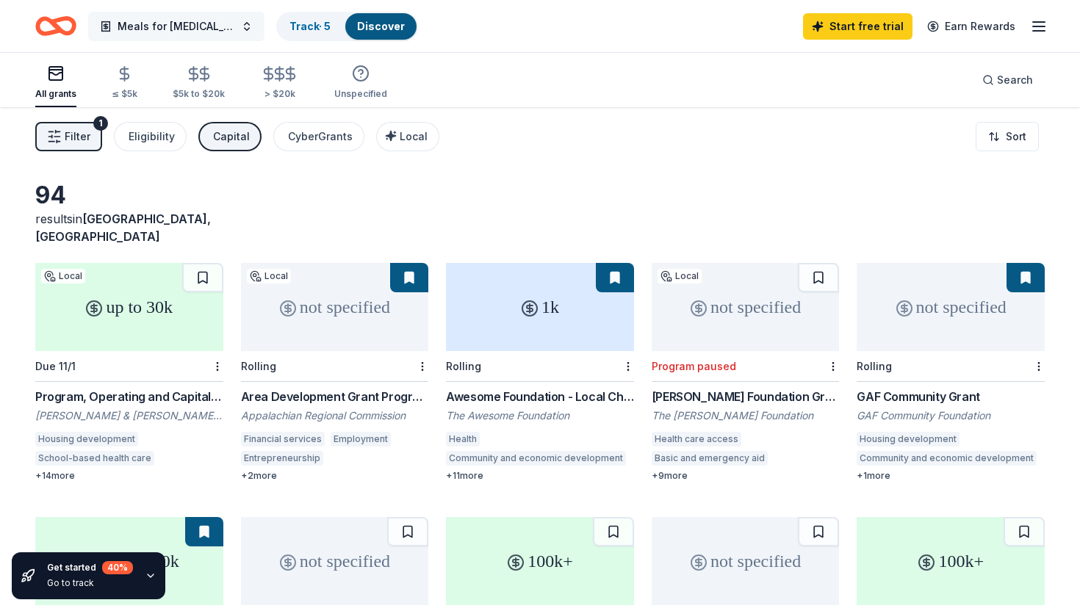
click at [153, 32] on span "Meals for NICU families" at bounding box center [177, 27] width 118 height 18
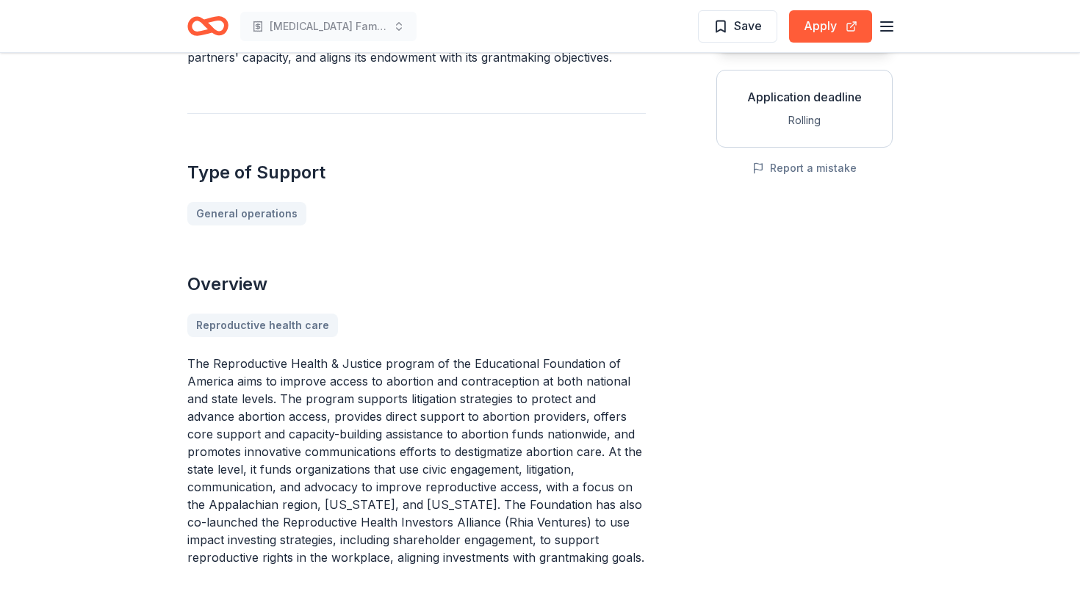
scroll to position [262, 0]
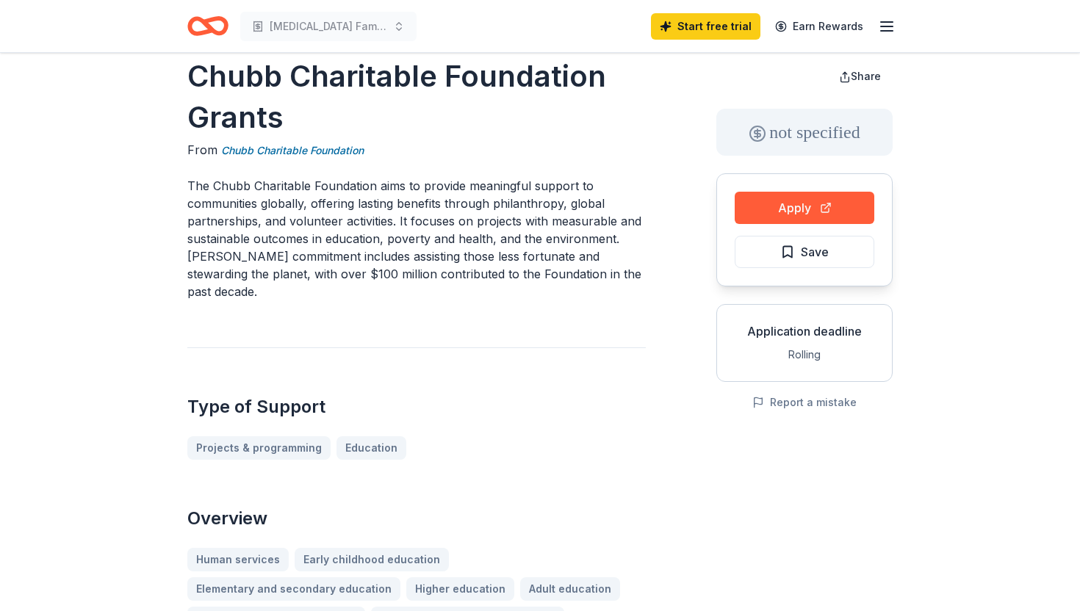
scroll to position [24, 0]
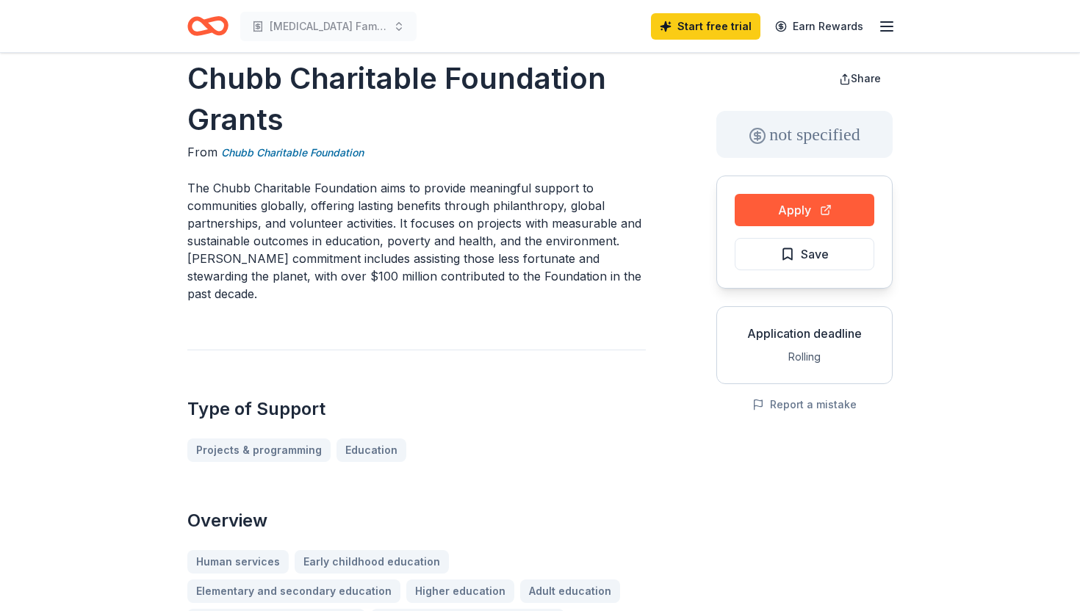
drag, startPoint x: 283, startPoint y: 122, endPoint x: 268, endPoint y: 100, distance: 26.5
click at [268, 99] on h1 "Chubb Charitable Foundation Grants" at bounding box center [416, 99] width 459 height 82
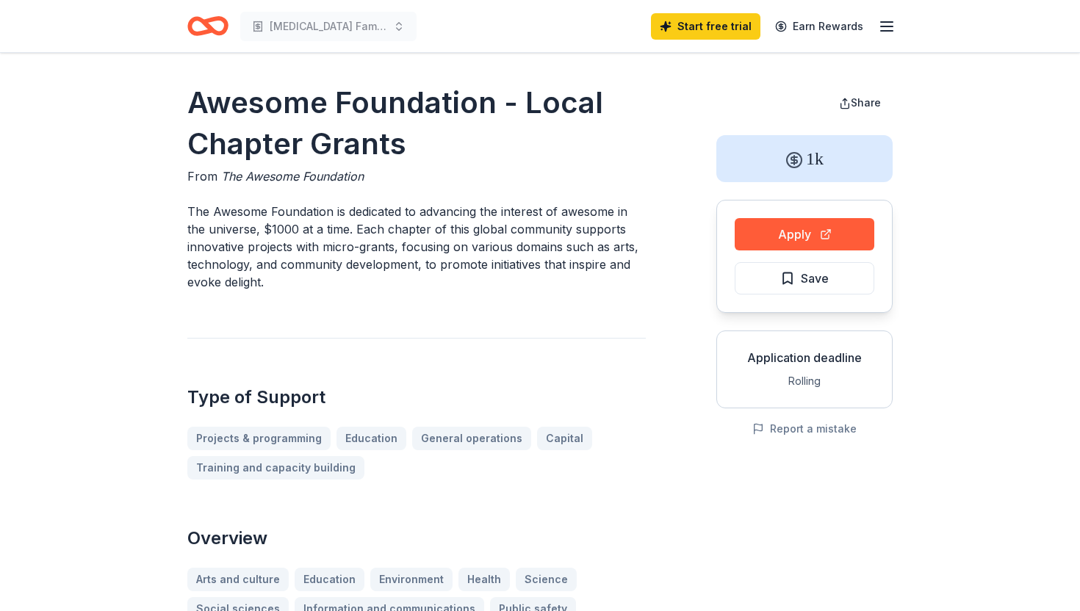
click at [503, 226] on p "The Awesome Foundation is dedicated to advancing the interest of awesome in the…" at bounding box center [416, 247] width 459 height 88
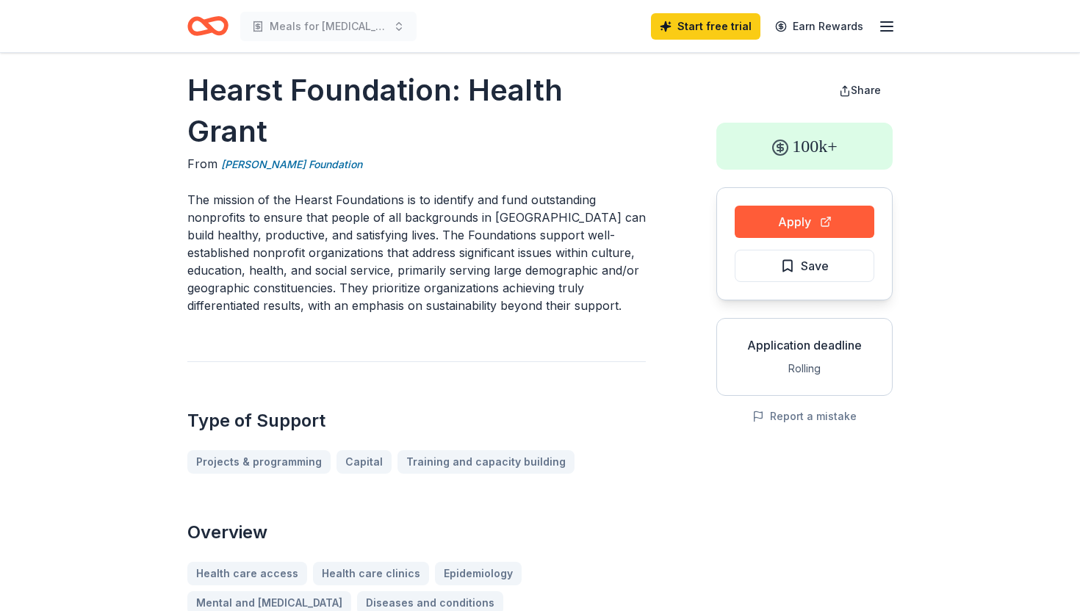
scroll to position [16, 0]
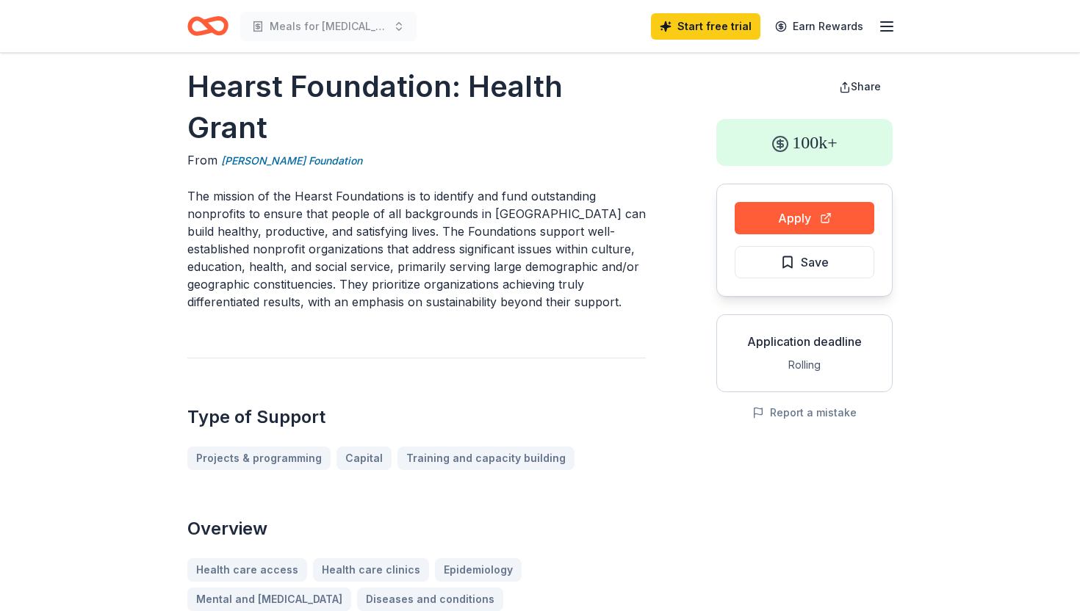
drag, startPoint x: 622, startPoint y: 264, endPoint x: 142, endPoint y: 210, distance: 482.8
drag, startPoint x: 188, startPoint y: 145, endPoint x: 251, endPoint y: 183, distance: 73.5
click at [251, 187] on p "The mission of the Hearst Foundations is to identify and fund outstanding nonpr…" at bounding box center [416, 248] width 459 height 123
drag, startPoint x: 215, startPoint y: 143, endPoint x: 395, endPoint y: 200, distance: 188.7
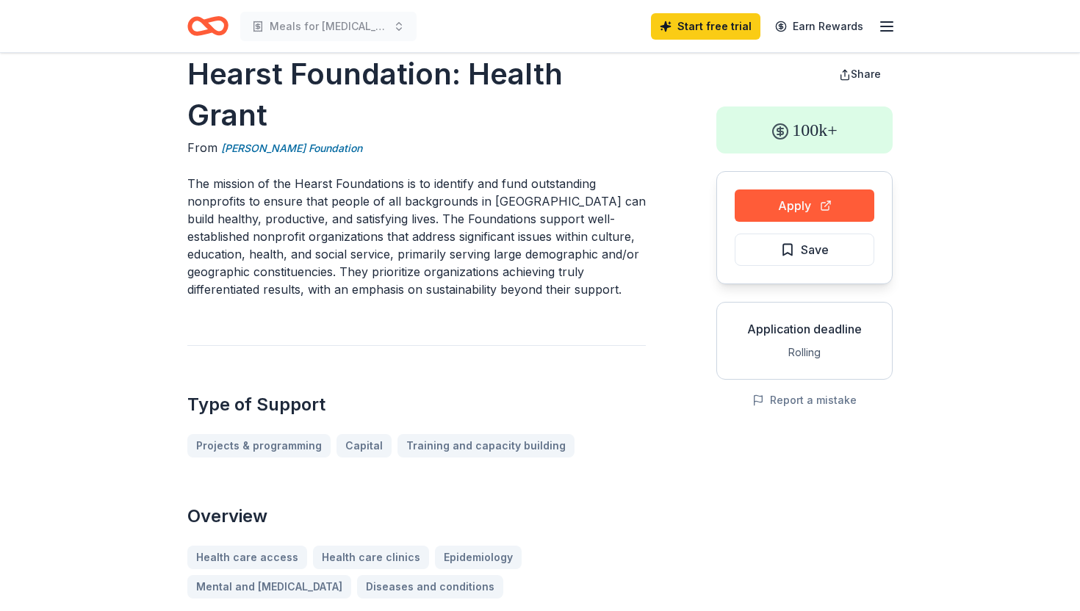
scroll to position [31, 0]
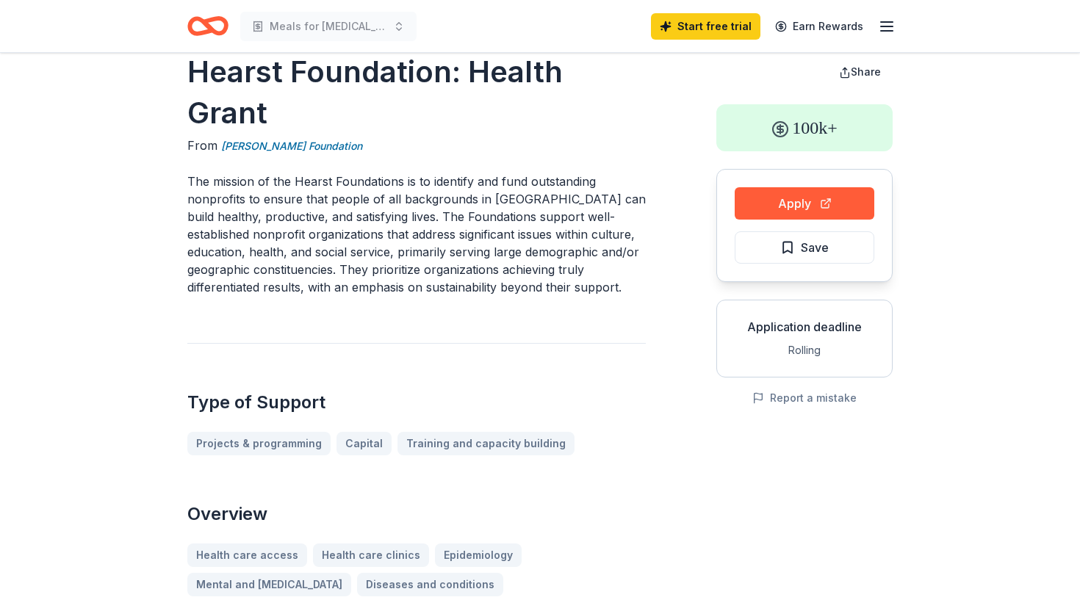
click at [450, 187] on p "The mission of the Hearst Foundations is to identify and fund outstanding nonpr…" at bounding box center [416, 234] width 459 height 123
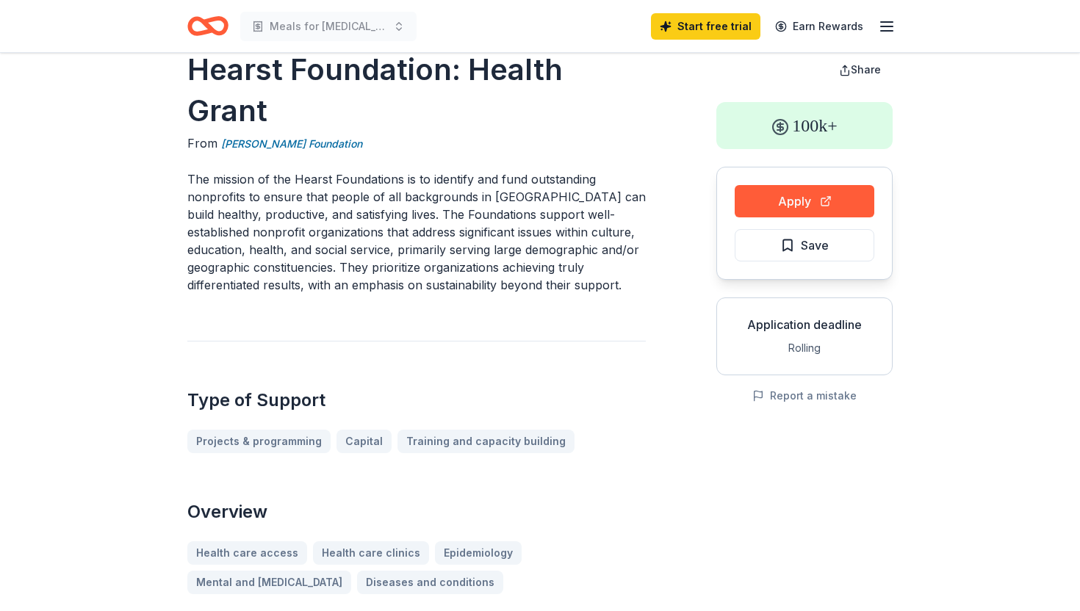
scroll to position [0, 0]
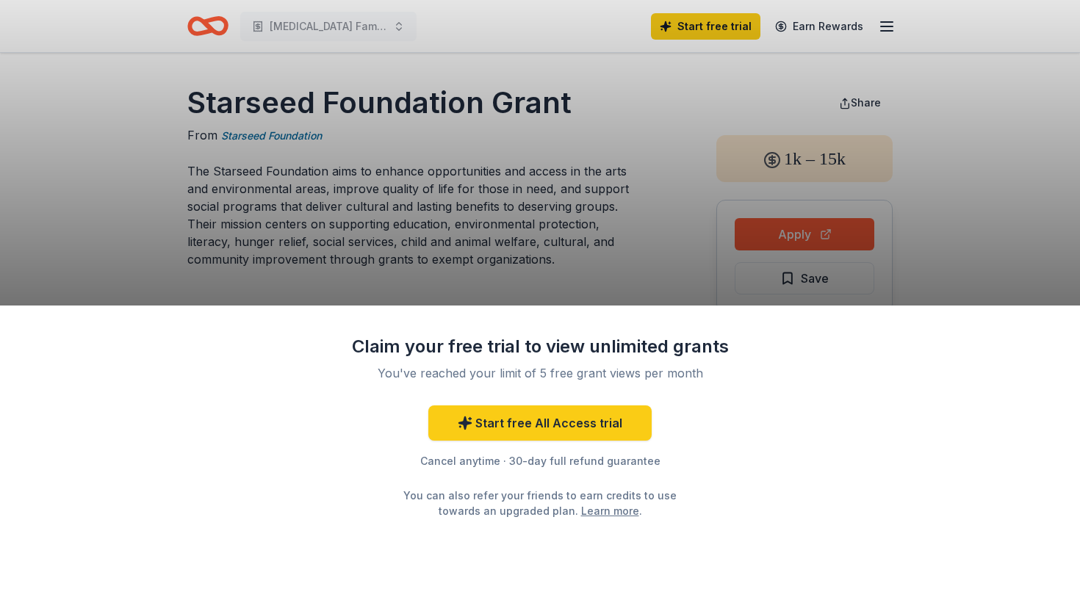
click at [561, 239] on div "Claim your free trial to view unlimited grants You've reached your limit of 5 f…" at bounding box center [540, 305] width 1080 height 611
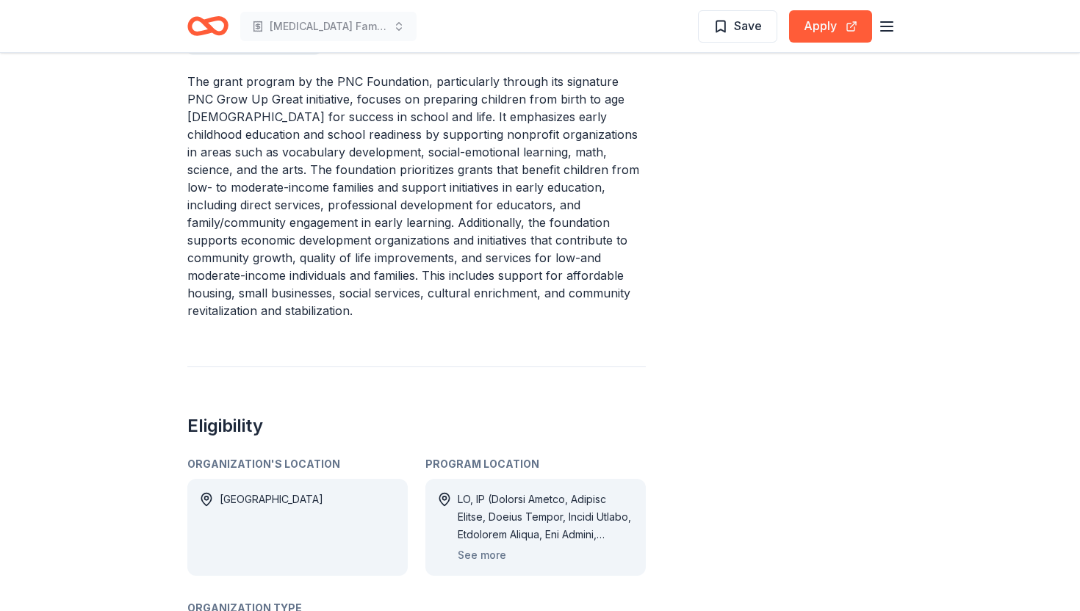
scroll to position [692, 0]
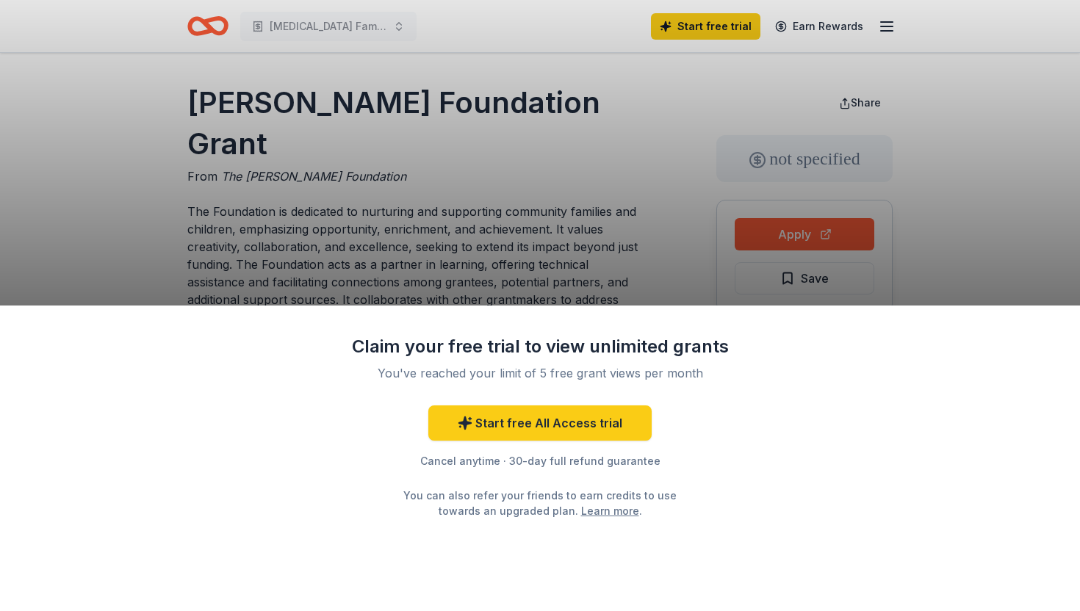
click at [663, 215] on div "Claim your free trial to view unlimited grants You've reached your limit of 5 f…" at bounding box center [540, 305] width 1080 height 611
